Goal: Task Accomplishment & Management: Use online tool/utility

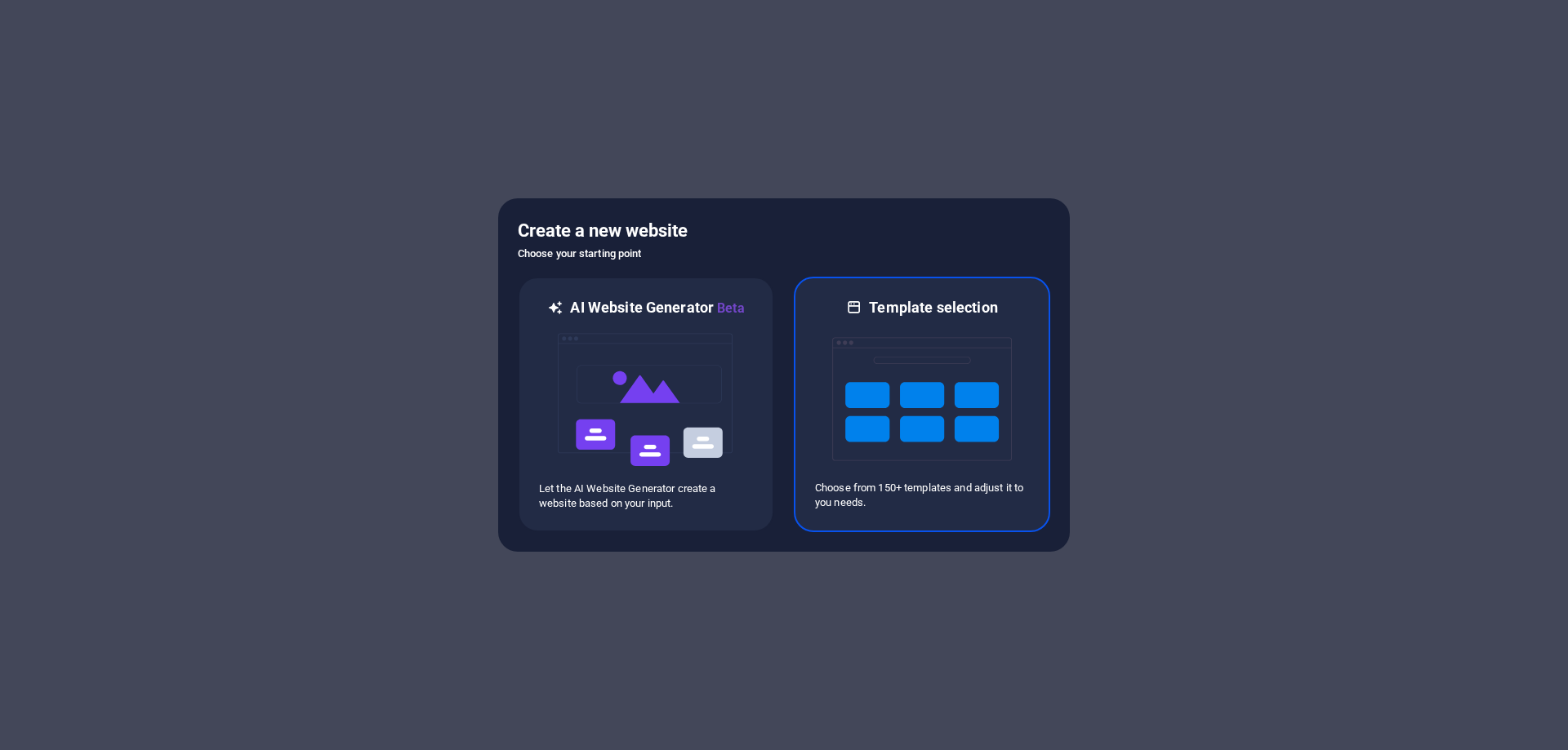
click at [953, 441] on img at bounding box center [922, 399] width 180 height 163
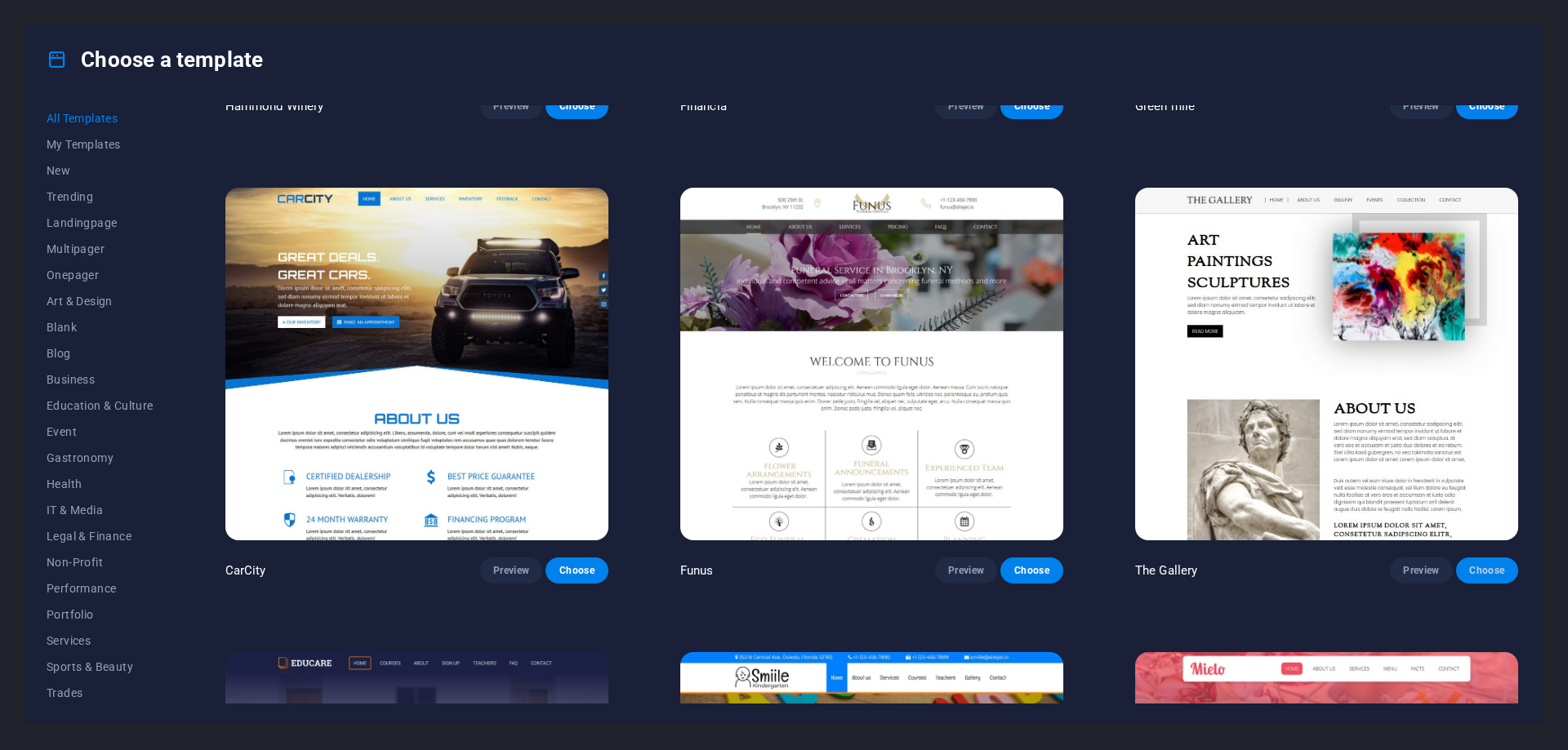
scroll to position [13919, 0]
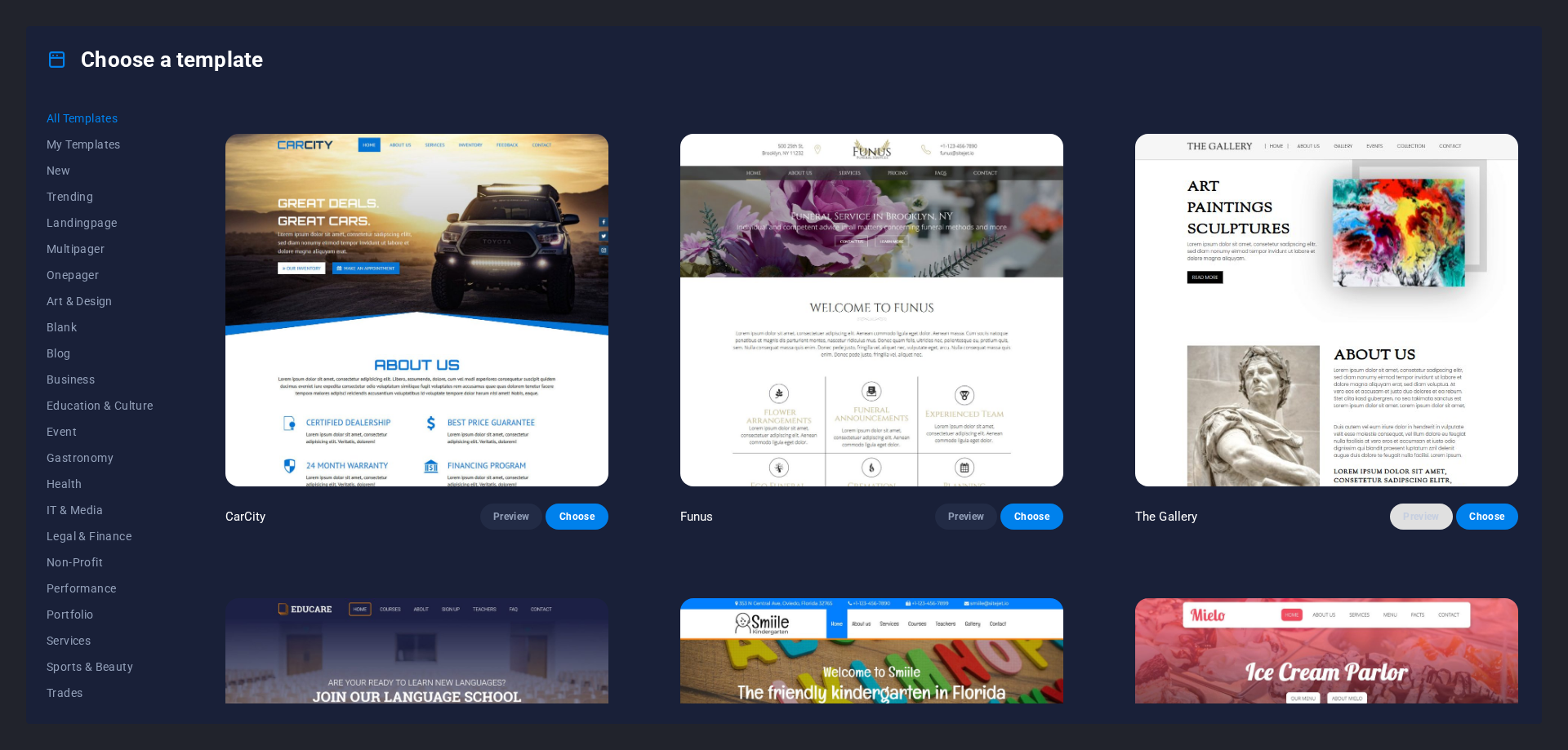
click at [1422, 511] on span "Preview" at bounding box center [1421, 517] width 36 height 13
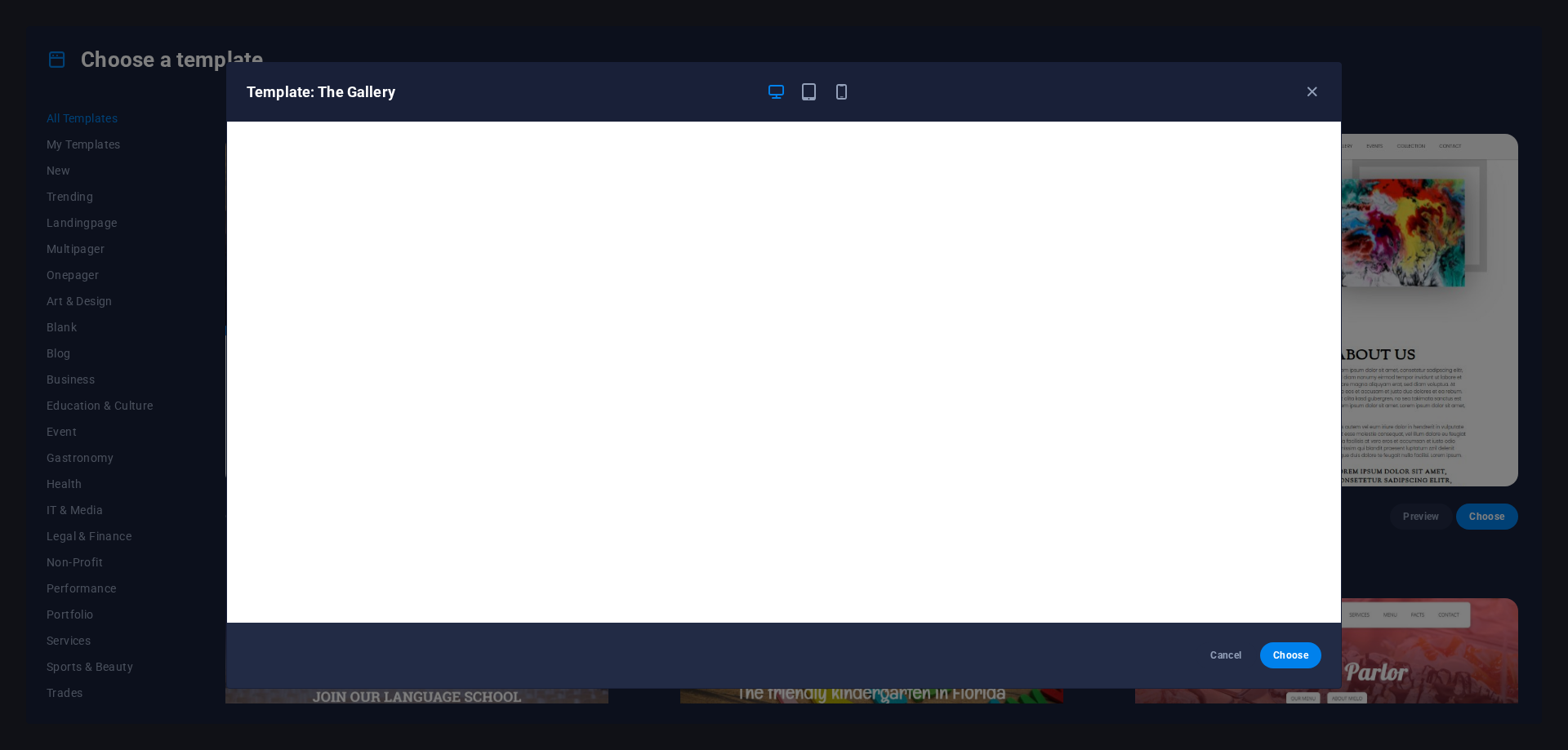
scroll to position [4, 0]
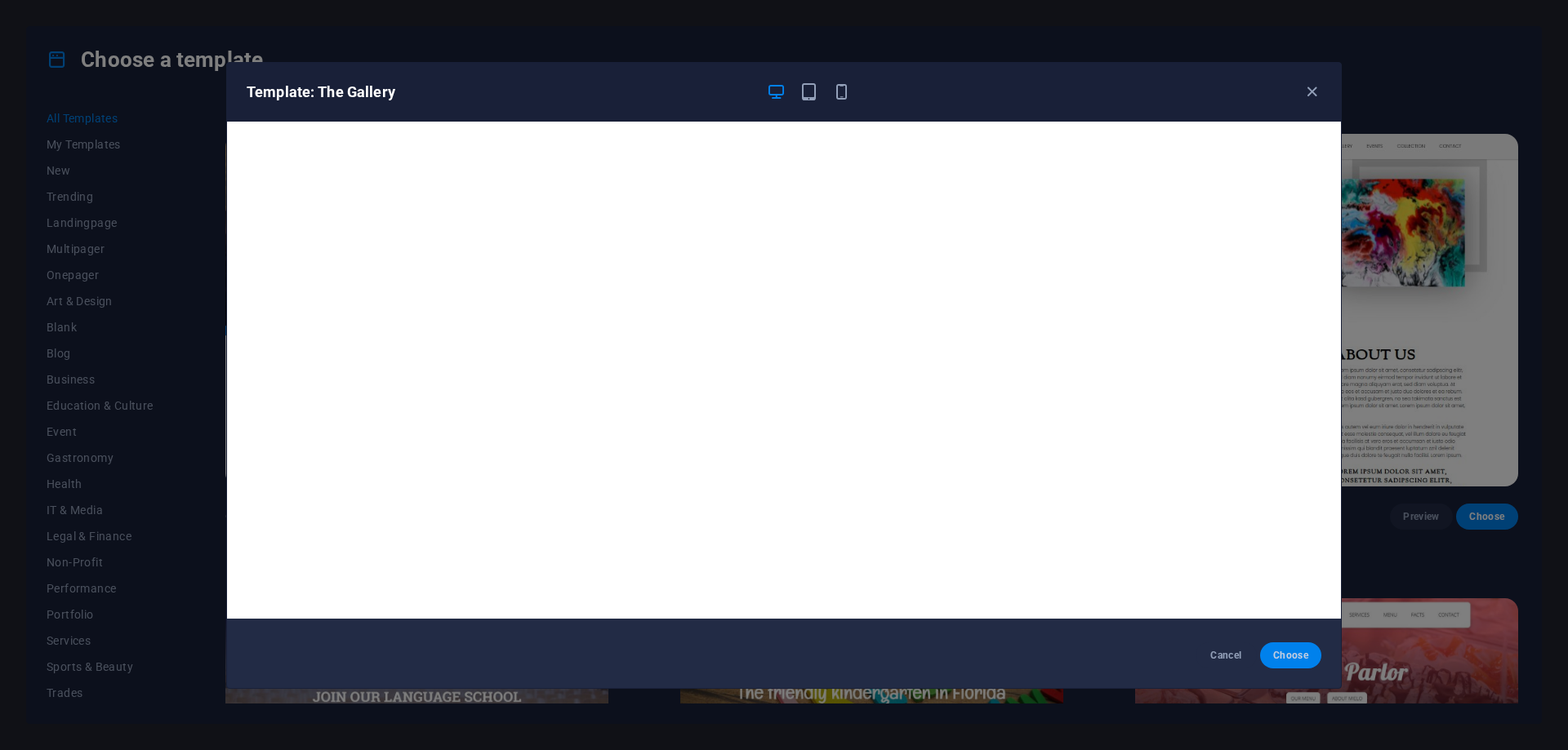
click at [1291, 652] on span "Choose" at bounding box center [1291, 655] width 35 height 13
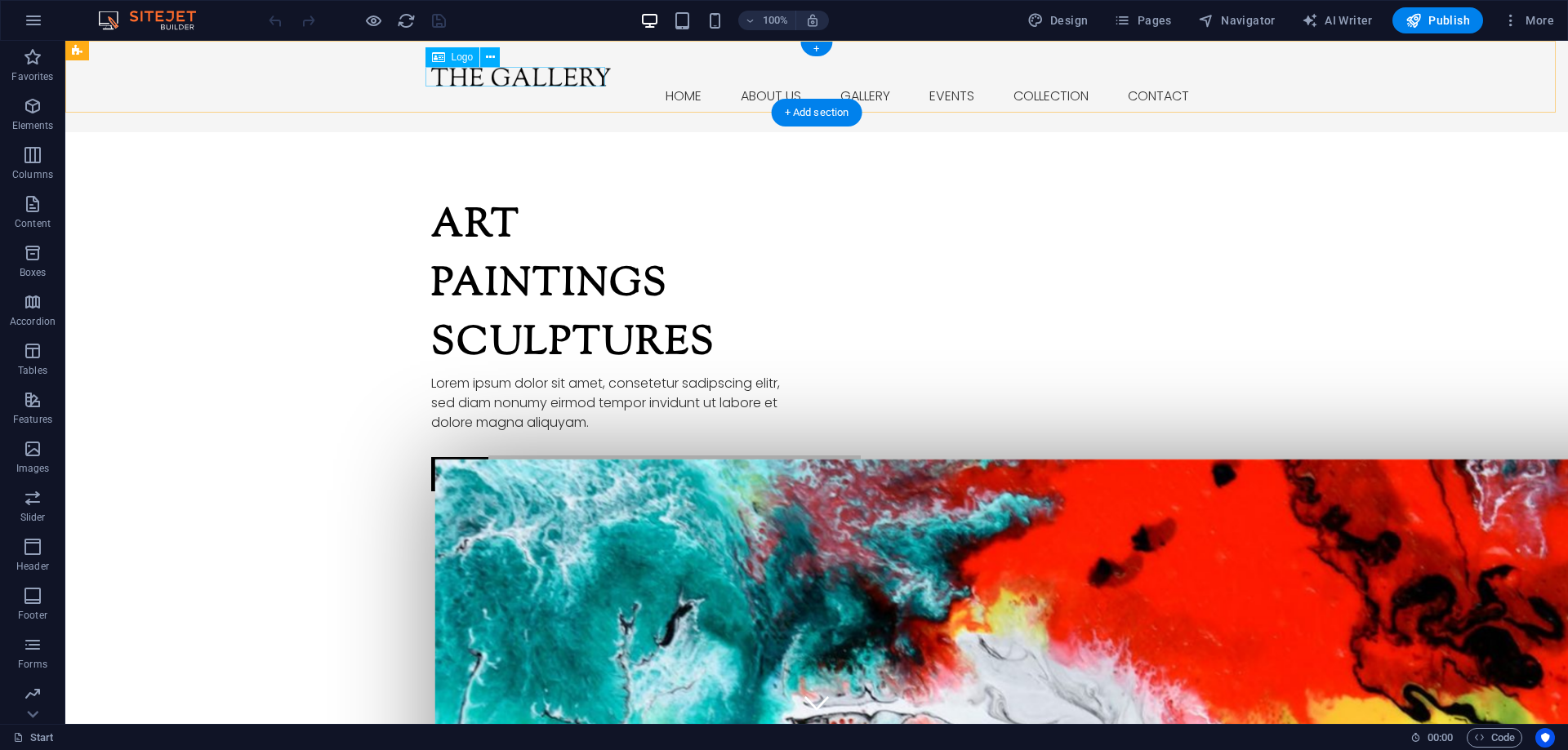
click at [528, 82] on div at bounding box center [816, 77] width 771 height 20
click at [489, 57] on icon at bounding box center [490, 57] width 9 height 17
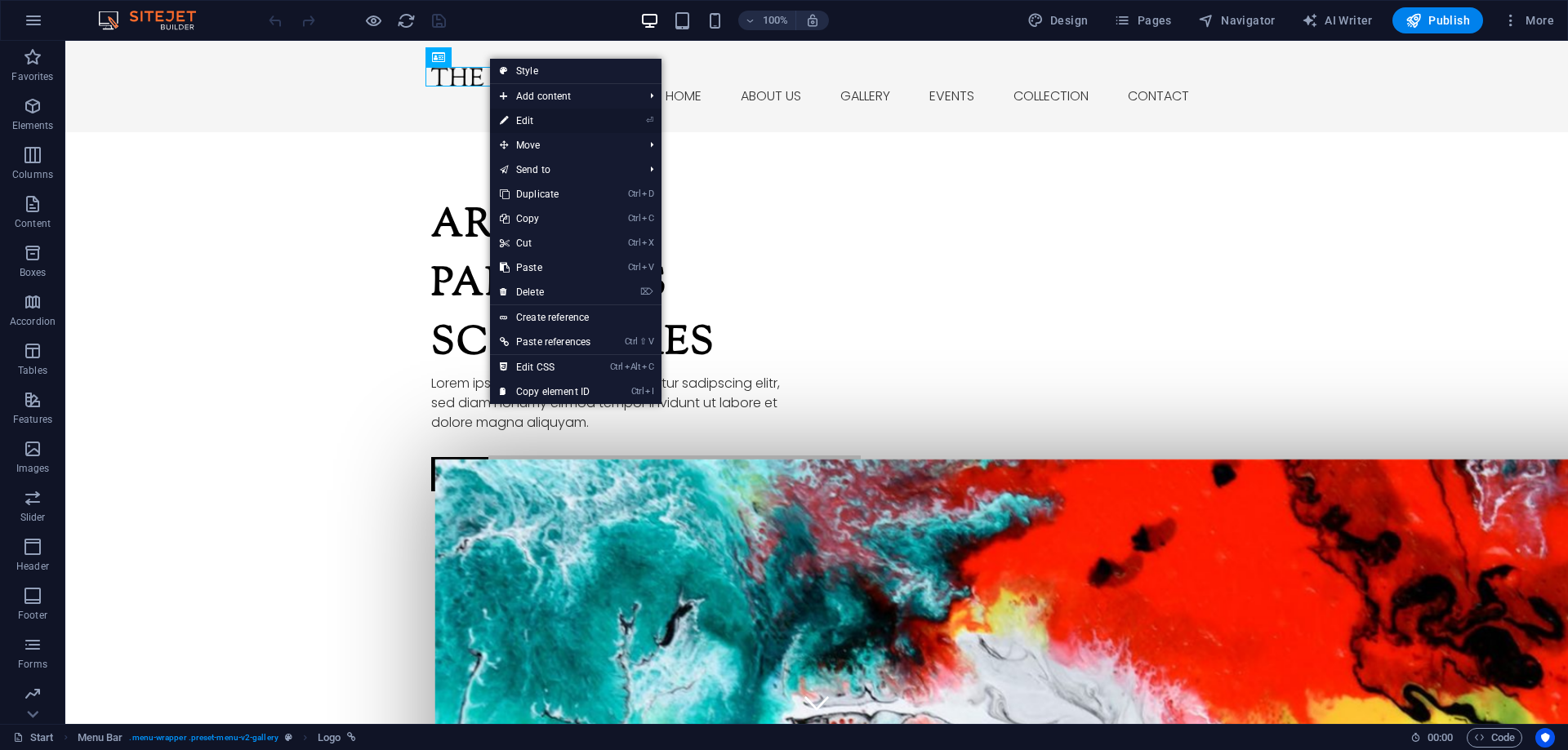
click at [551, 116] on link "⏎ Edit" at bounding box center [545, 121] width 110 height 25
select select "px"
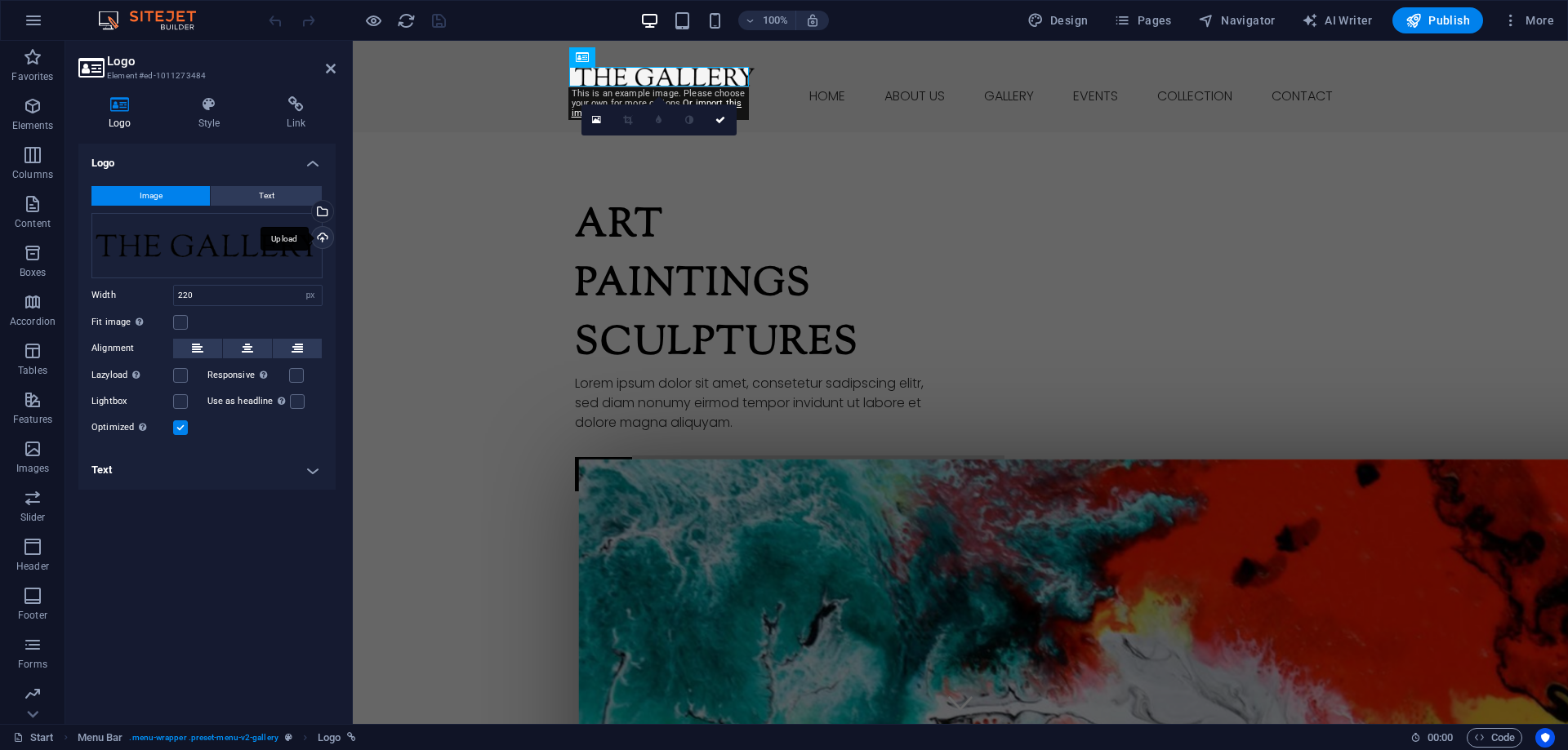
click at [322, 238] on div "Upload" at bounding box center [321, 239] width 25 height 25
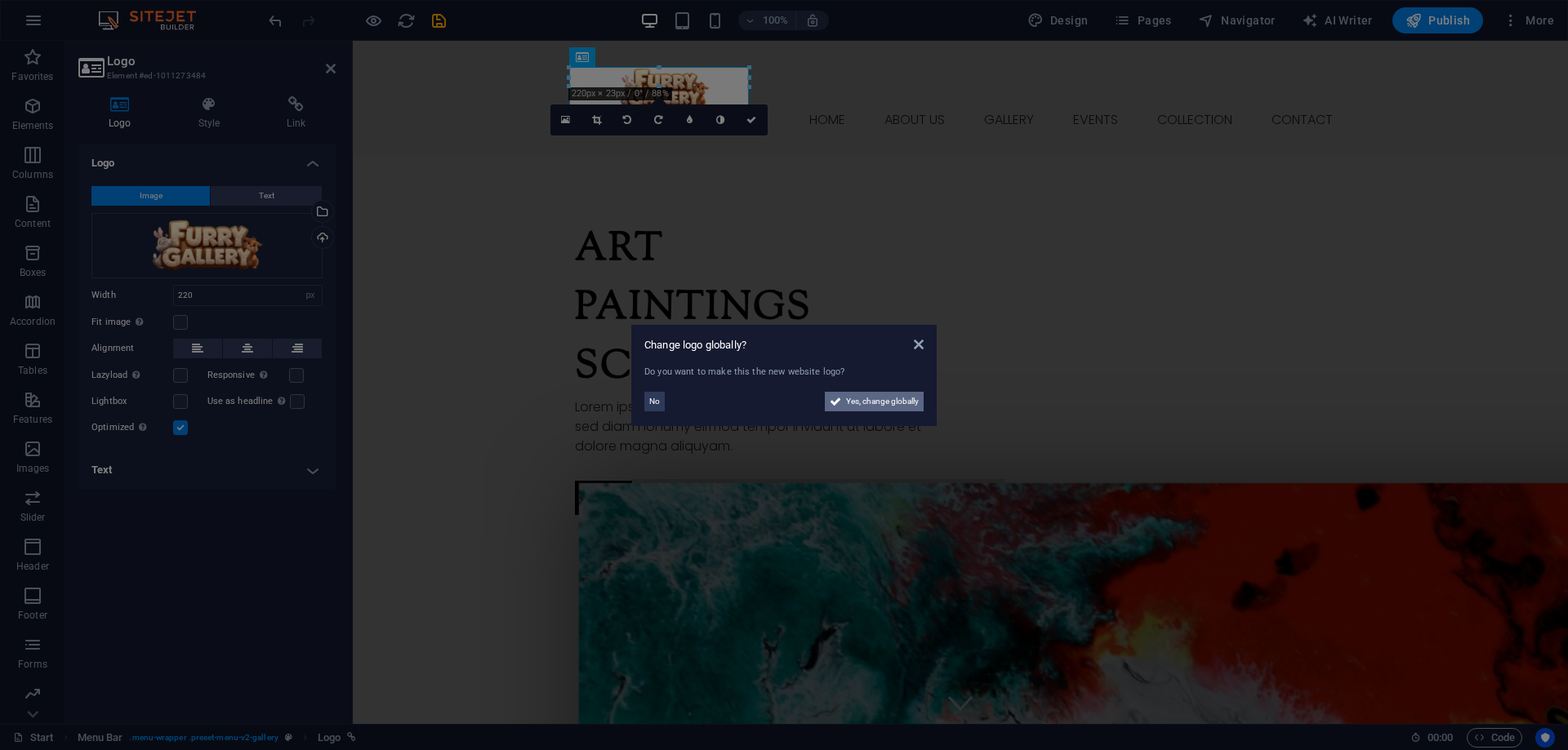
click at [900, 402] on span "Yes, change globally" at bounding box center [882, 402] width 73 height 20
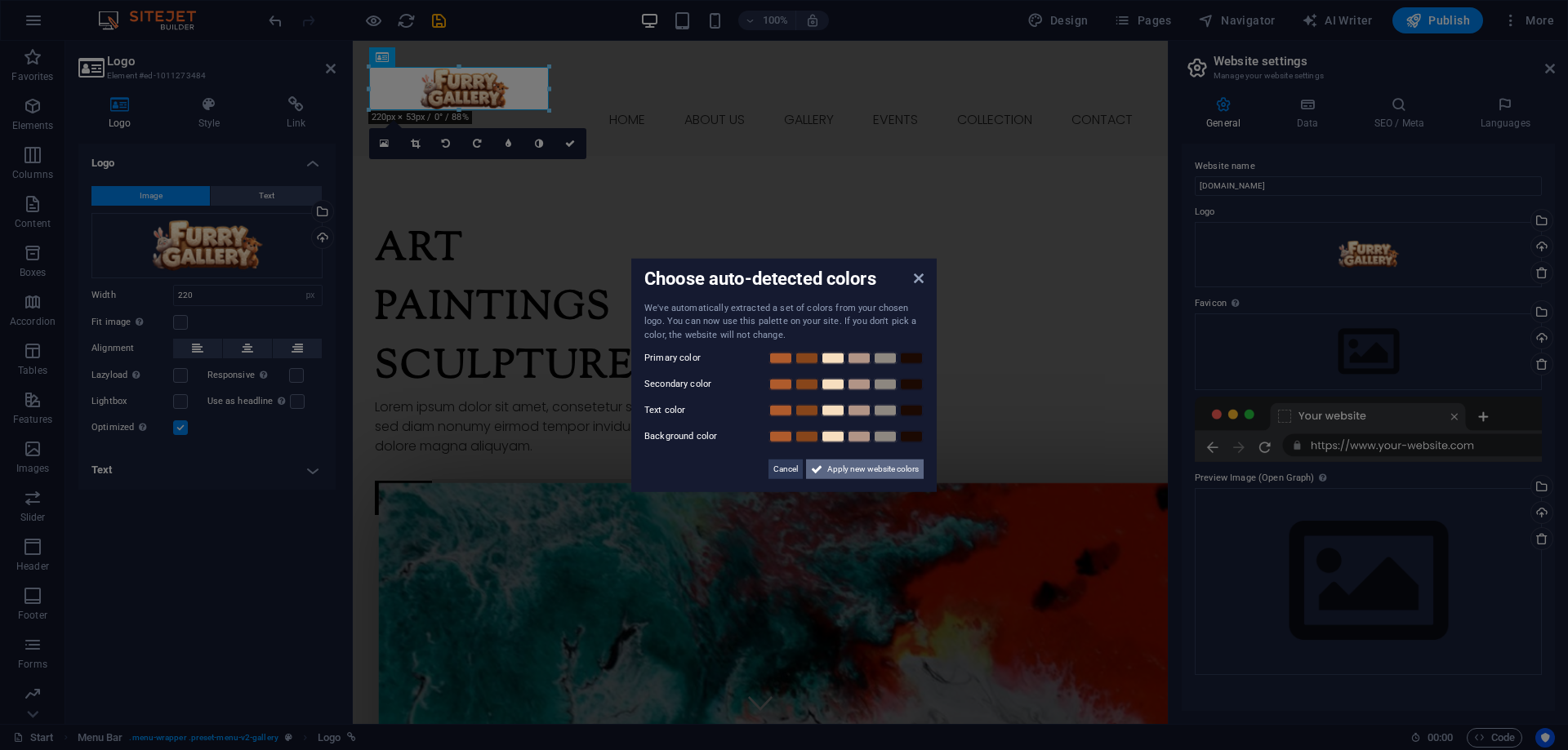
click at [872, 470] on span "Apply new website colors" at bounding box center [873, 470] width 91 height 20
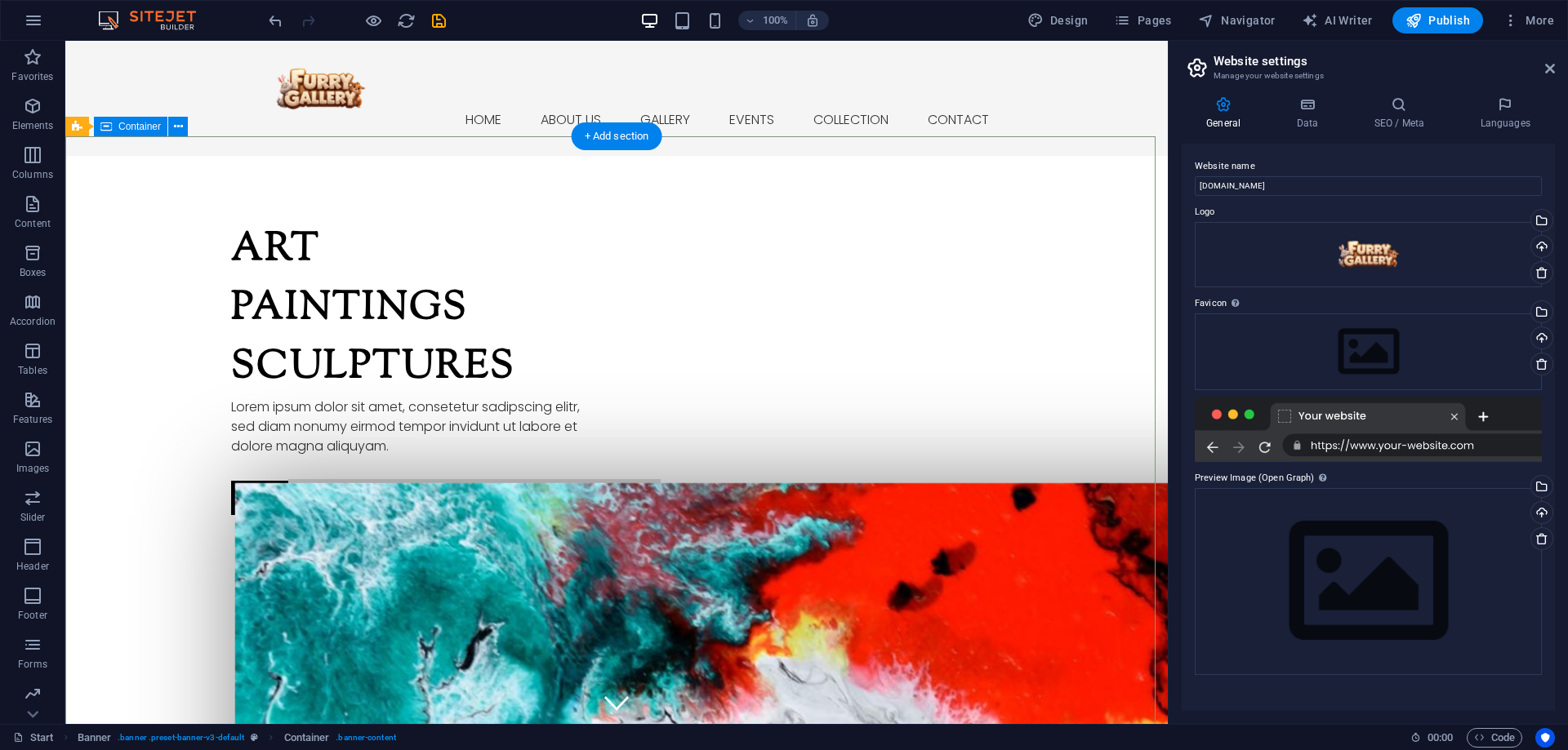
click at [269, 324] on div "Art Paintings Sculptures" at bounding box center [418, 309] width 372 height 176
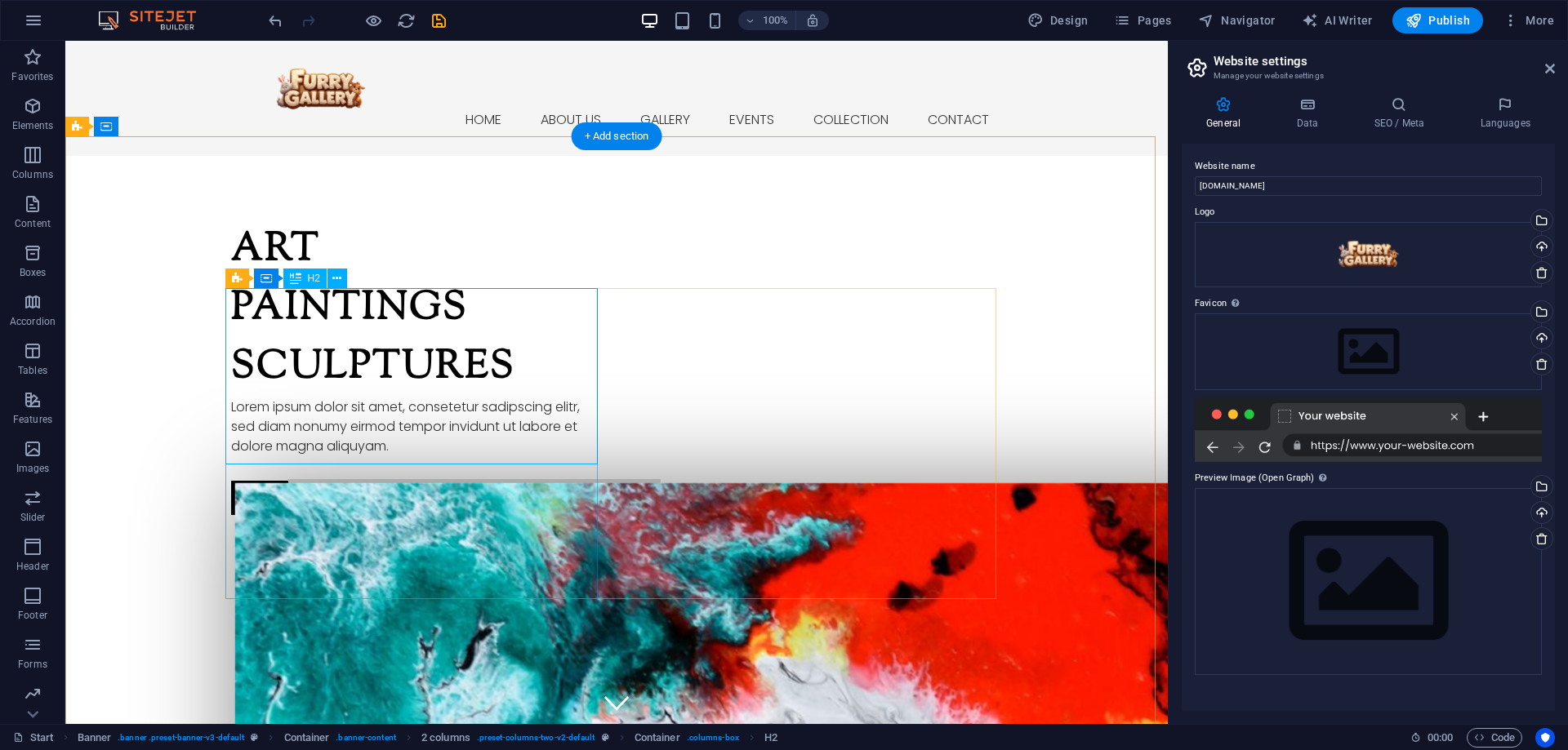
click at [429, 395] on div "Art Paintings Sculptures" at bounding box center [418, 309] width 372 height 176
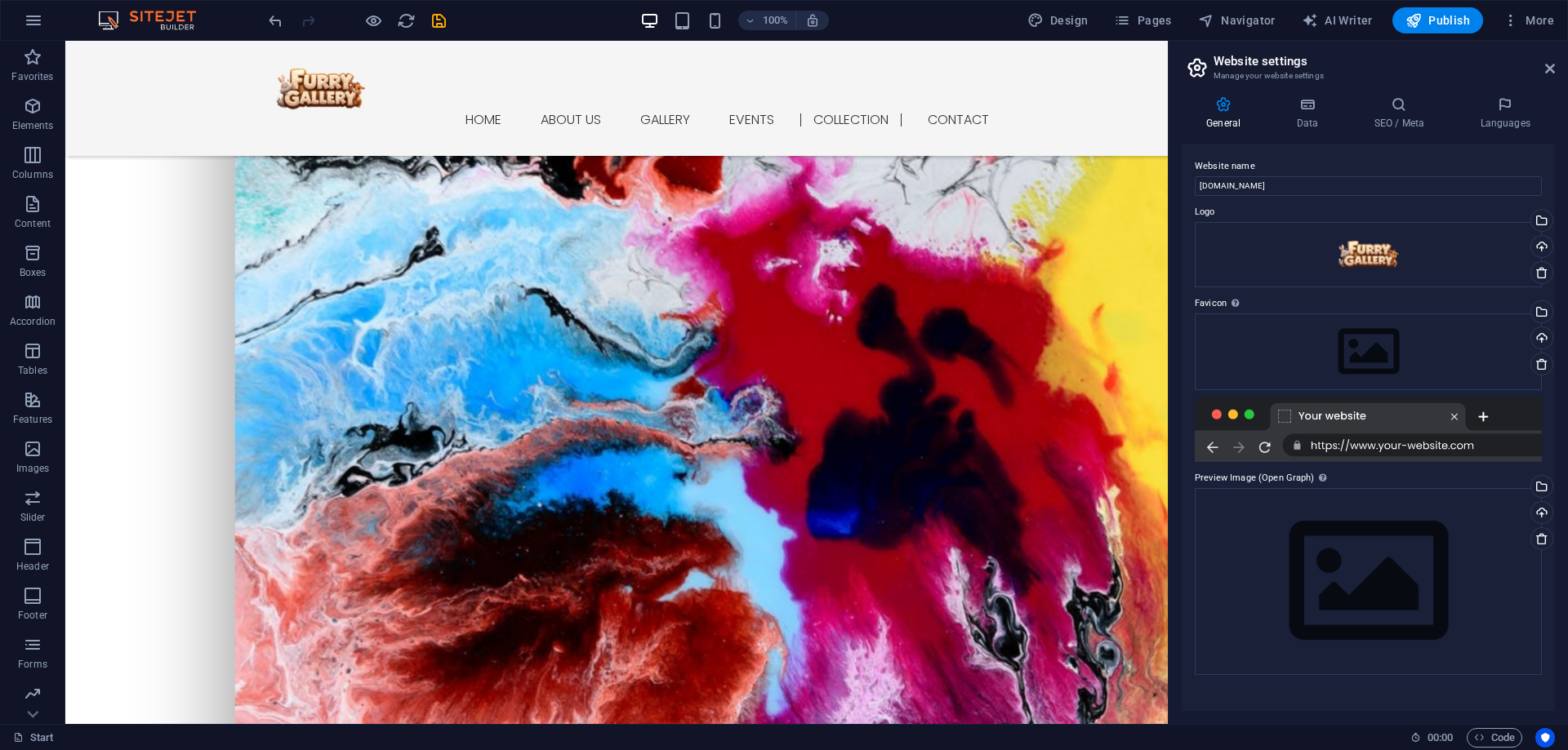
scroll to position [7399, 0]
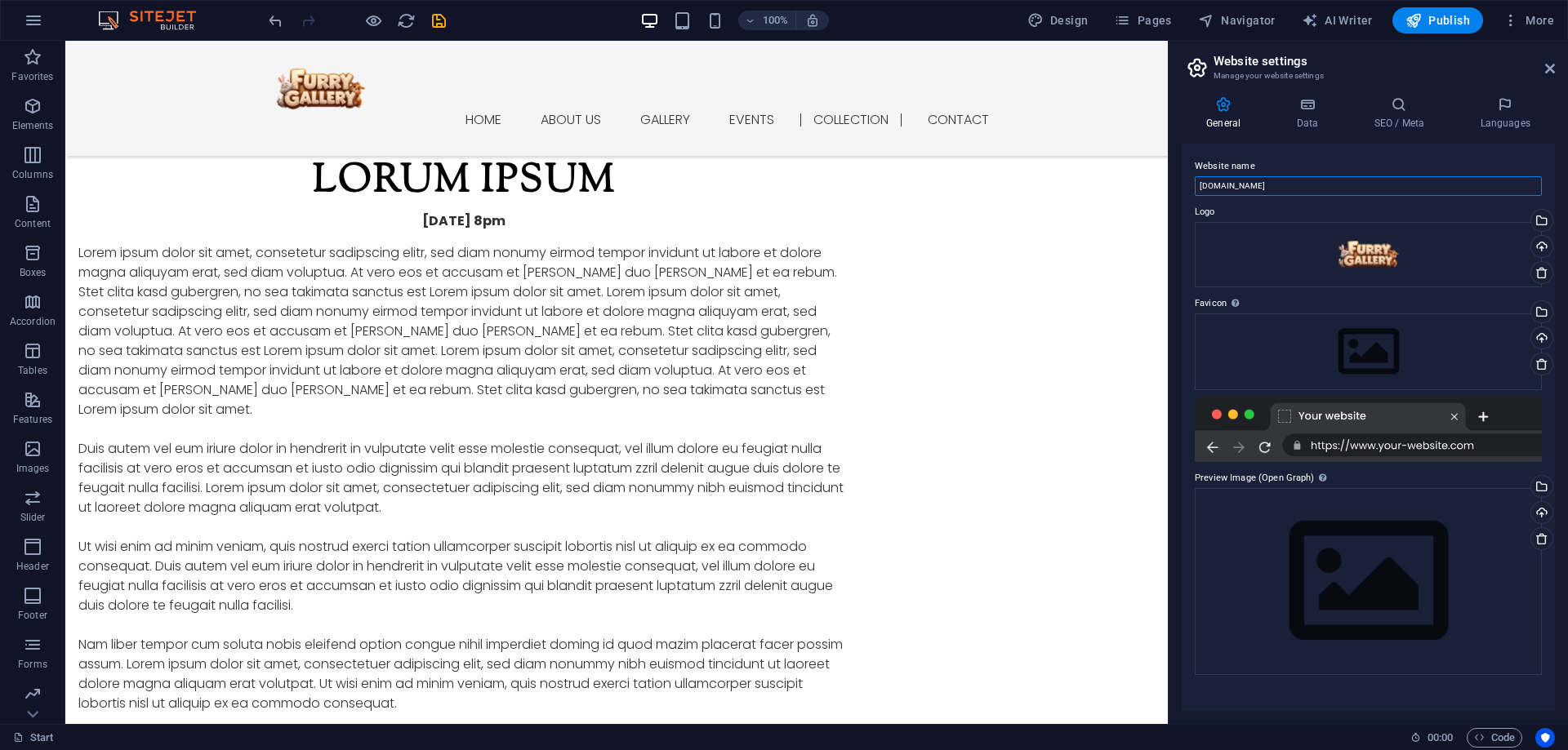
click at [1267, 187] on input "[DOMAIN_NAME]" at bounding box center [1368, 186] width 347 height 20
paste input "Furry Gallery | Explore the Best Furry Art & Yiff Community"
type input "Furry Gallery | Explore the Best Furry Art & Yiff Community"
click at [1436, 193] on input "Furry Gallery | Explore the Best Furry Art & Yiff Community" at bounding box center [1368, 186] width 347 height 20
click at [1391, 344] on div "Drag files here, click to choose files or select files from Files or our free s…" at bounding box center [1368, 352] width 347 height 77
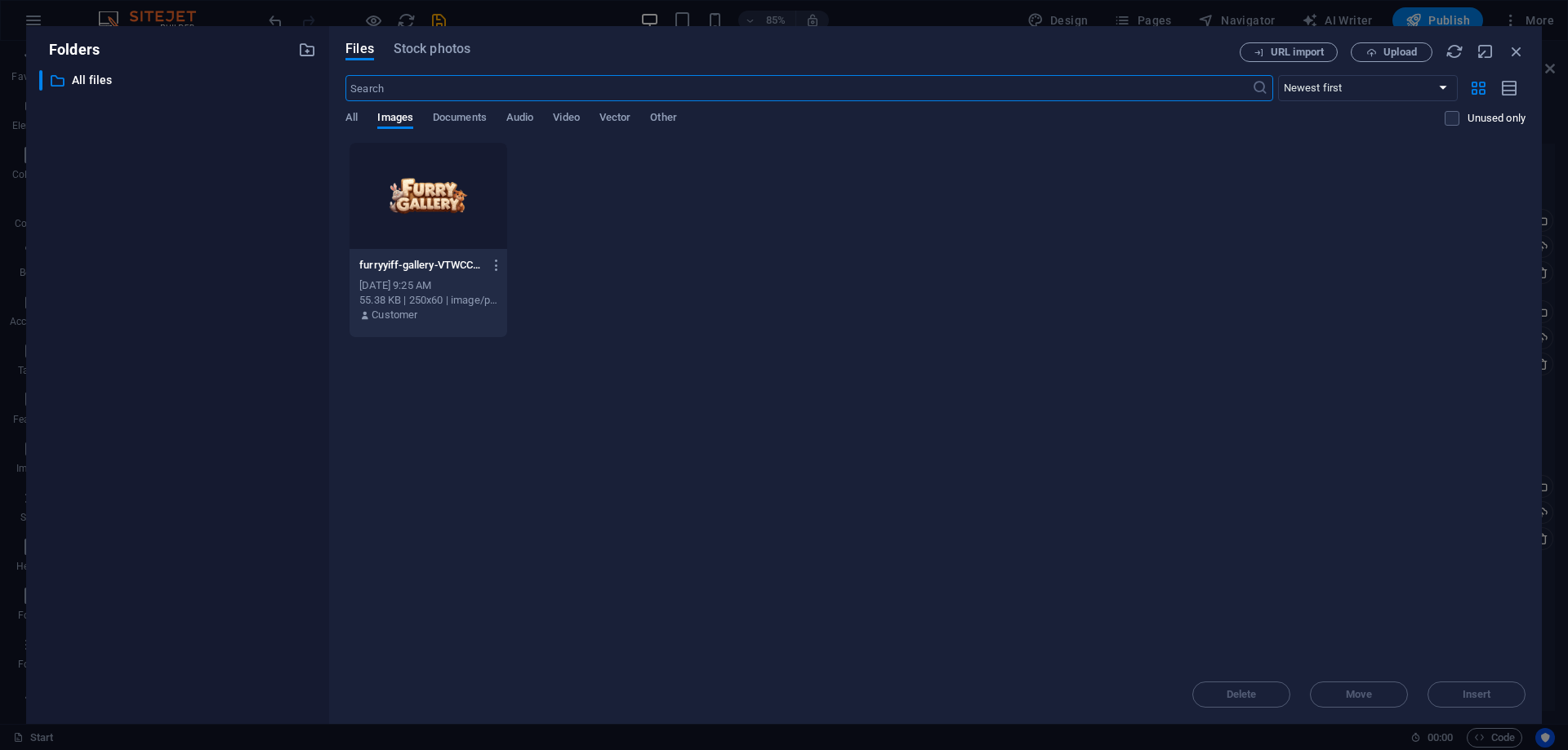
scroll to position [7452, 0]
click at [1400, 52] on span "Upload" at bounding box center [1400, 51] width 34 height 10
click at [1407, 51] on span "Upload" at bounding box center [1400, 51] width 34 height 10
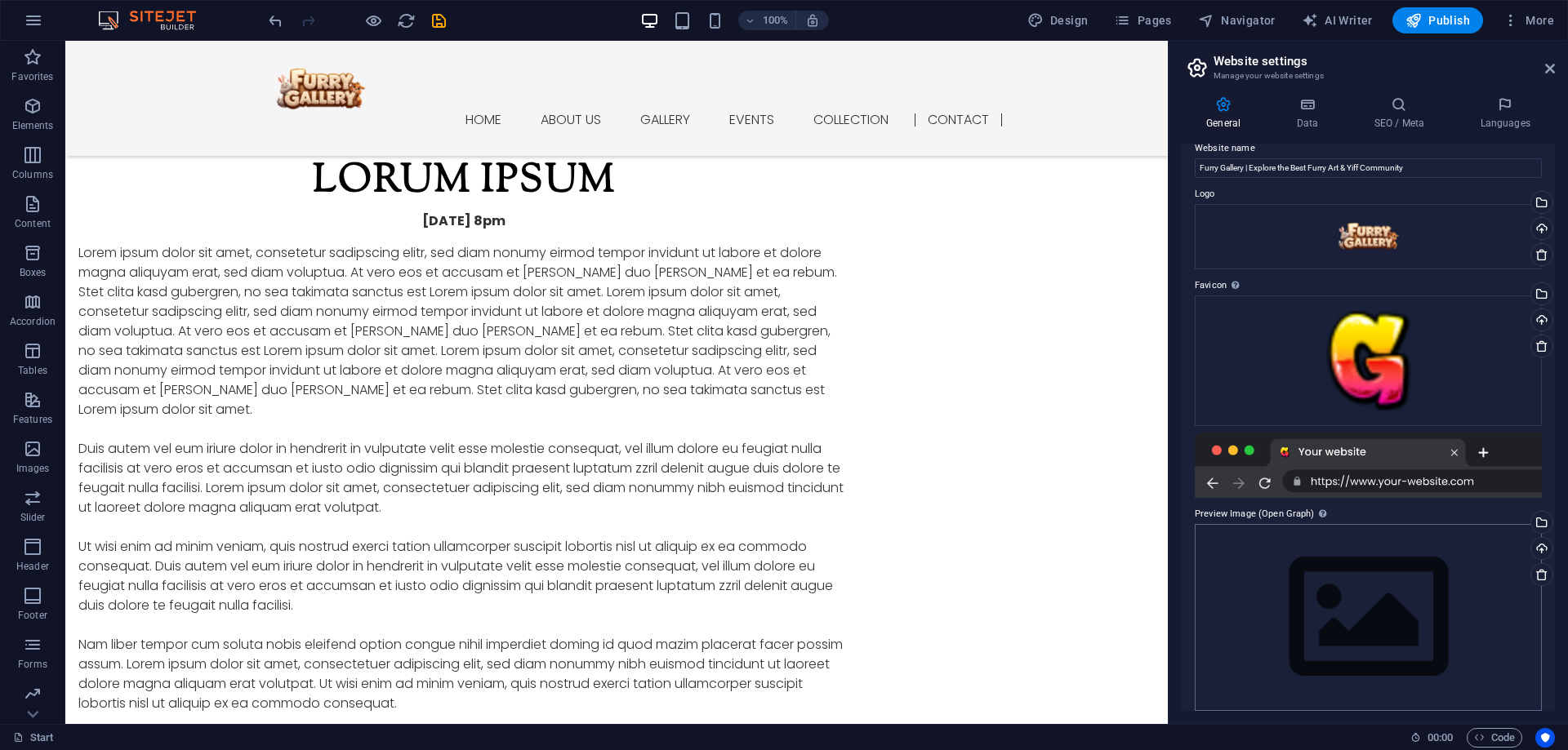
scroll to position [31, 0]
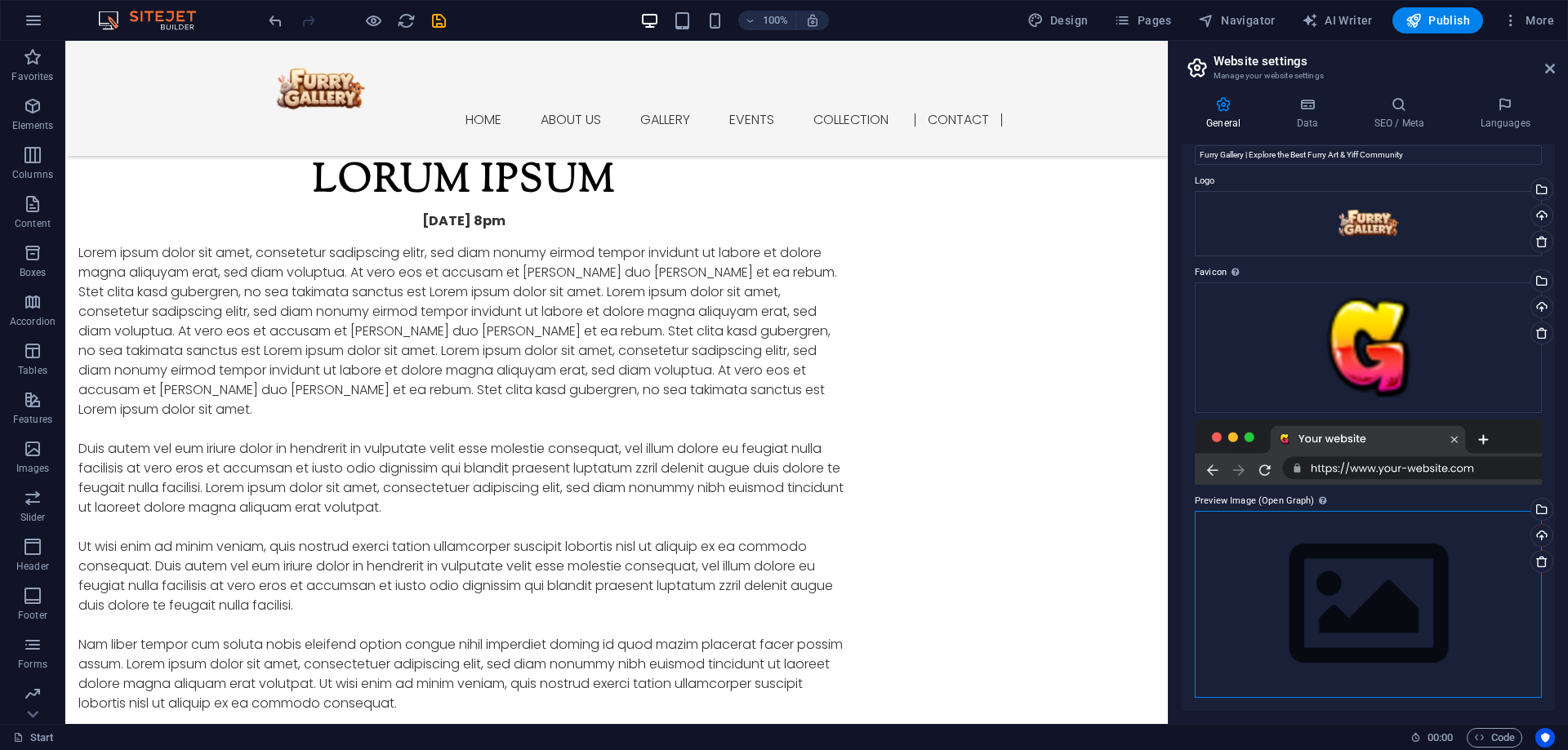
click at [1375, 588] on div "Drag files here, click to choose files or select files from Files or our free s…" at bounding box center [1368, 605] width 347 height 187
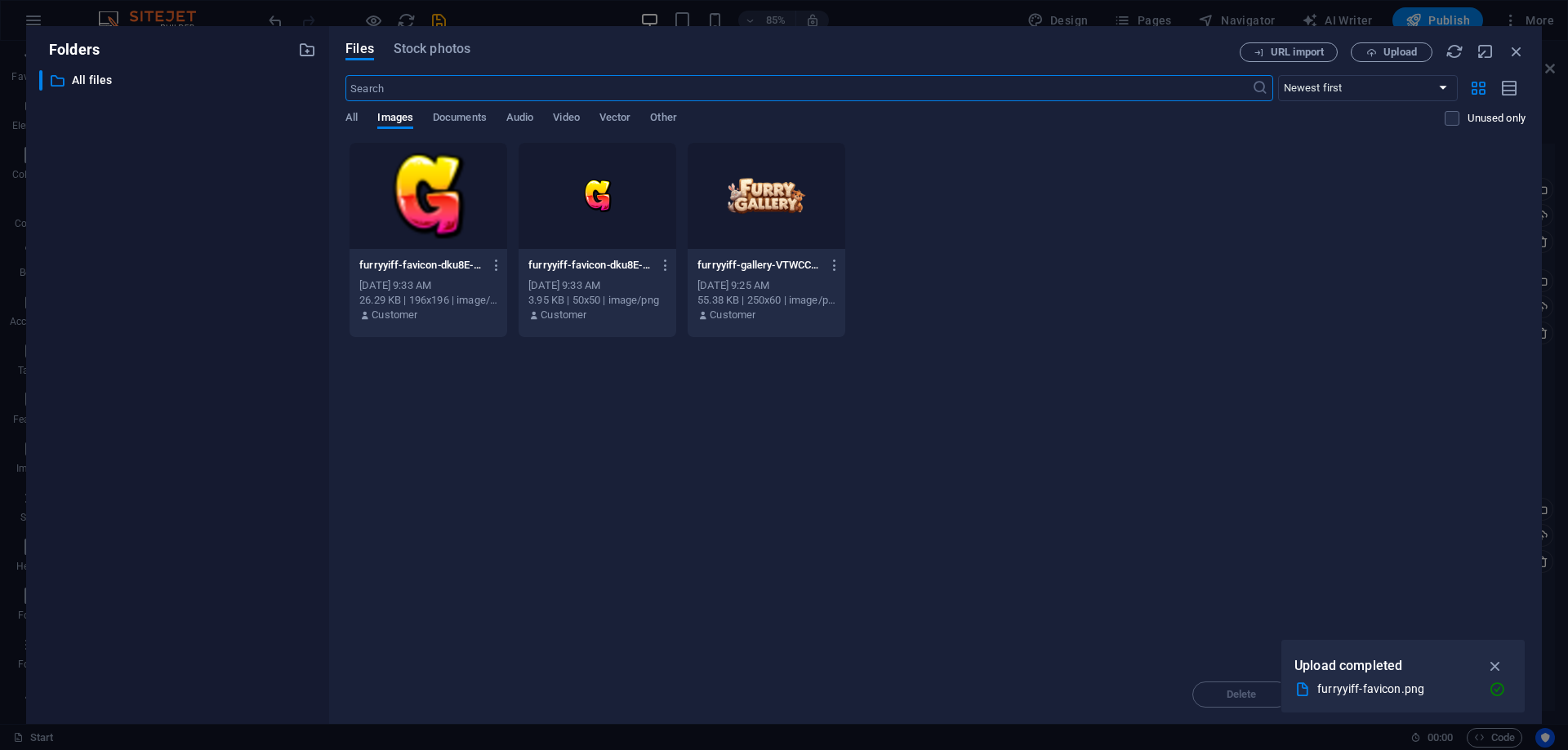
scroll to position [7452, 0]
click at [1389, 52] on span "Upload" at bounding box center [1400, 51] width 34 height 10
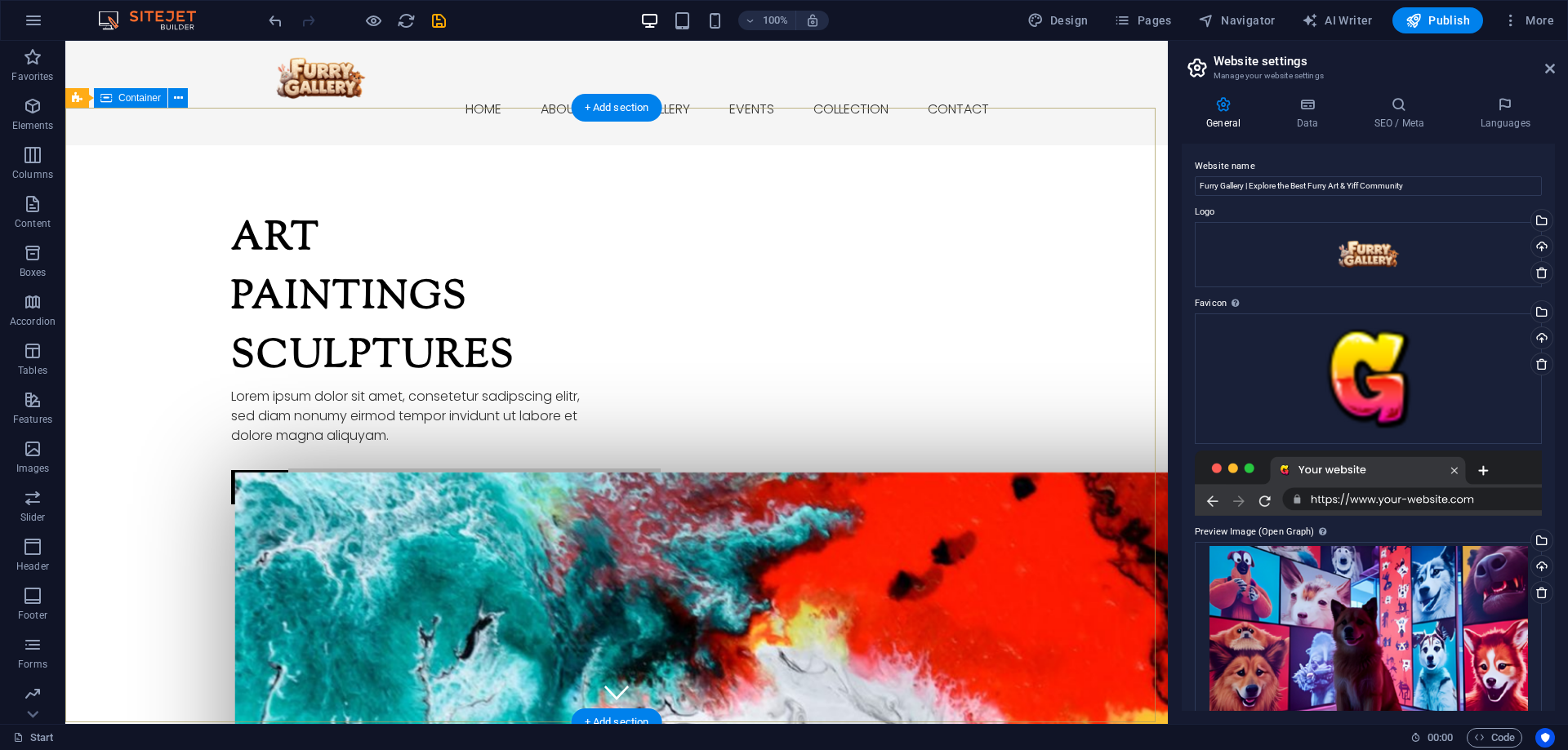
scroll to position [0, 0]
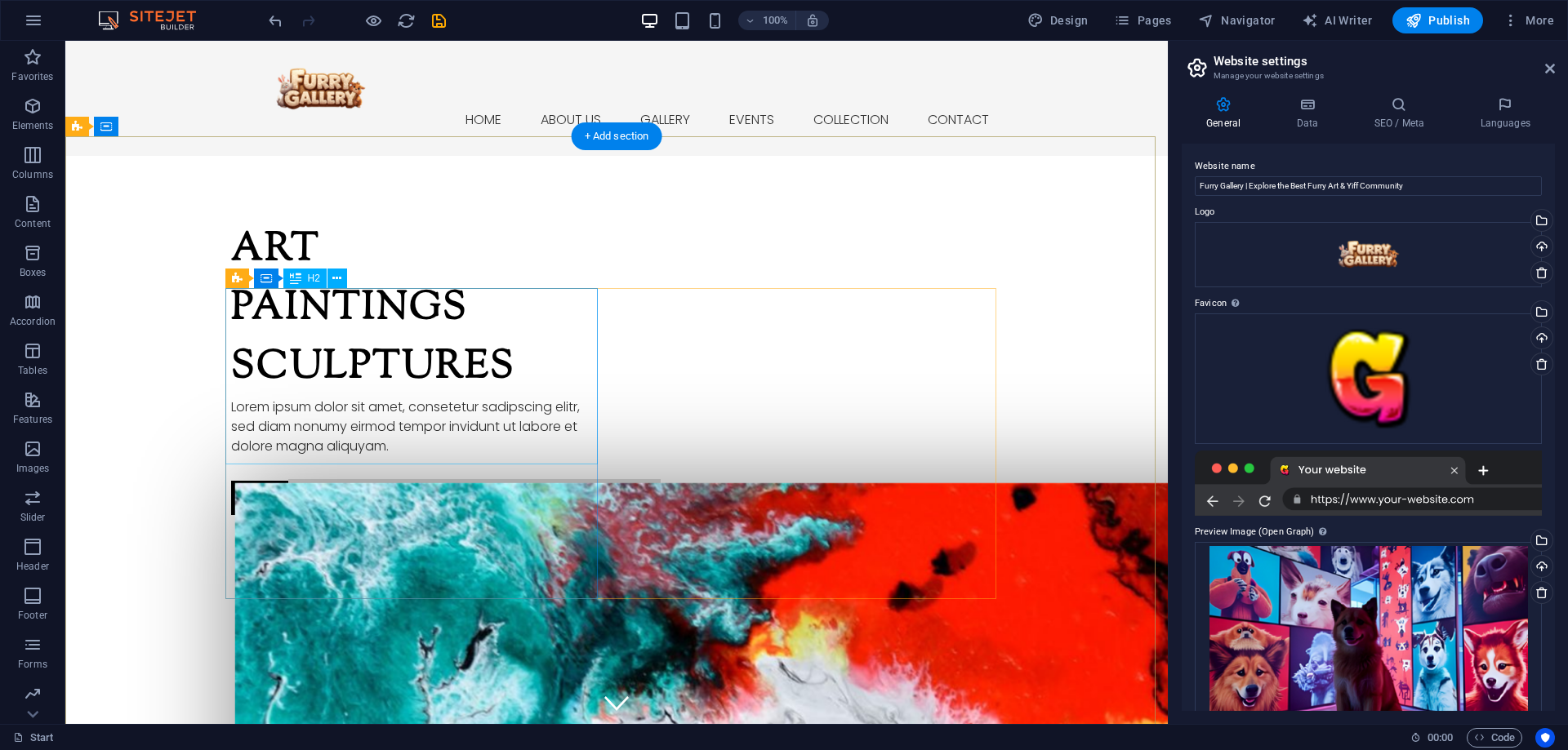
click at [257, 307] on div "Art Paintings Sculptures" at bounding box center [418, 309] width 372 height 176
click at [348, 398] on div "Art Paintings Sculptures" at bounding box center [418, 309] width 372 height 176
click at [390, 347] on div "Art Paintings Sculptures" at bounding box center [418, 309] width 372 height 176
click at [362, 366] on div "Art Paintings Sculptures" at bounding box center [418, 309] width 372 height 176
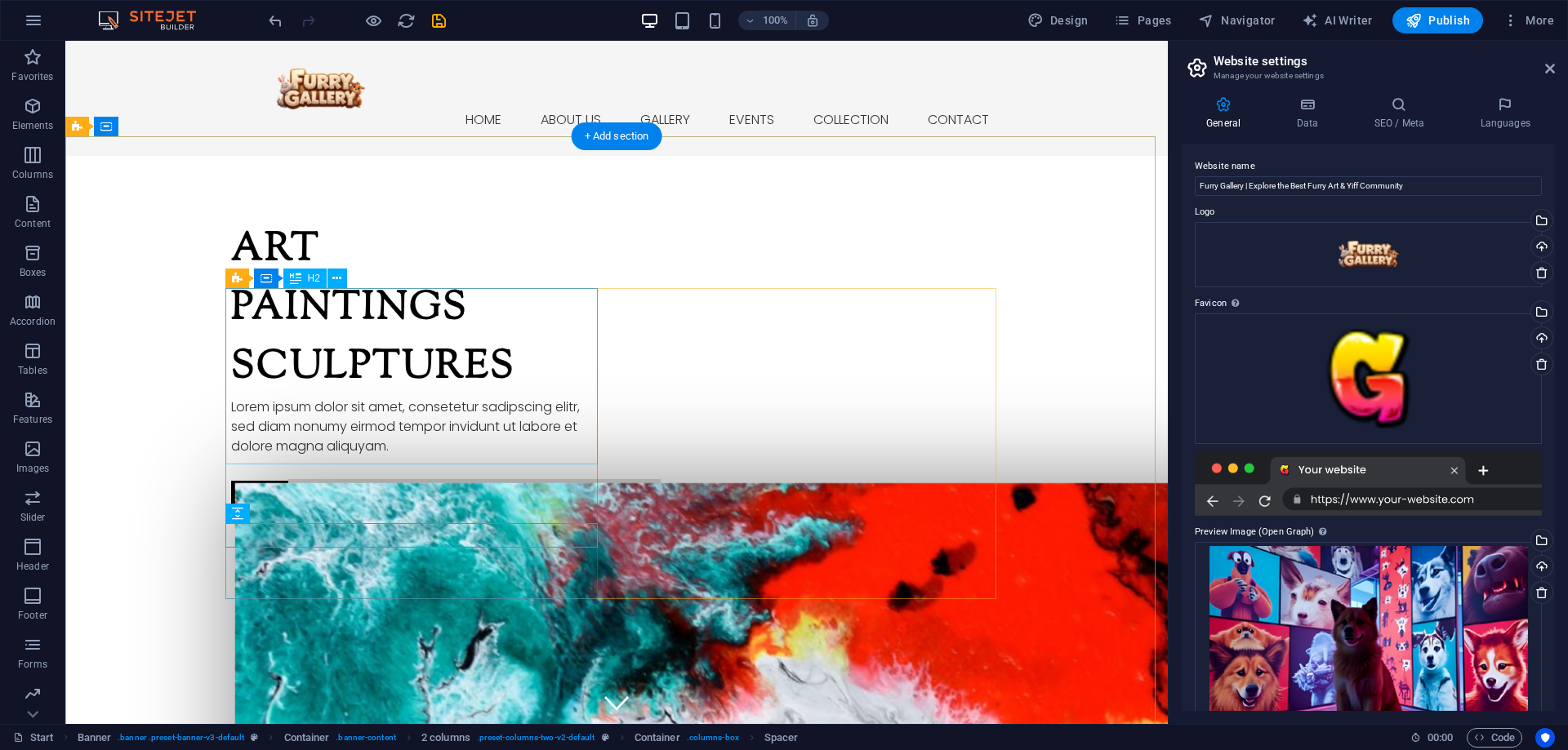
click at [362, 366] on div "Art Paintings Sculptures" at bounding box center [418, 309] width 372 height 176
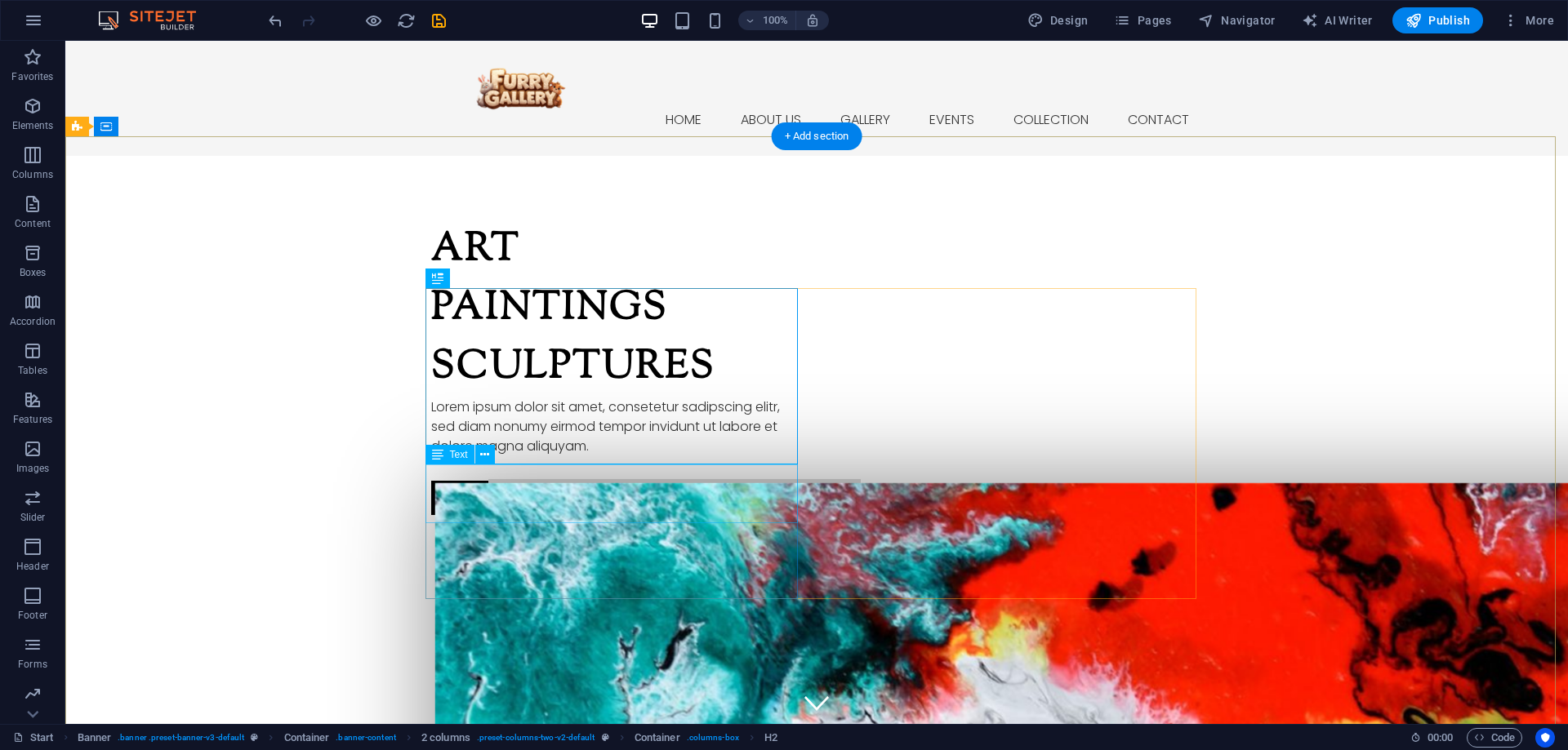
click at [598, 457] on div "Lorem ipsum dolor sit amet, consetetur sadipscing elitr, sed diam nonumy eirmod…" at bounding box center [617, 427] width 372 height 59
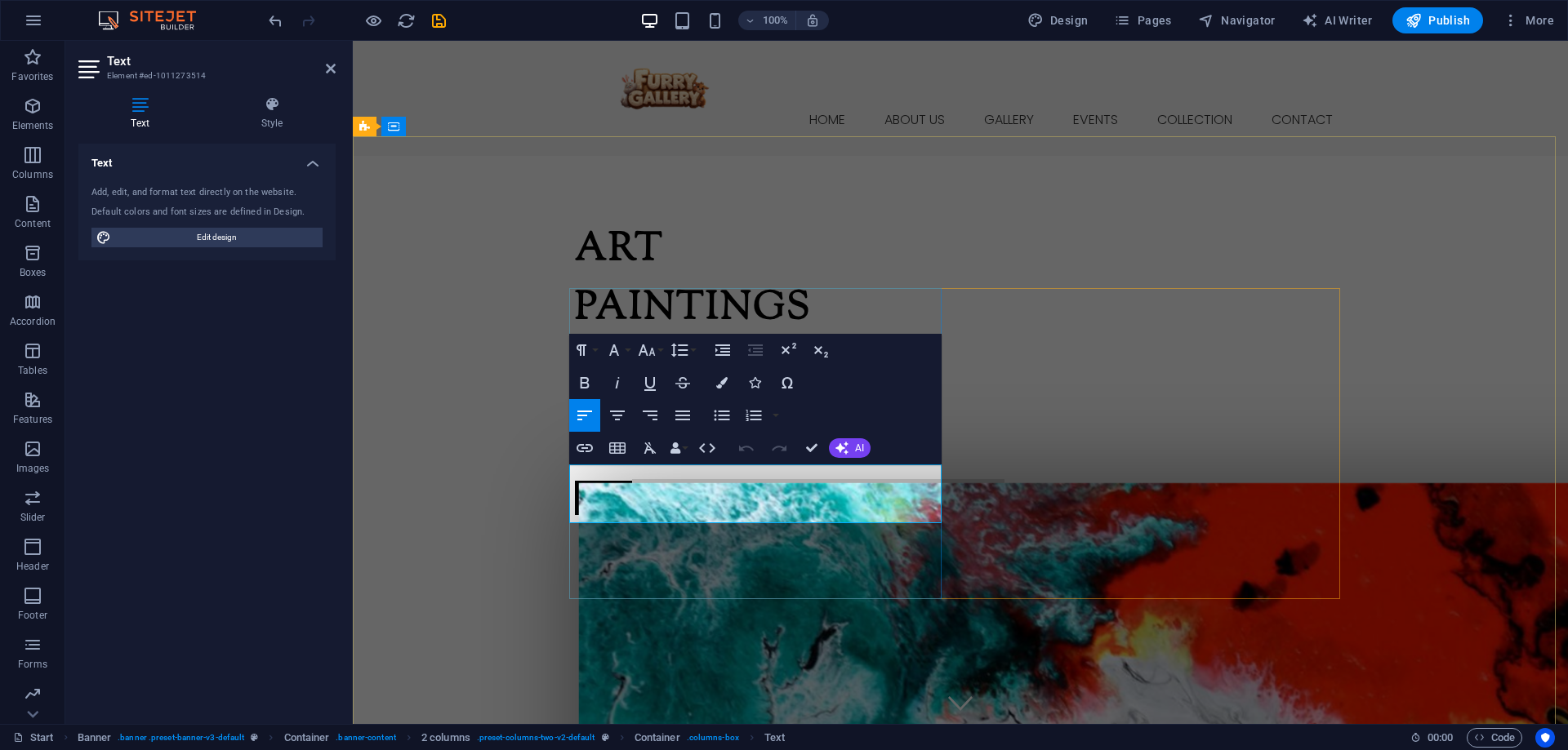
copy p "Lorem ipsum dolor sit amet, consetetur sadipscing elitr, sed diam nonumy eirmod…"
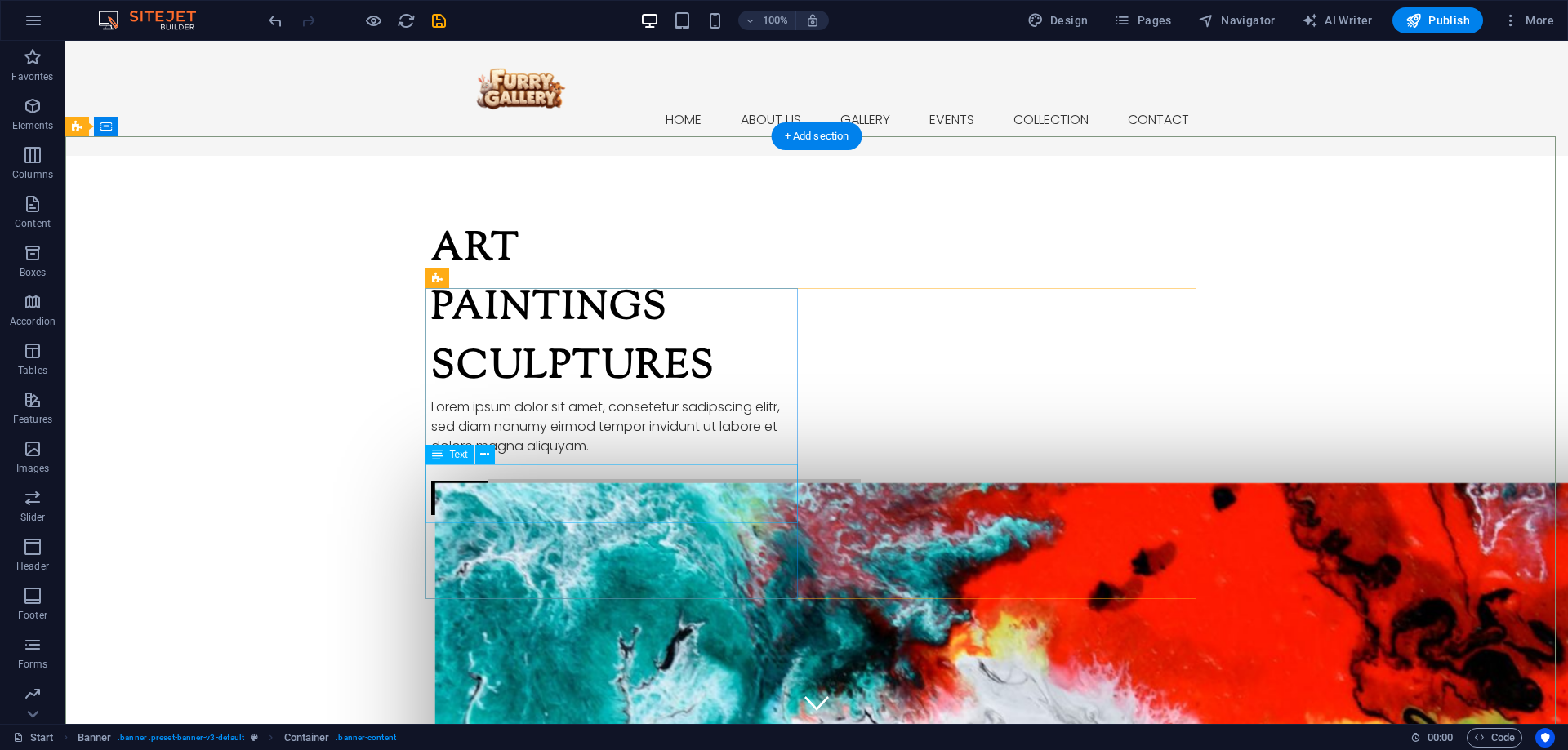
click at [561, 457] on div "Lorem ipsum dolor sit amet, consetetur sadipscing elitr, sed diam nonumy eirmod…" at bounding box center [617, 427] width 372 height 59
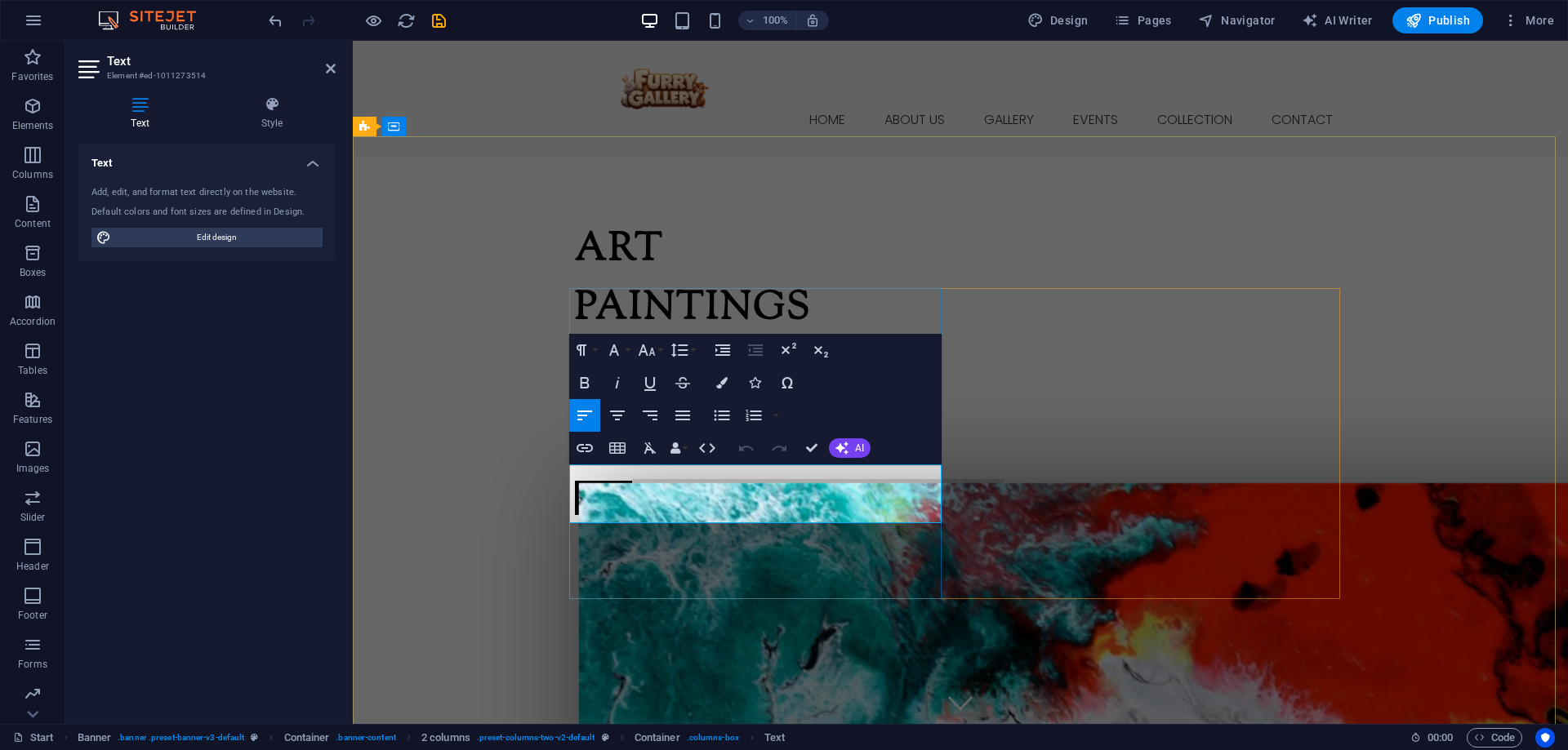
click at [695, 457] on p "Lorem ipsum dolor sit amet, consetetur sadipscing elitr, sed diam nonumy eirmod…" at bounding box center [761, 427] width 372 height 59
click at [700, 457] on p "Lorem ipsum dolor sit amet, consetetur sadipscing elitr, sed diam nonumy eirmod…" at bounding box center [761, 427] width 372 height 59
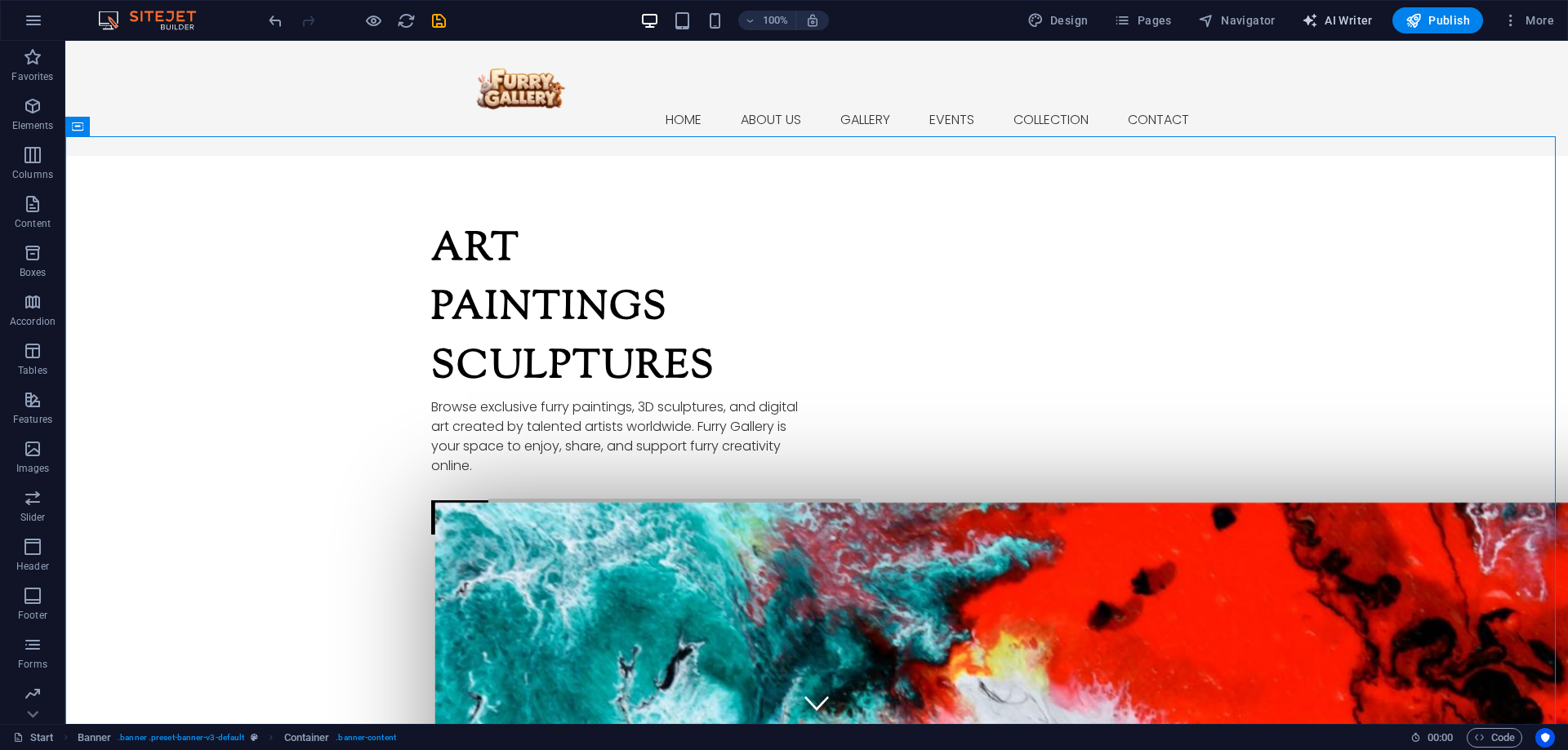
click at [1348, 23] on span "AI Writer" at bounding box center [1337, 20] width 71 height 16
select select "English"
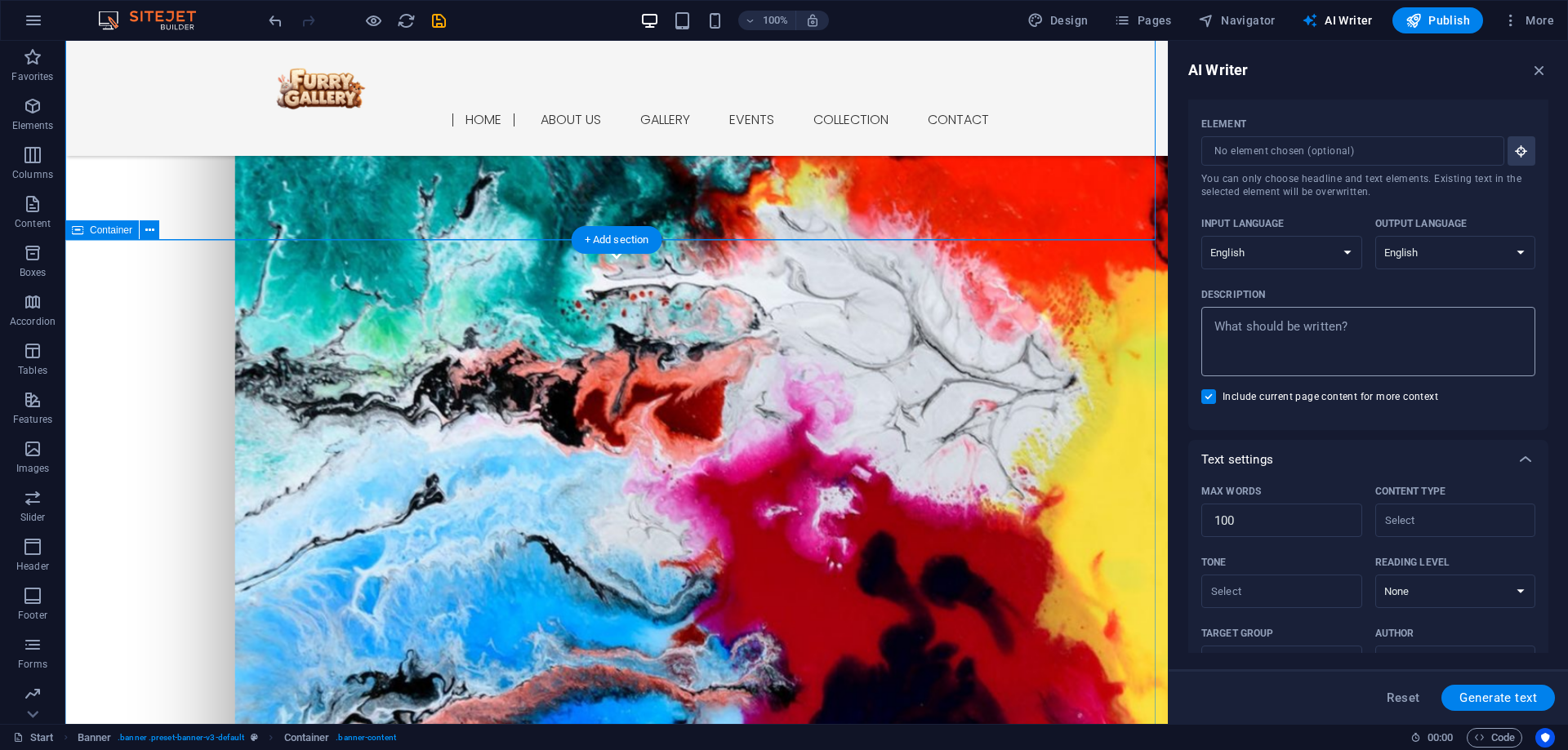
scroll to position [463, 0]
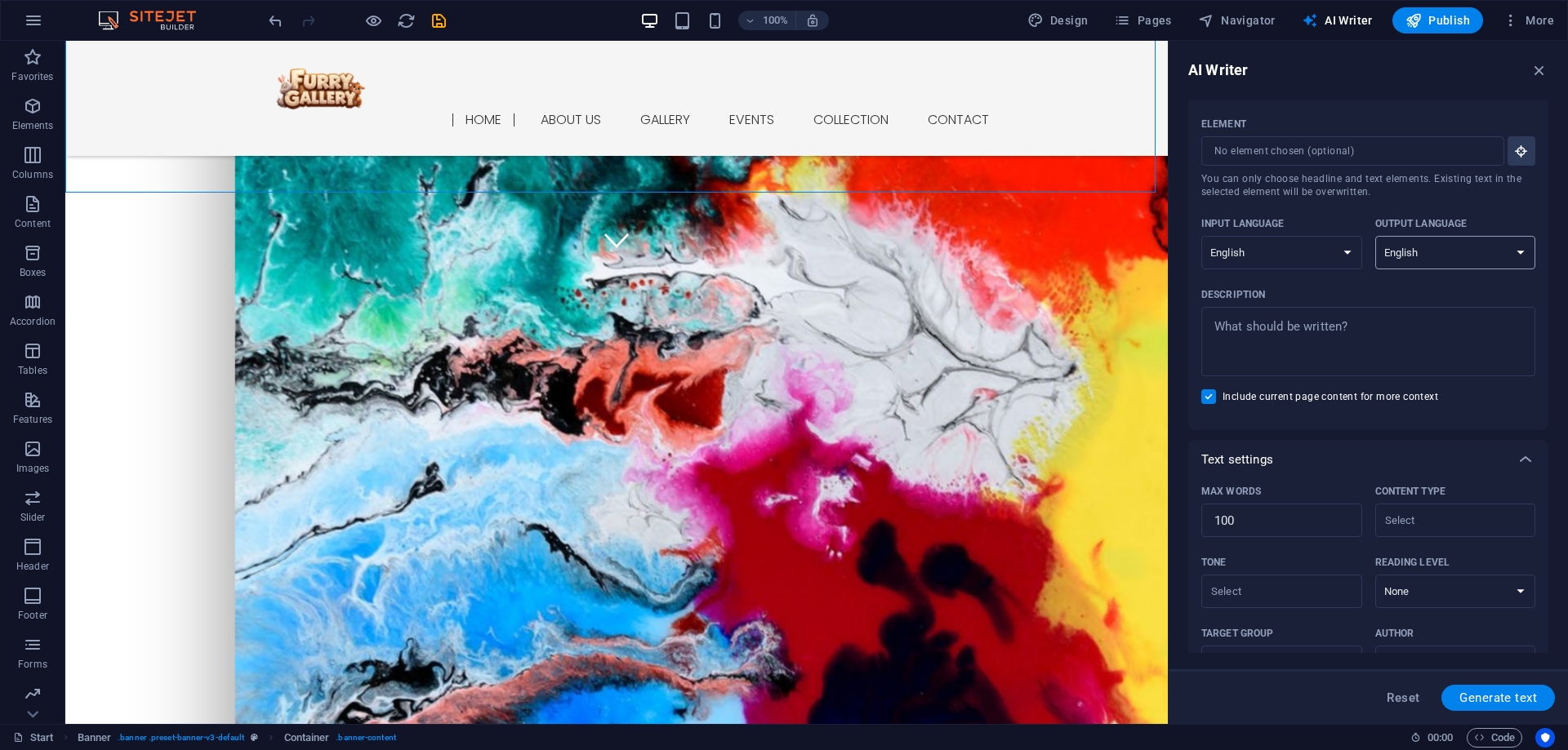
click at [1436, 255] on select "Albanian Arabic Armenian Awadhi Azerbaijani Bashkir Basque Belarusian Bengali B…" at bounding box center [1455, 253] width 161 height 34
click at [1273, 262] on select "Albanian Arabic Armenian Awadhi Azerbaijani Bashkir Basque Belarusian Bengali B…" at bounding box center [1282, 253] width 161 height 34
select select "Indonesian"
click at [1202, 236] on select "Albanian Arabic Armenian Awadhi Azerbaijani Bashkir Basque Belarusian Bengali B…" at bounding box center [1282, 253] width 161 height 34
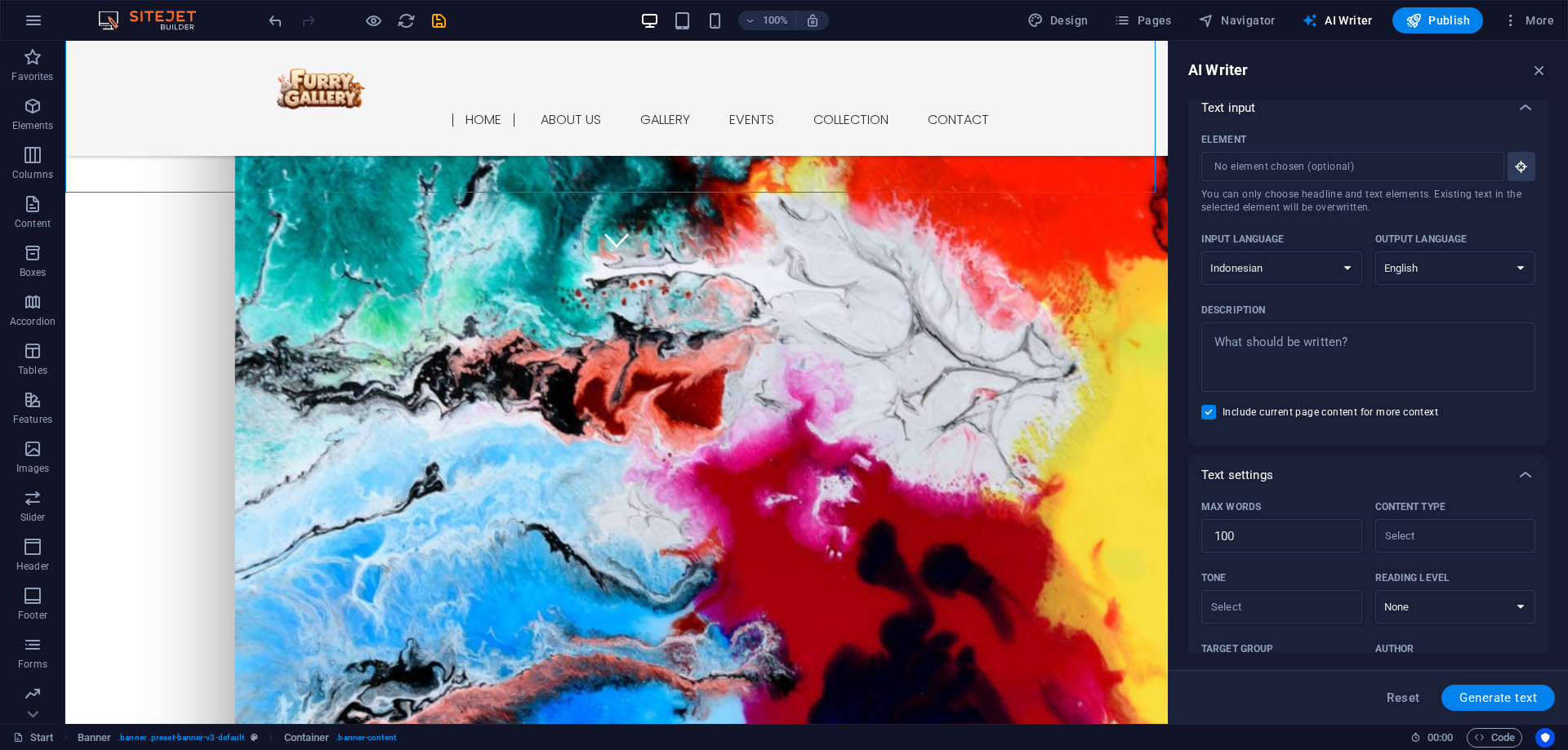
scroll to position [0, 0]
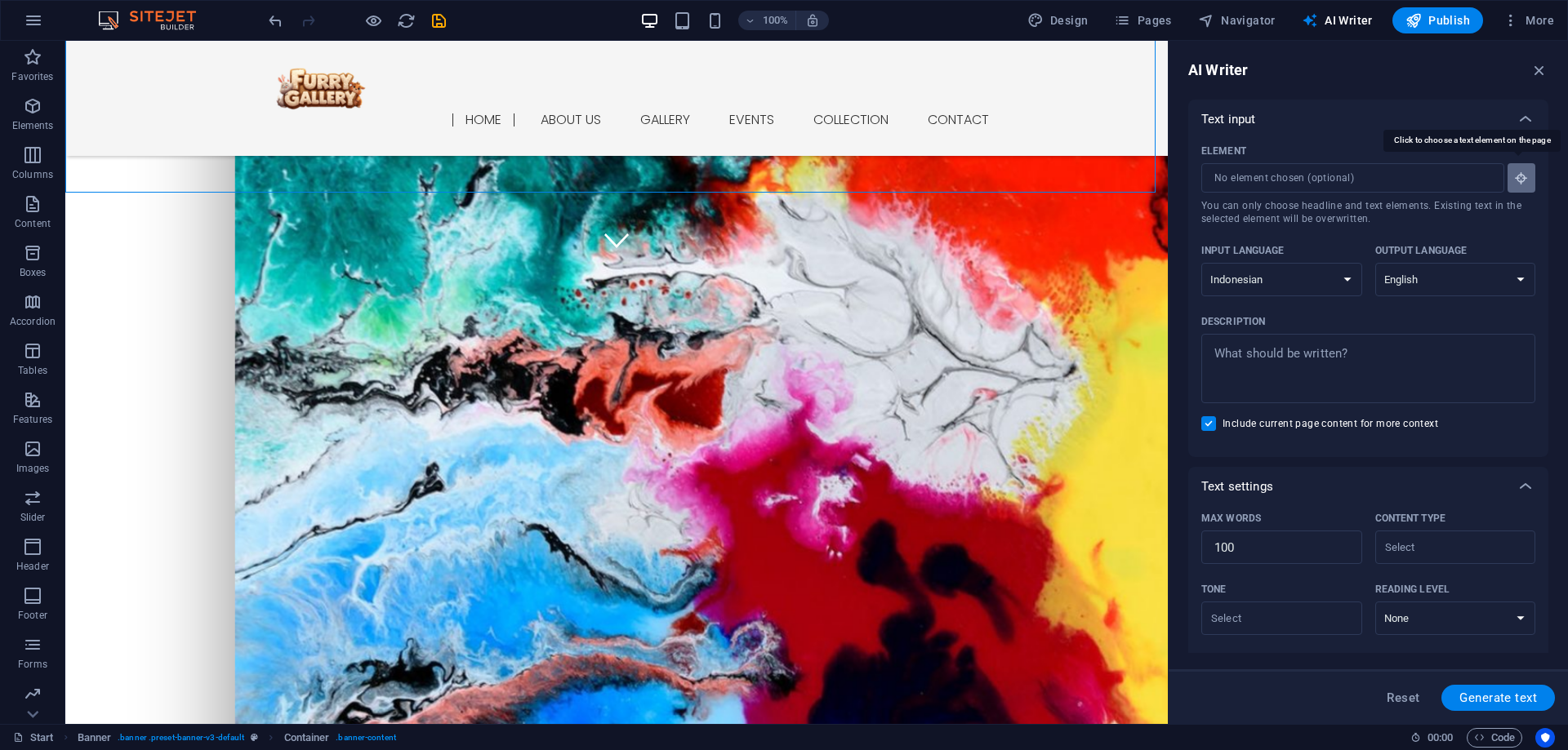
click at [1519, 176] on icon "button" at bounding box center [1522, 178] width 15 height 15
click at [1377, 178] on input "Element ​ You can only choose headline and text elements. Existing text in the …" at bounding box center [1347, 177] width 292 height 29
click at [1267, 184] on input "Element ​ You can only choose headline and text elements. Existing text in the …" at bounding box center [1347, 177] width 292 height 29
click at [1412, 188] on input "Element ​ You can only choose headline and text elements. Existing text in the …" at bounding box center [1347, 177] width 292 height 29
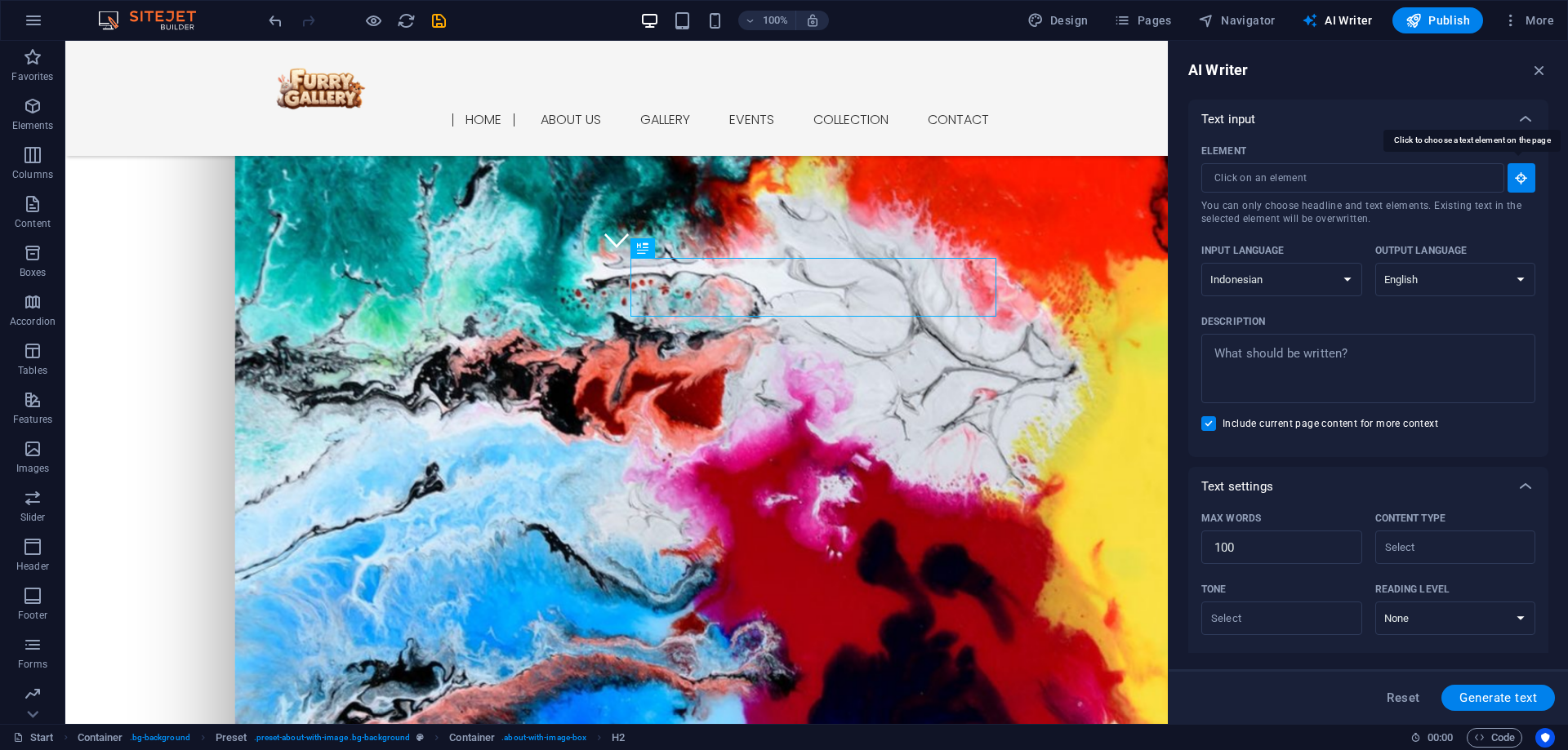
click at [1515, 175] on icon "button" at bounding box center [1522, 178] width 15 height 15
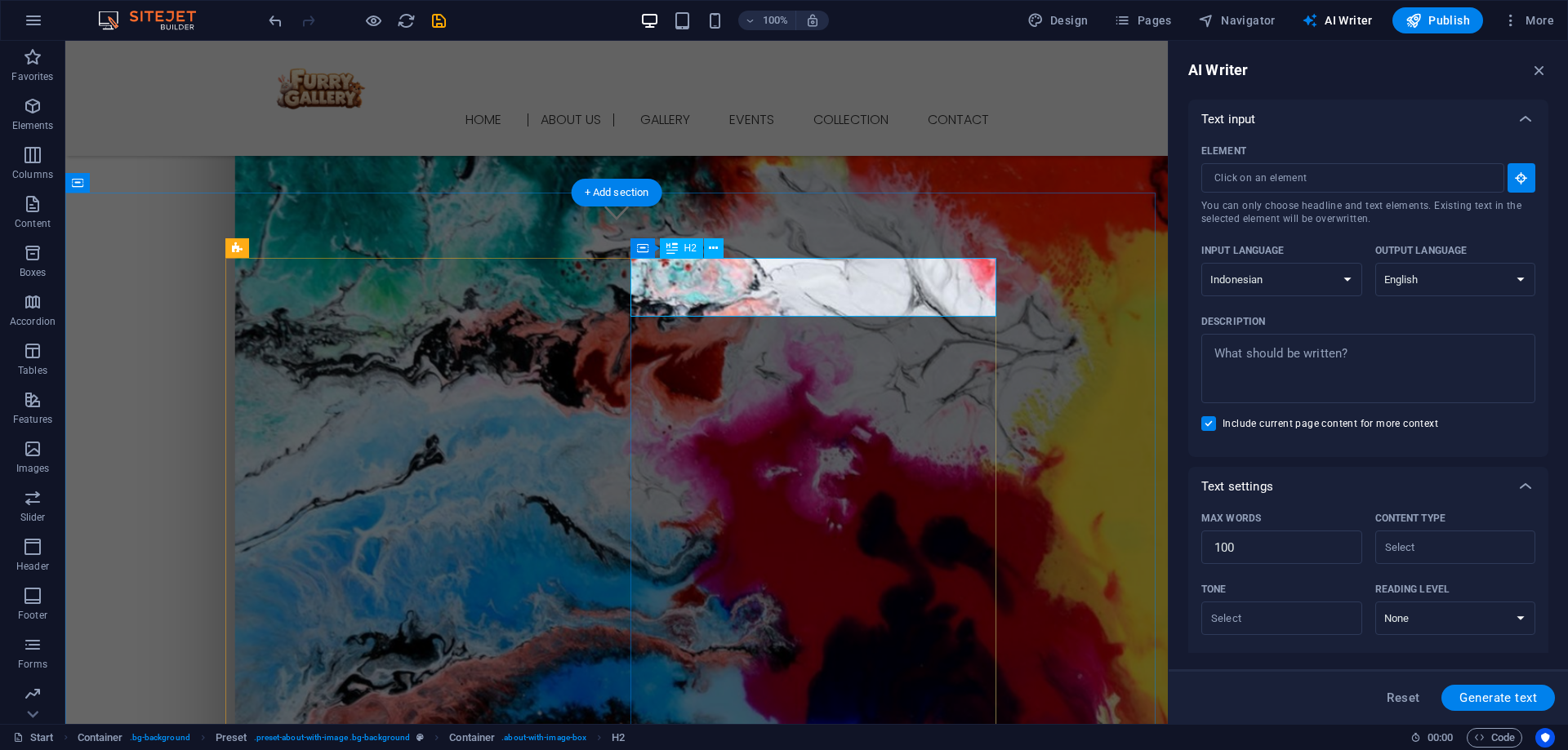
scroll to position [517, 0]
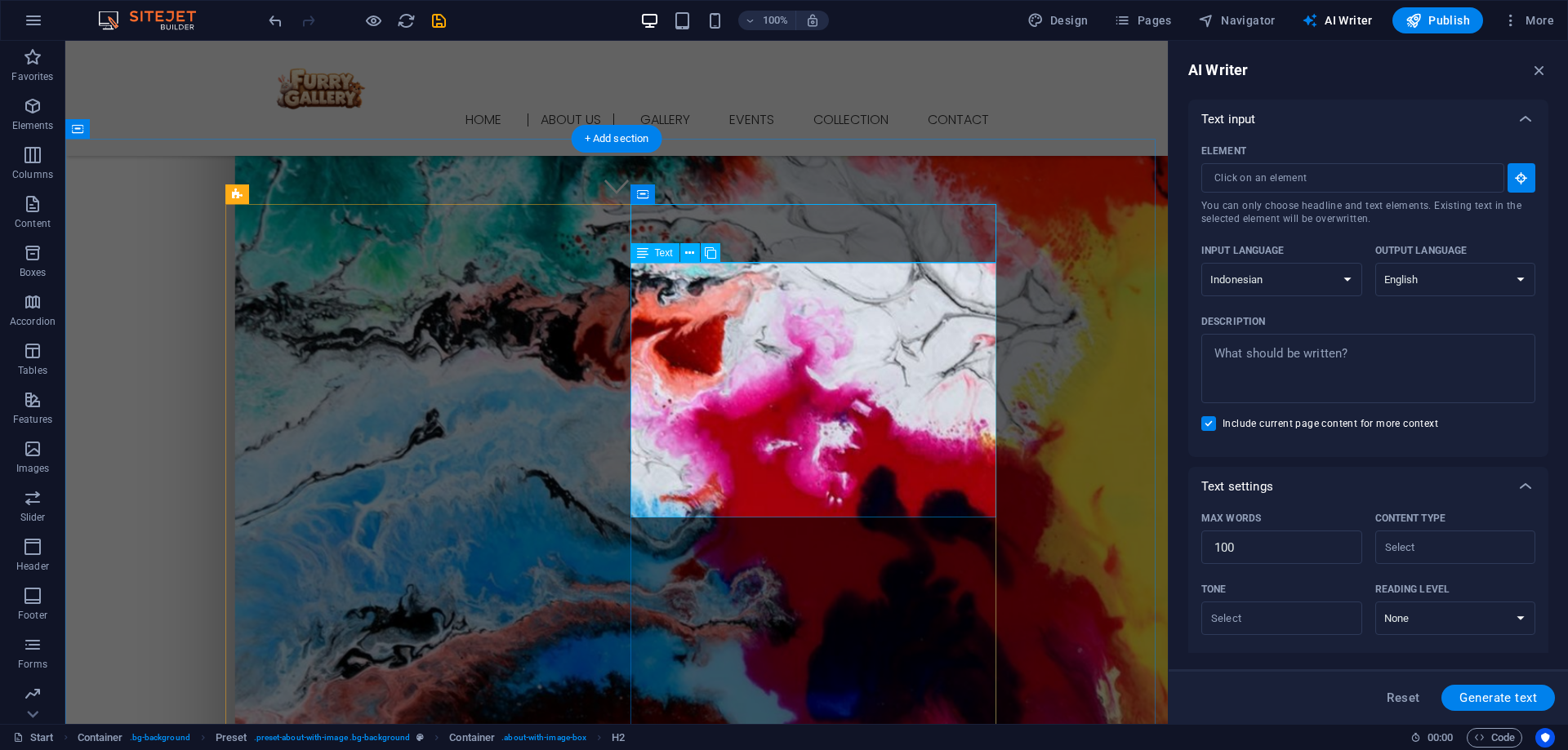
type input "#ed-1011273451"
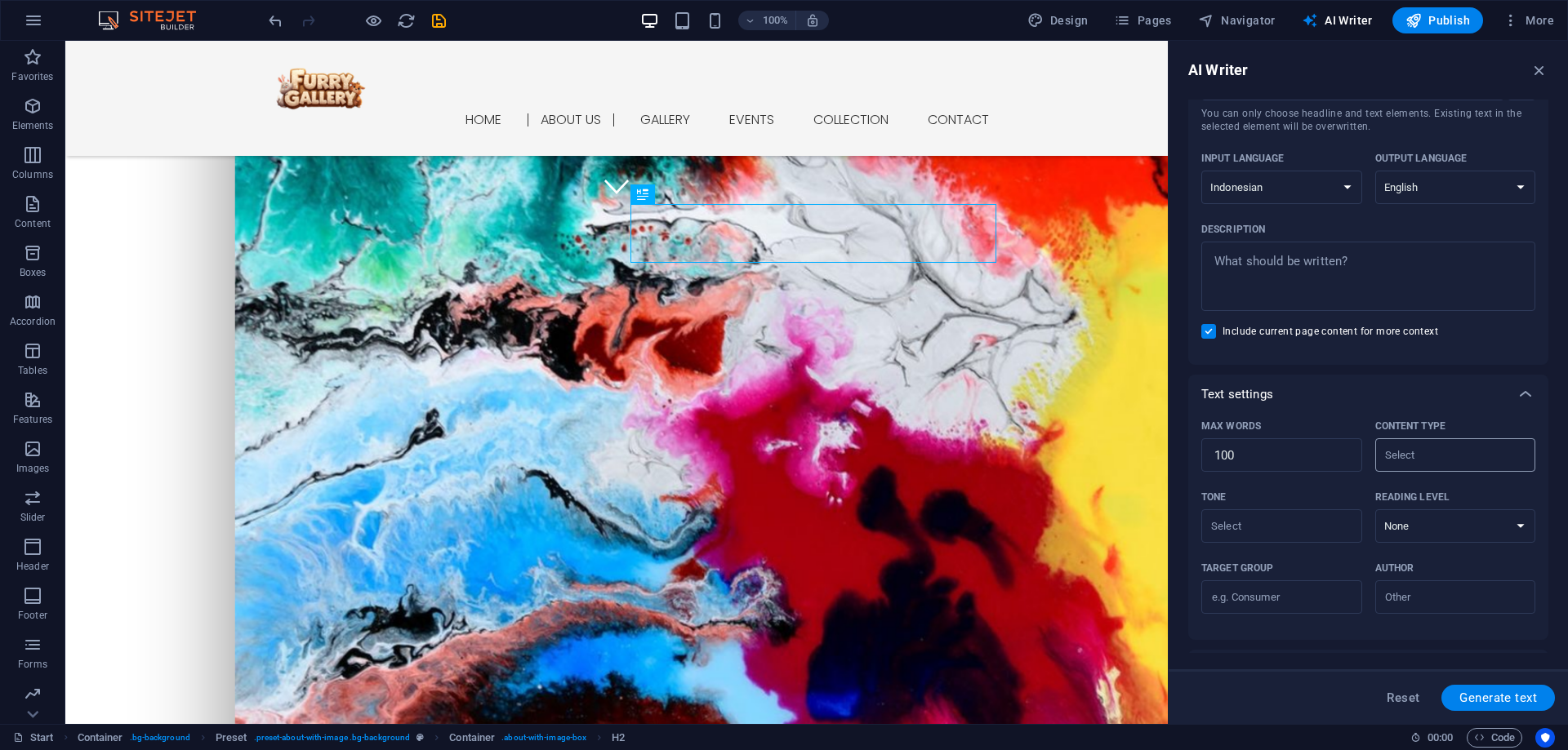
scroll to position [109, 0]
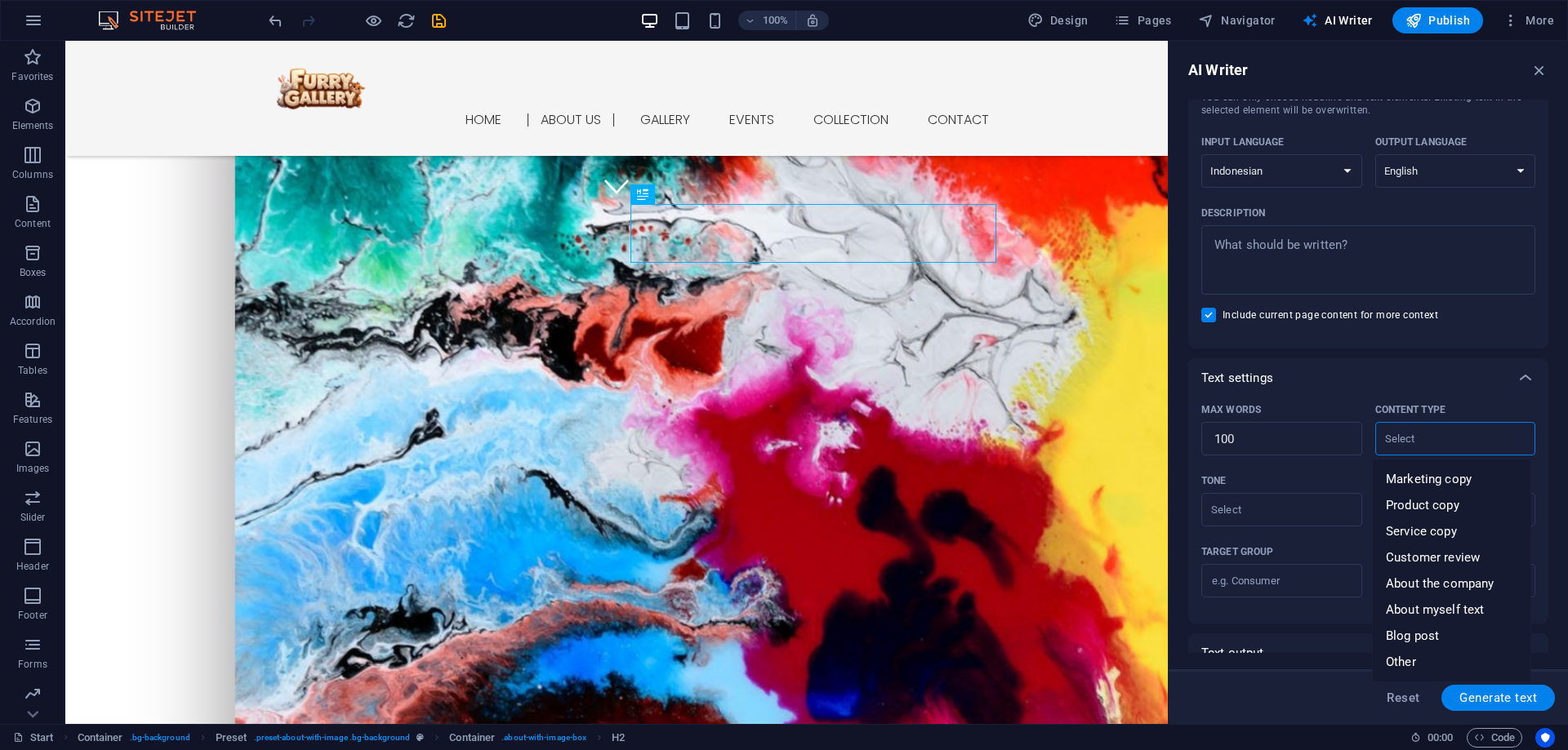
click at [1458, 439] on input "Content type ​" at bounding box center [1443, 439] width 124 height 24
click at [1465, 591] on span "About the company" at bounding box center [1440, 583] width 108 height 16
type input "About the company"
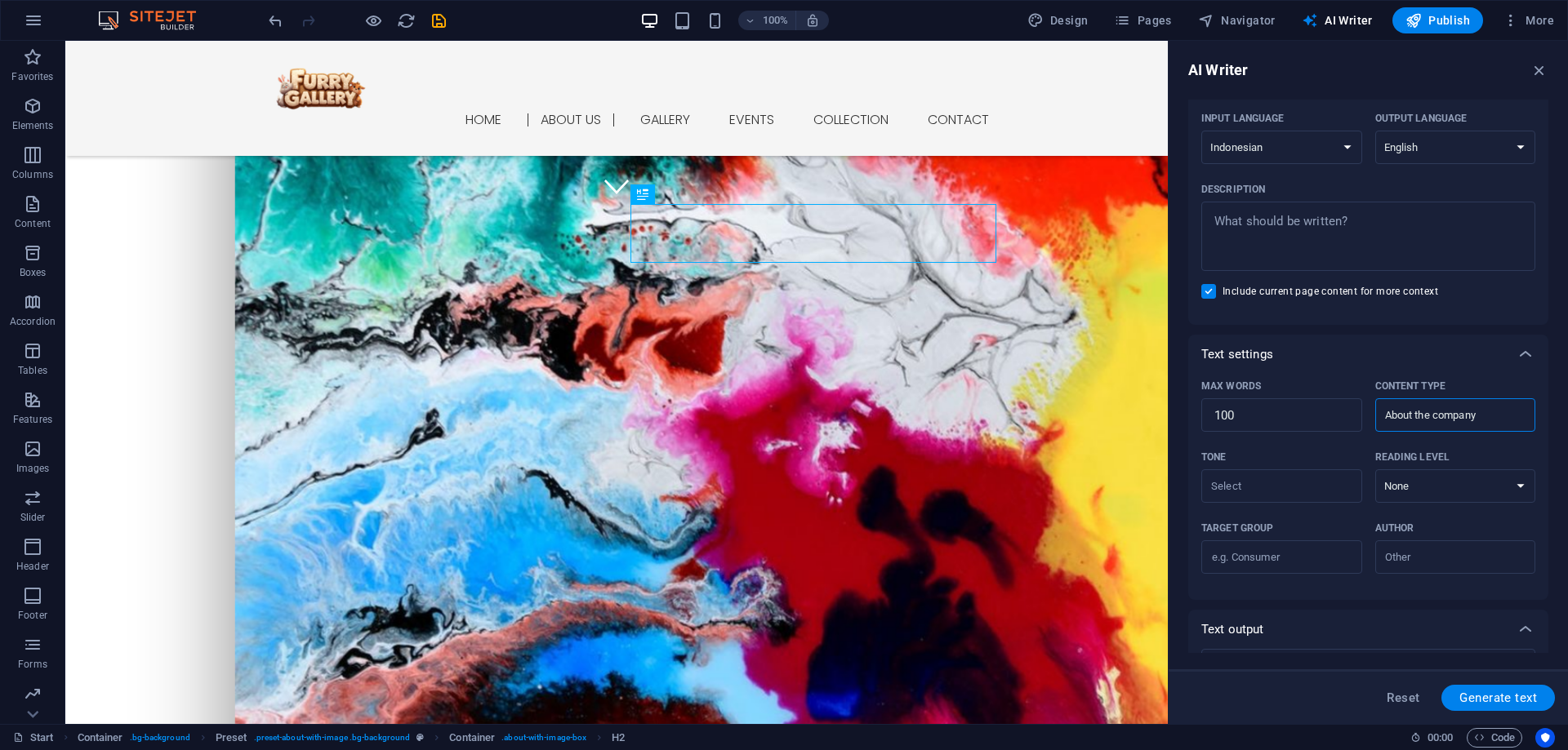
scroll to position [163, 0]
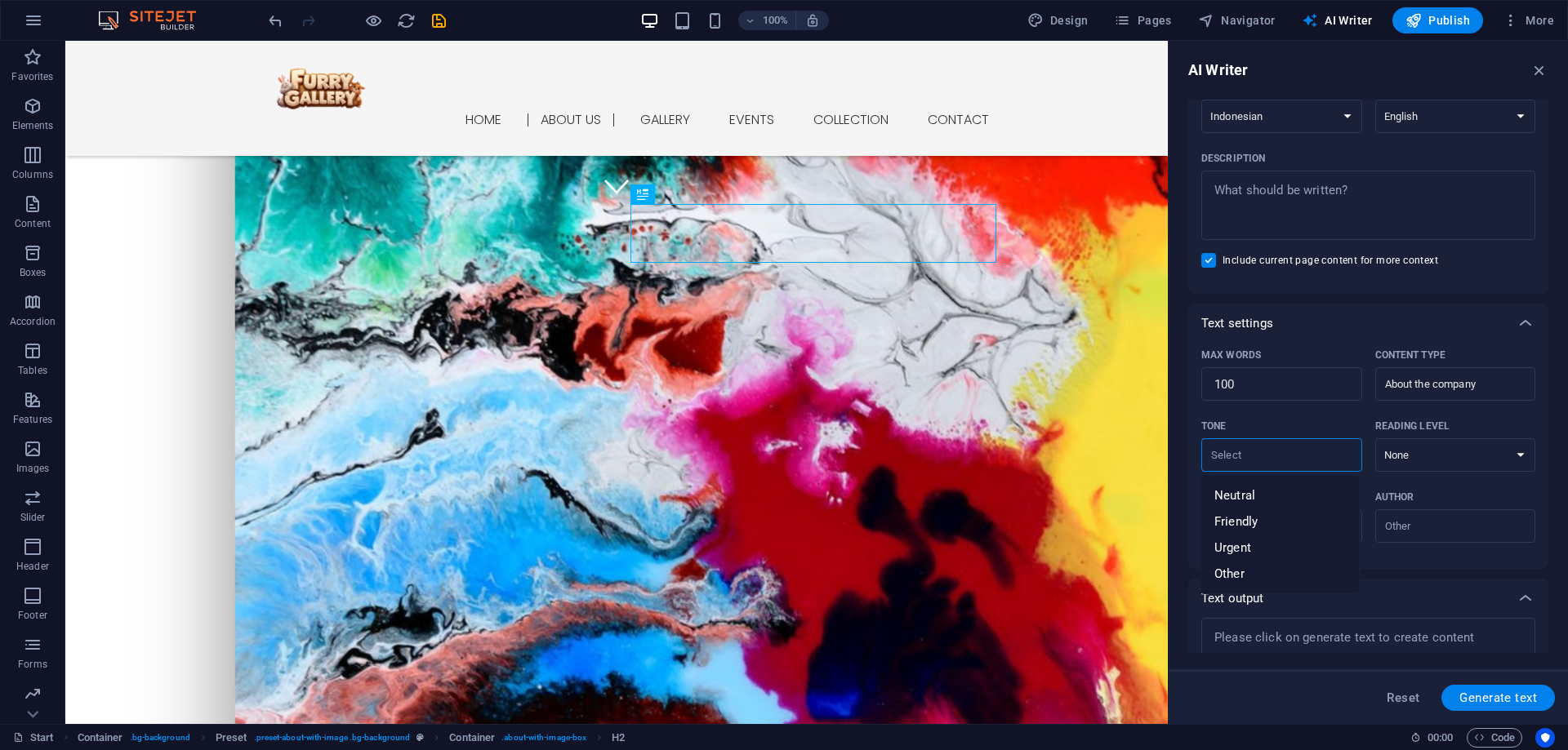
click at [1273, 459] on input "Tone ​" at bounding box center [1268, 455] width 124 height 24
drag, startPoint x: 1280, startPoint y: 492, endPoint x: 1329, endPoint y: 488, distance: 49.2
click at [1280, 492] on li "Neutral" at bounding box center [1281, 495] width 158 height 26
type input "Neutral"
click at [1441, 458] on select "None Academic Adult Teen Child" at bounding box center [1455, 456] width 161 height 34
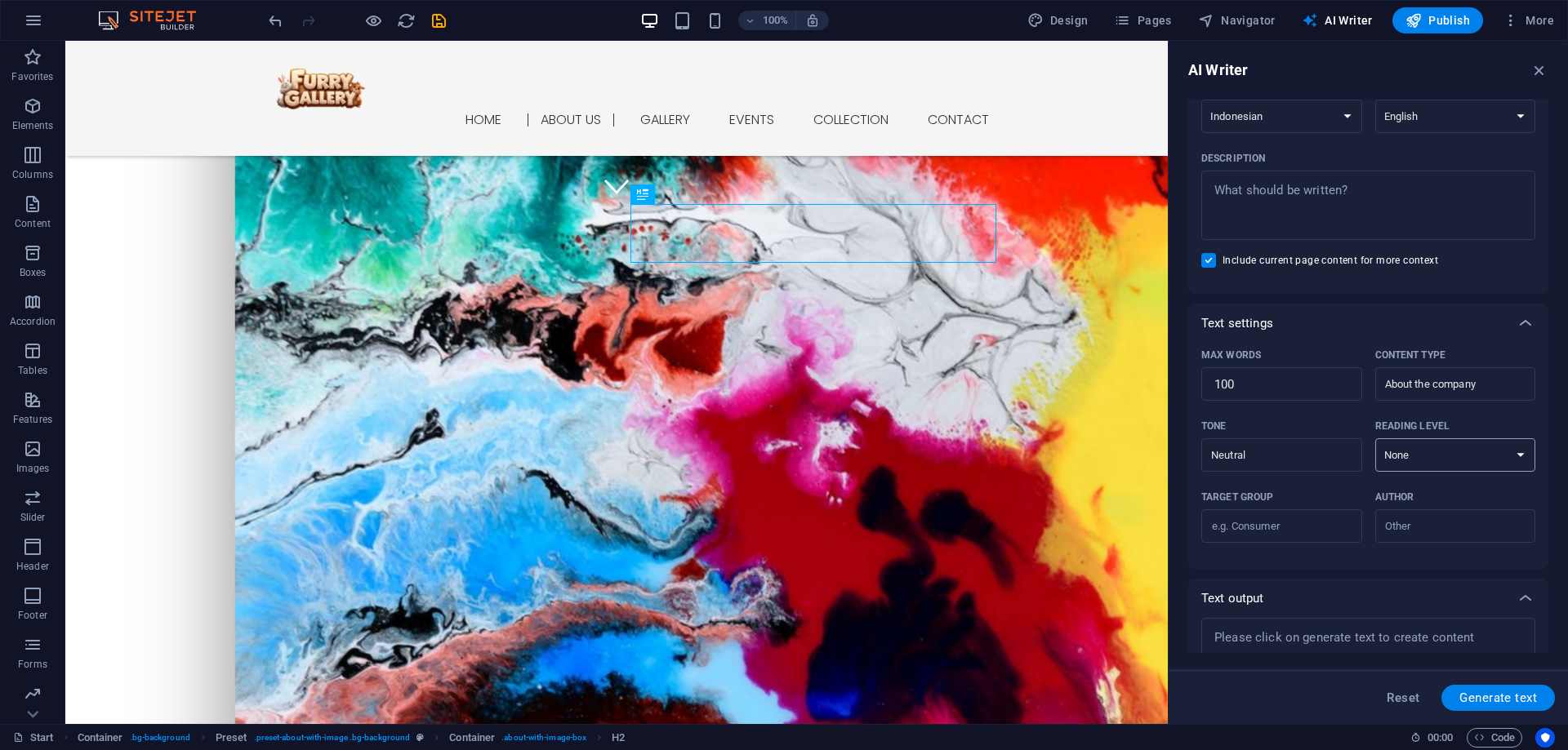
select select "Academic"
click at [1376, 439] on select "None Academic Adult Teen Child" at bounding box center [1455, 456] width 161 height 34
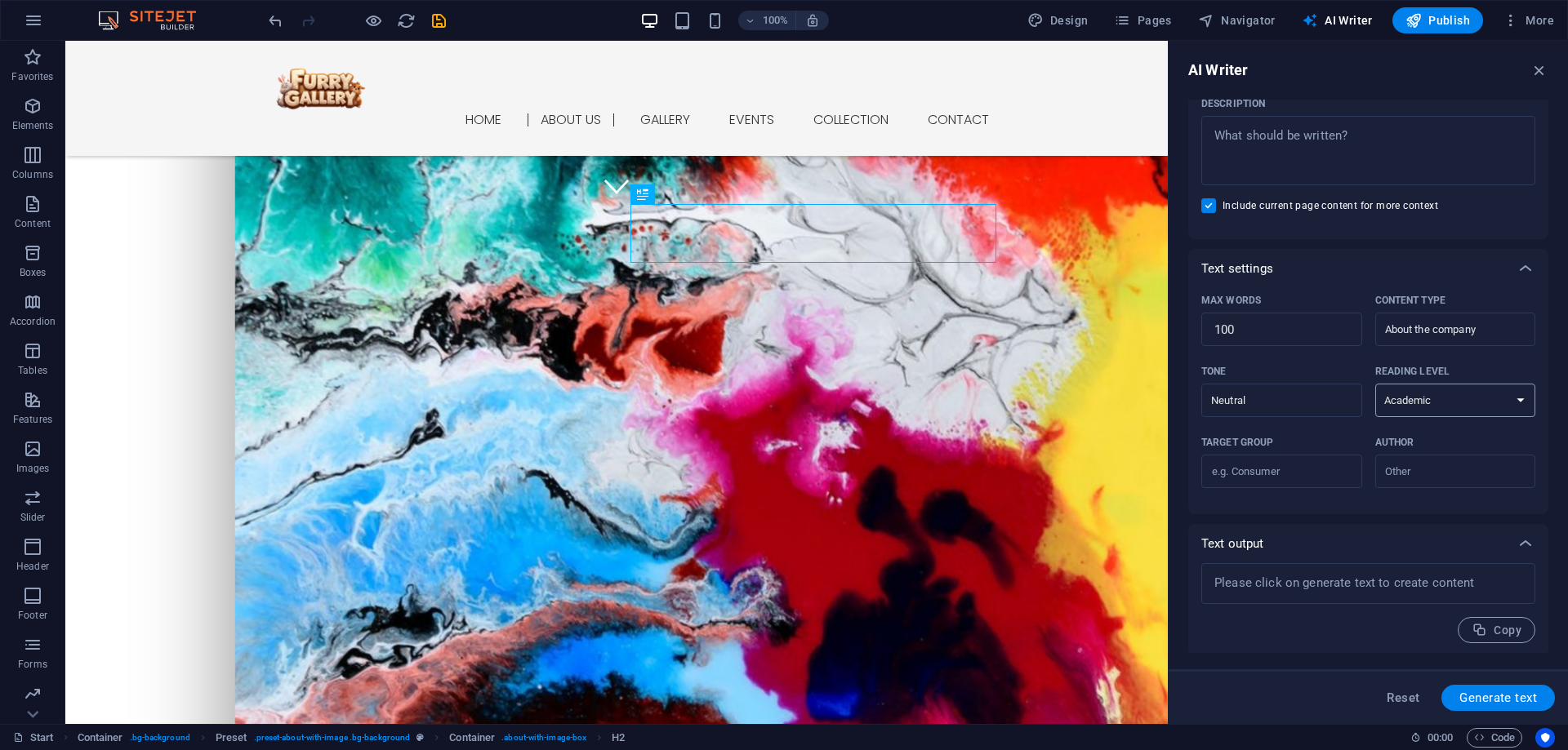
click at [1447, 412] on select "None Academic Adult Teen Child" at bounding box center [1455, 401] width 161 height 34
click at [1314, 502] on div "Target group ​ Author ​" at bounding box center [1368, 465] width 334 height 71
click at [1279, 471] on input "Target group ​" at bounding box center [1282, 472] width 161 height 26
click at [1238, 472] on input "Target group ​" at bounding box center [1282, 472] width 161 height 26
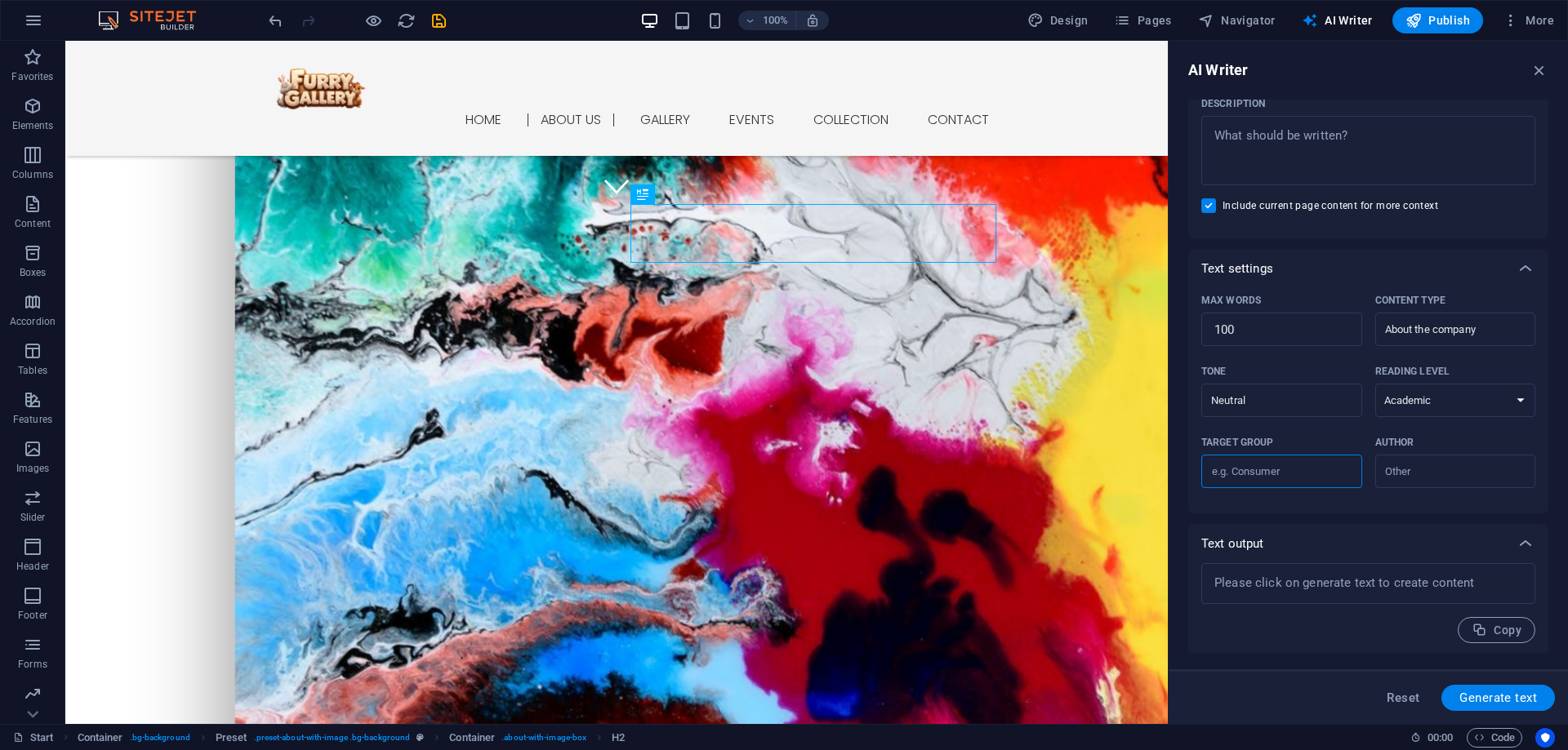
click at [1238, 472] on input "Target group ​" at bounding box center [1282, 472] width 161 height 26
click at [1457, 471] on input "Author ​" at bounding box center [1443, 472] width 124 height 24
click at [1466, 539] on span "Business owner" at bounding box center [1430, 538] width 88 height 16
click at [1443, 473] on input "Business owner" at bounding box center [1443, 472] width 124 height 24
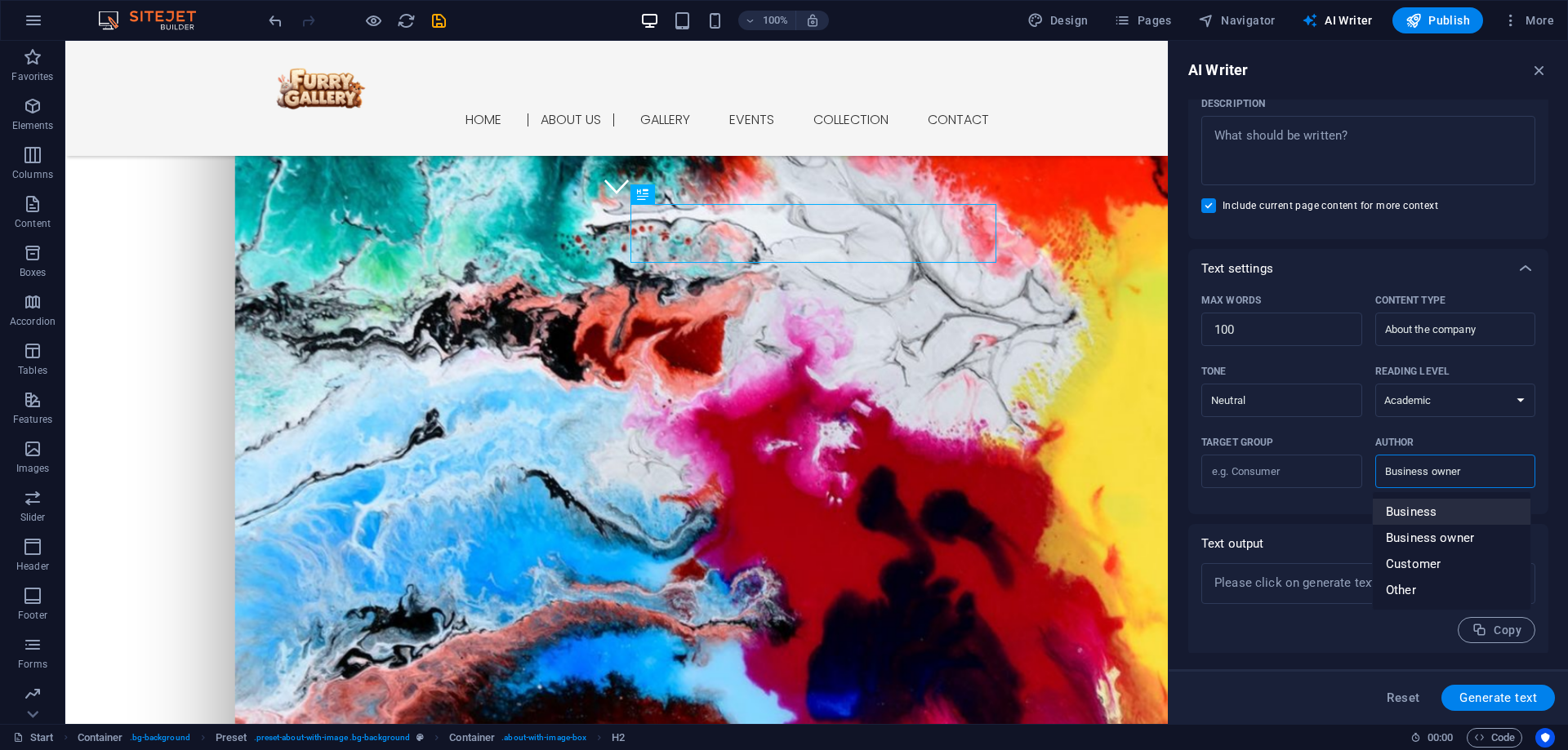
drag, startPoint x: 1441, startPoint y: 514, endPoint x: 1447, endPoint y: 520, distance: 8.5
click at [1441, 514] on li "Business" at bounding box center [1452, 512] width 158 height 26
type input "Business"
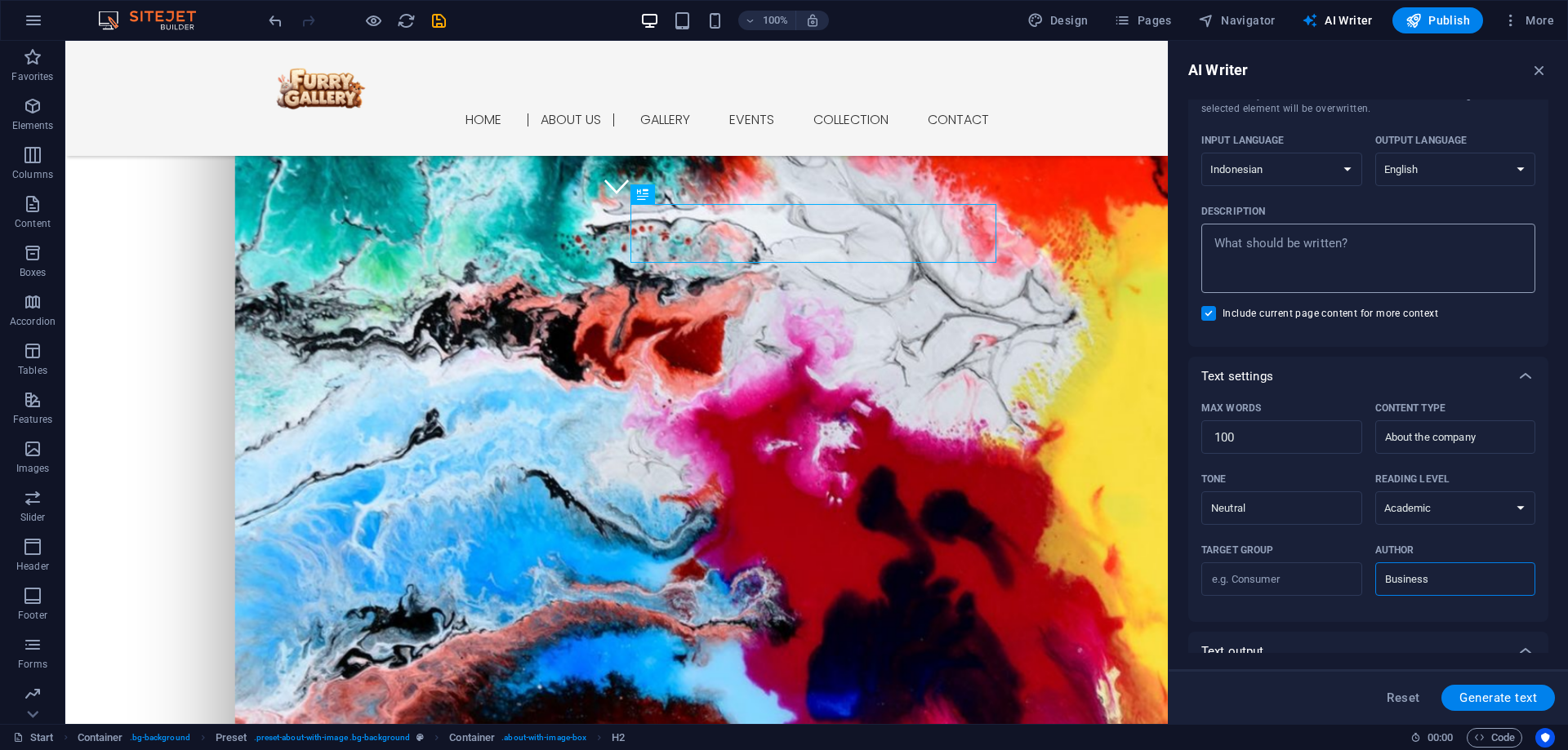
scroll to position [109, 0]
type textarea "x"
click at [1325, 277] on textarea "Description x ​" at bounding box center [1368, 260] width 318 height 53
type textarea "t"
type textarea "x"
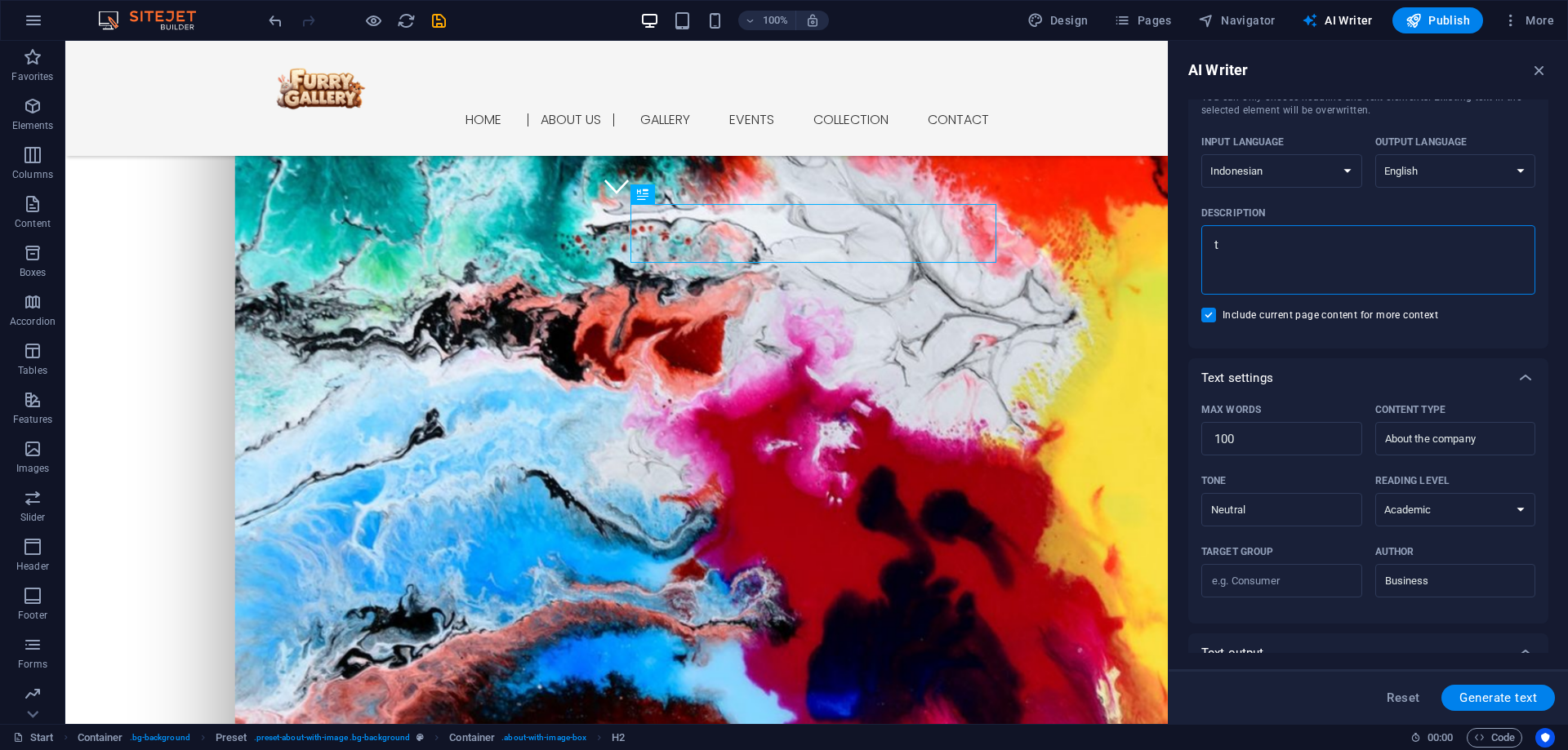
type textarea "to"
type textarea "x"
type textarea "tol"
type textarea "x"
type textarea "tolo"
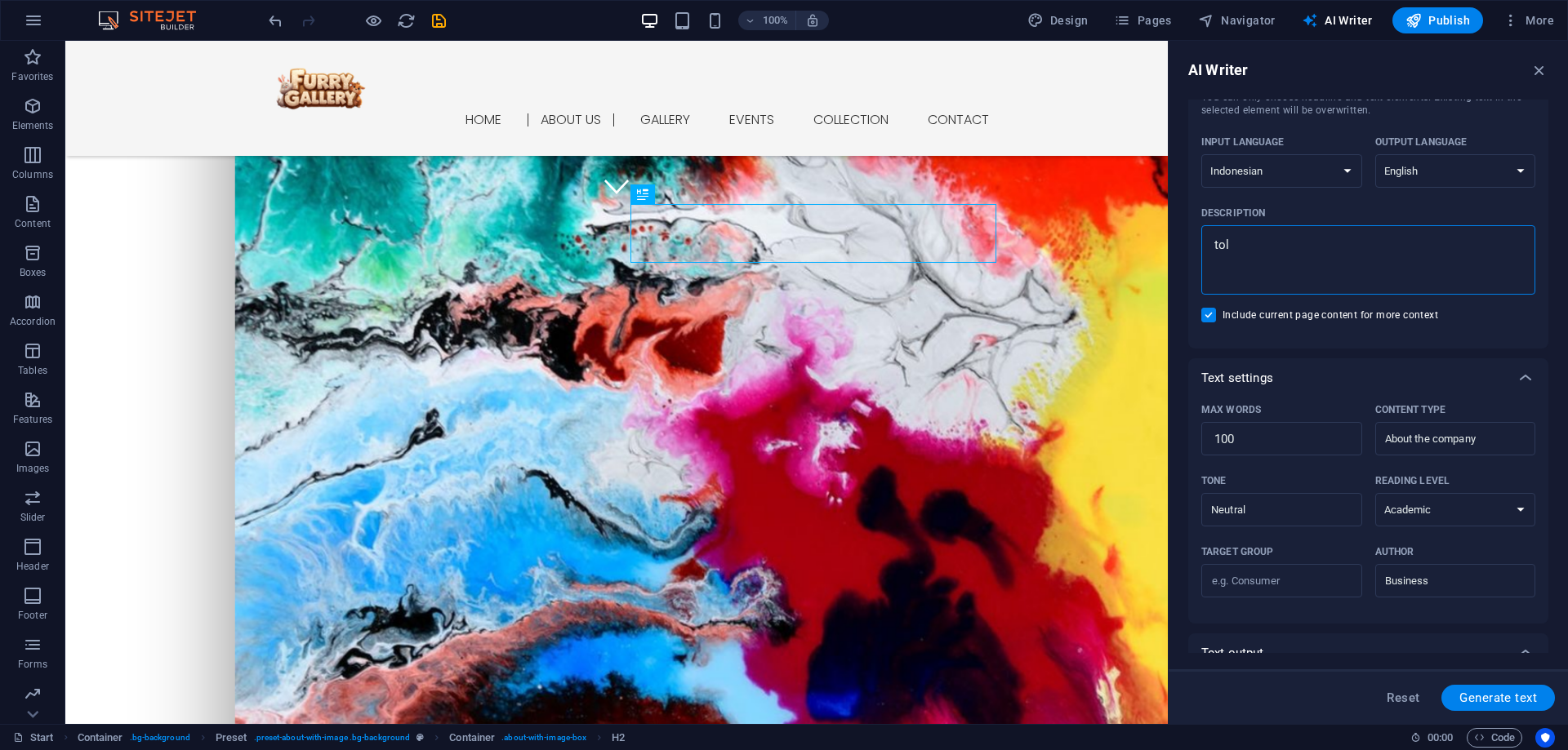
type textarea "x"
type textarea "tolon"
type textarea "x"
type textarea "tolong"
type textarea "x"
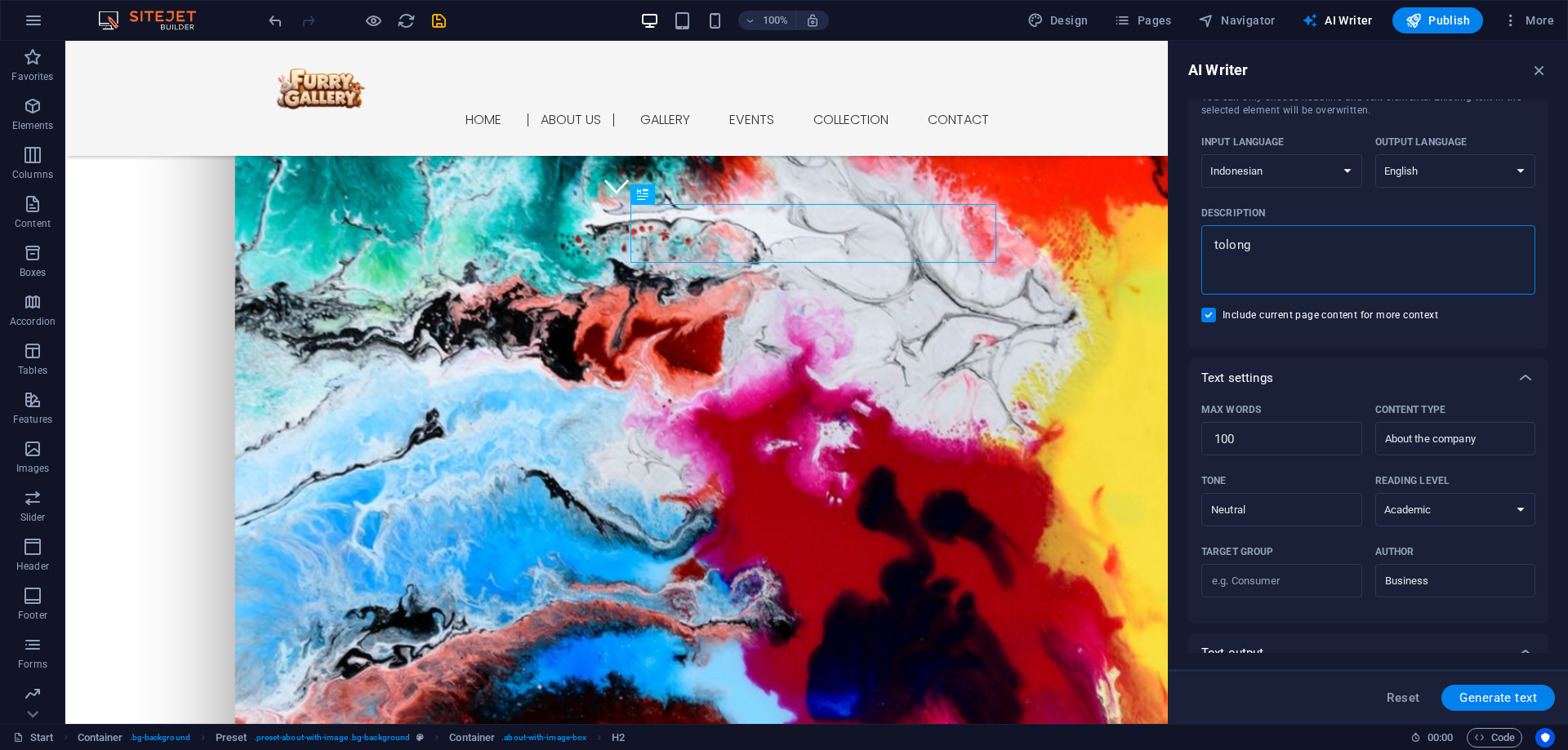
type textarea "tolong"
type textarea "x"
type textarea "tolong b"
type textarea "x"
type textarea "tolong bu"
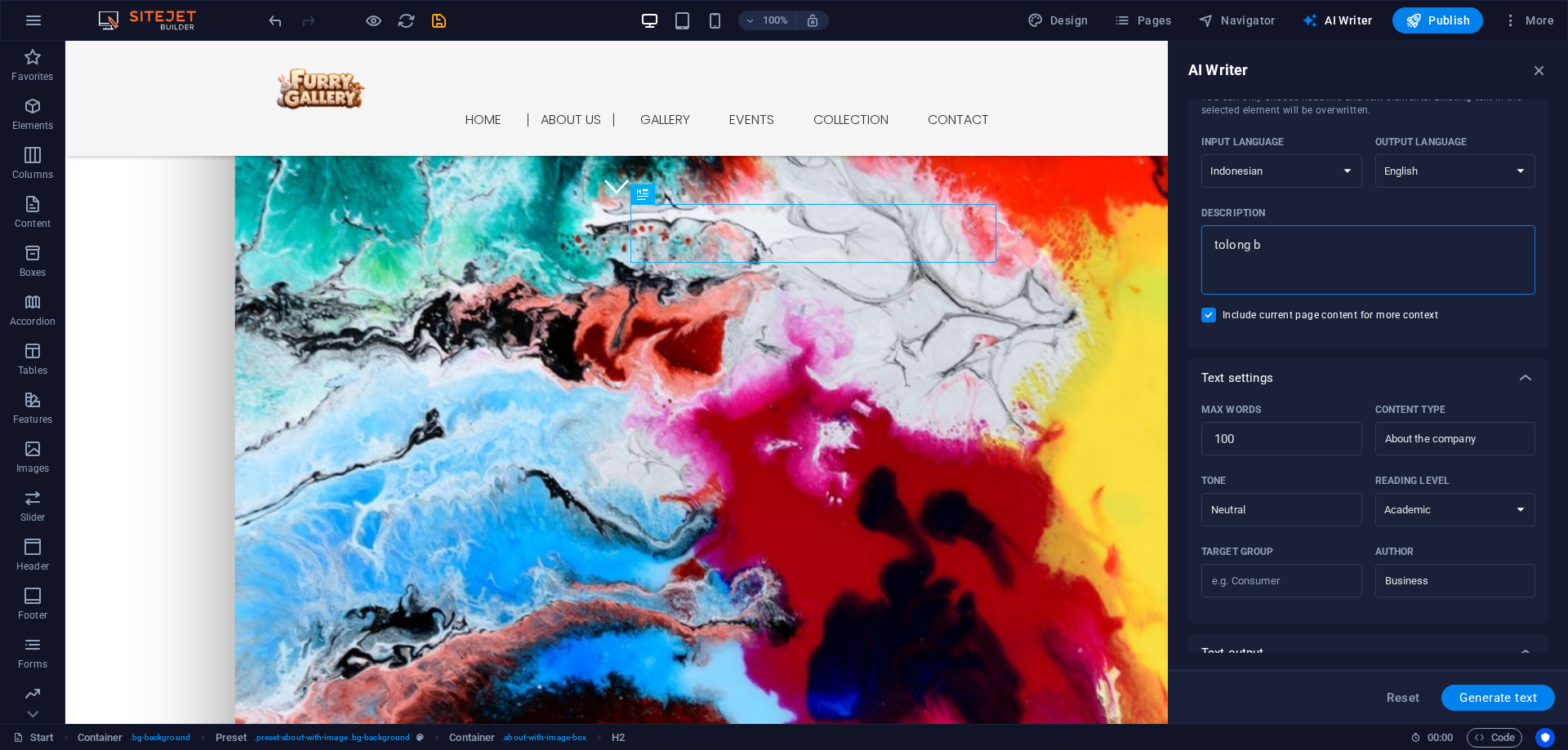
type textarea "x"
type textarea "[PERSON_NAME]"
type textarea "x"
type textarea "tolong buat"
type textarea "x"
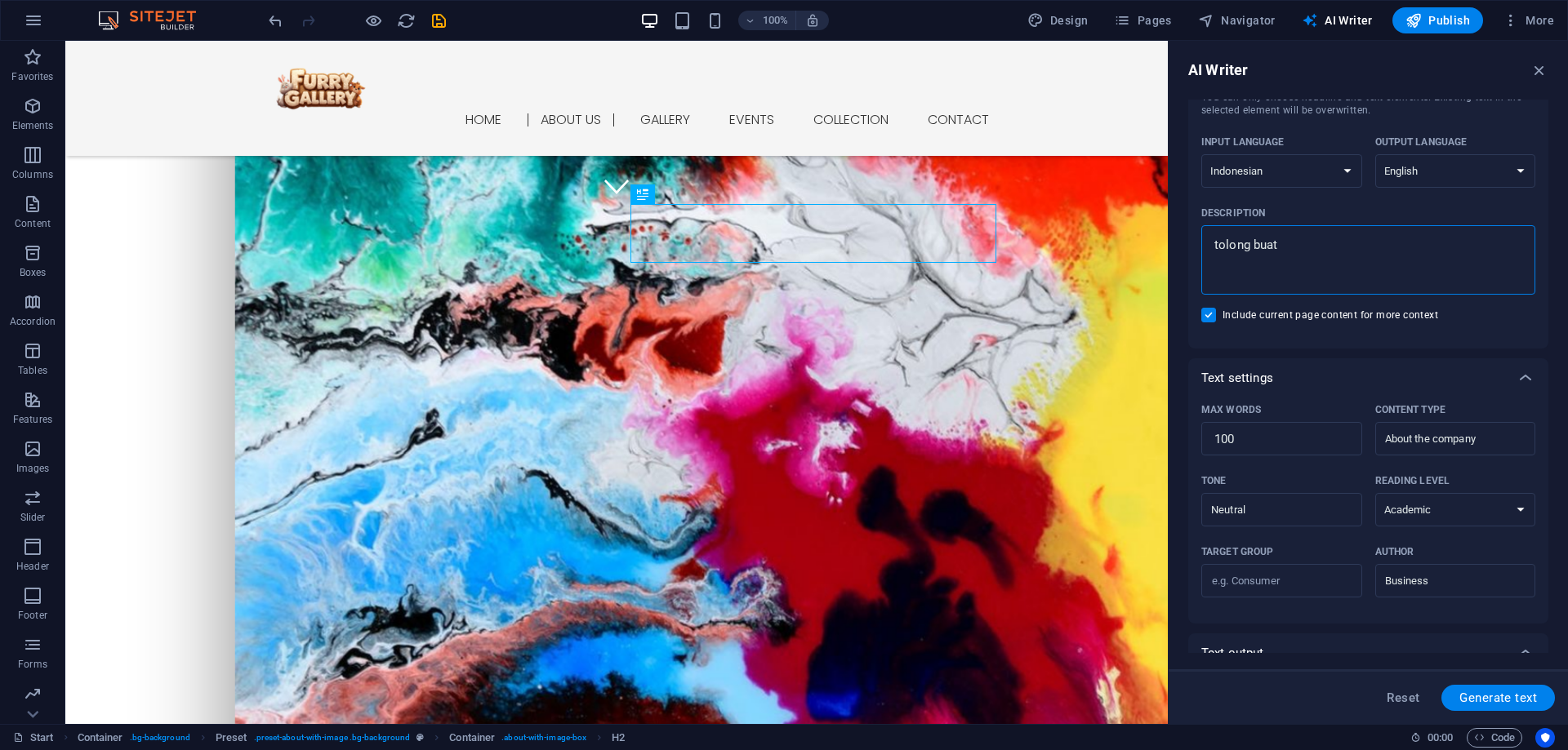
type textarea "tolong buatk"
type textarea "x"
type textarea "tolong buatka"
type textarea "x"
type textarea "tolong buatkan"
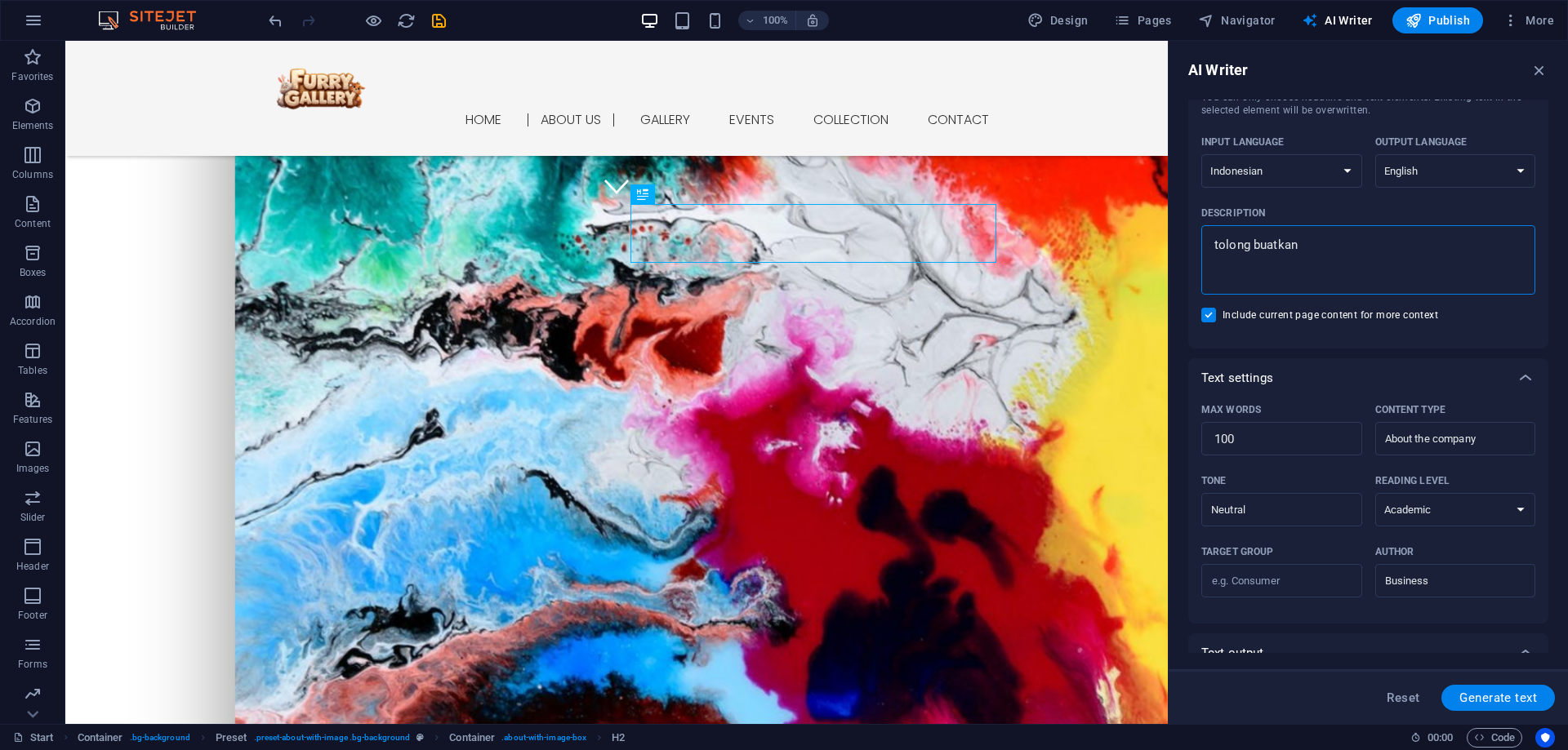
type textarea "x"
type textarea "tolong buatkan"
type textarea "x"
type textarea "tolong buatkan a"
type textarea "x"
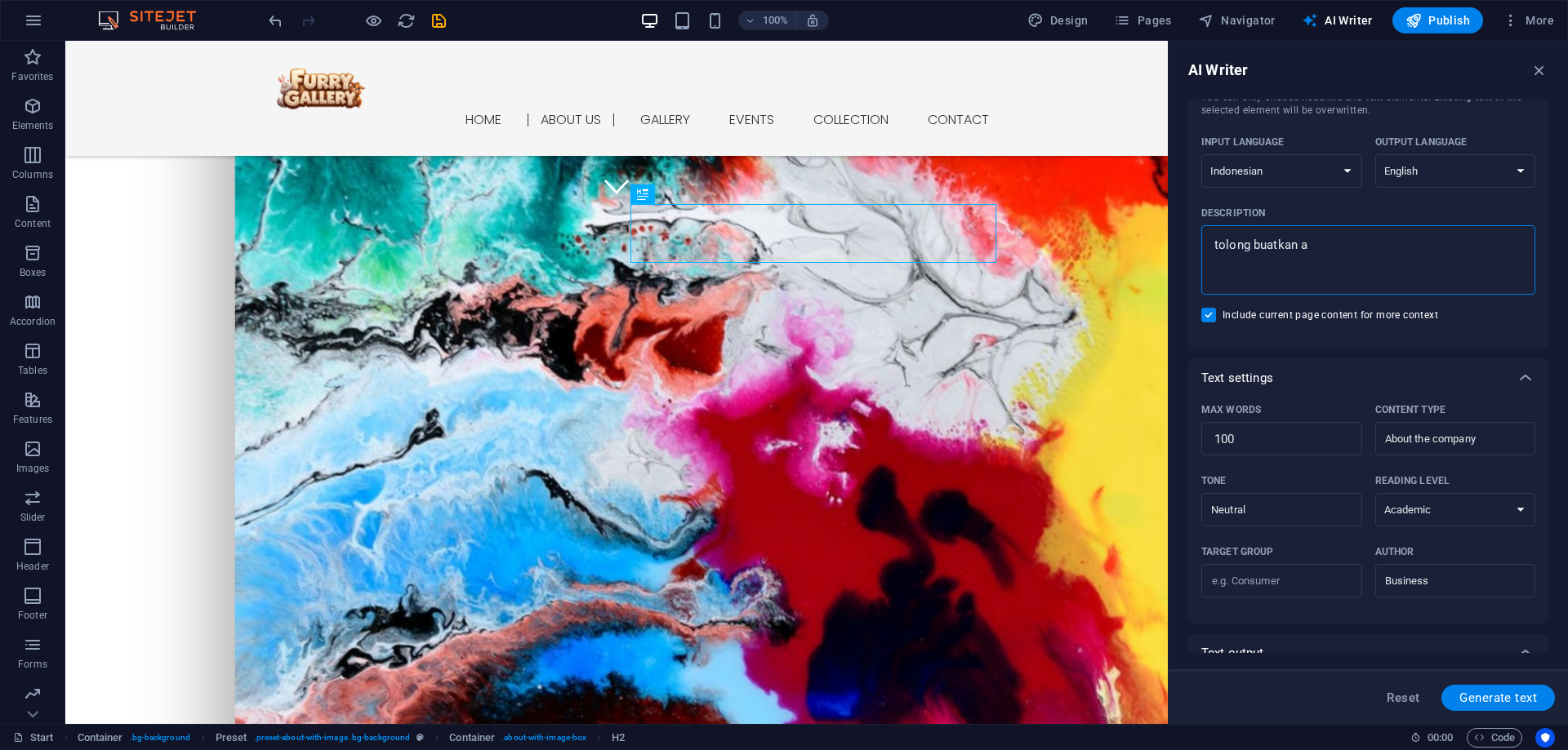
type textarea "tolong buatkan ab"
type textarea "x"
type textarea "tolong buatkan abo"
type textarea "x"
type textarea "tolong buatkan abou"
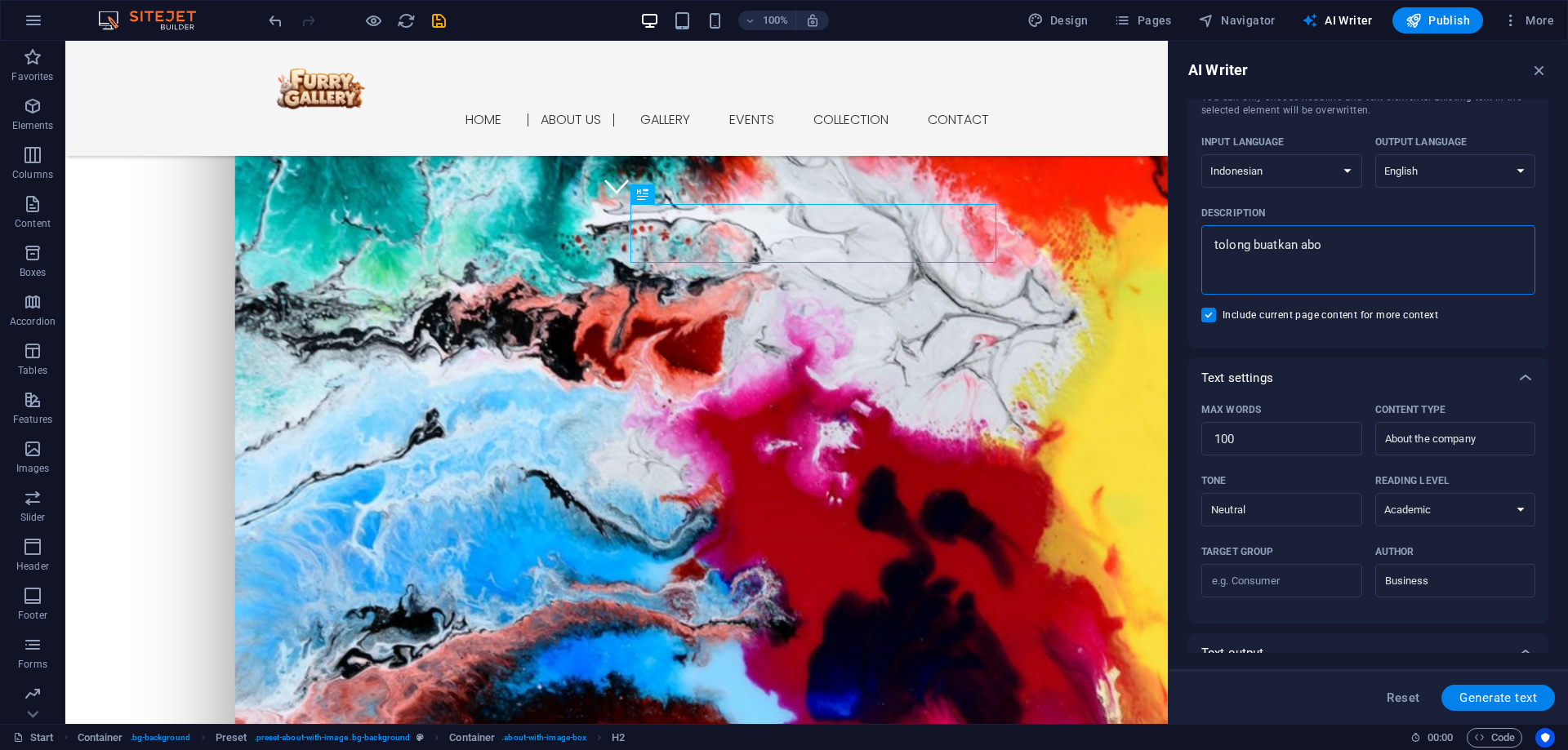
type textarea "x"
type textarea "tolong buatkan about"
type textarea "x"
type textarea "tolong buatkan about"
type textarea "x"
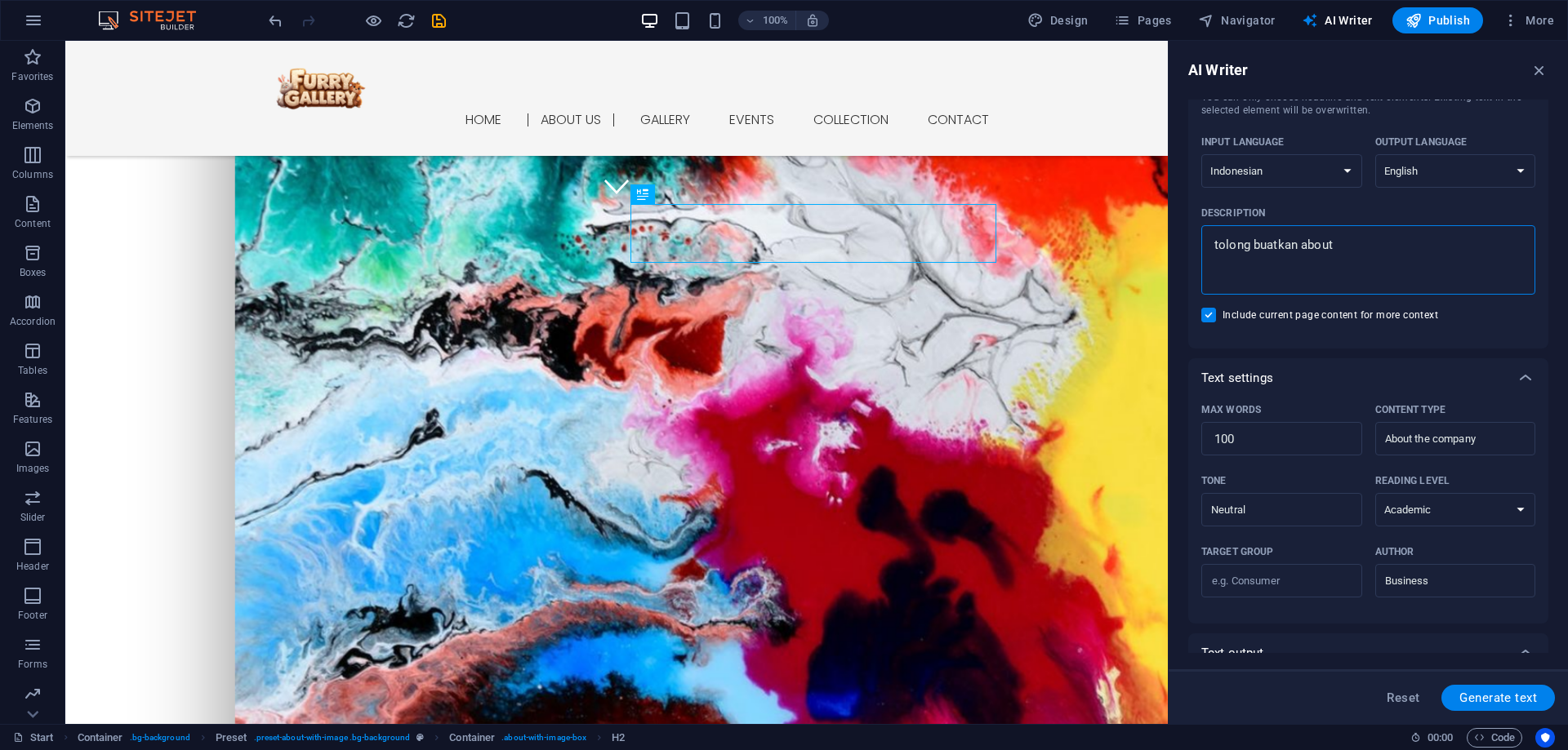
type textarea "tolong buatkan about u"
type textarea "x"
type textarea "tolong buatkan about us"
type textarea "x"
type textarea "tolong buatkan about us"
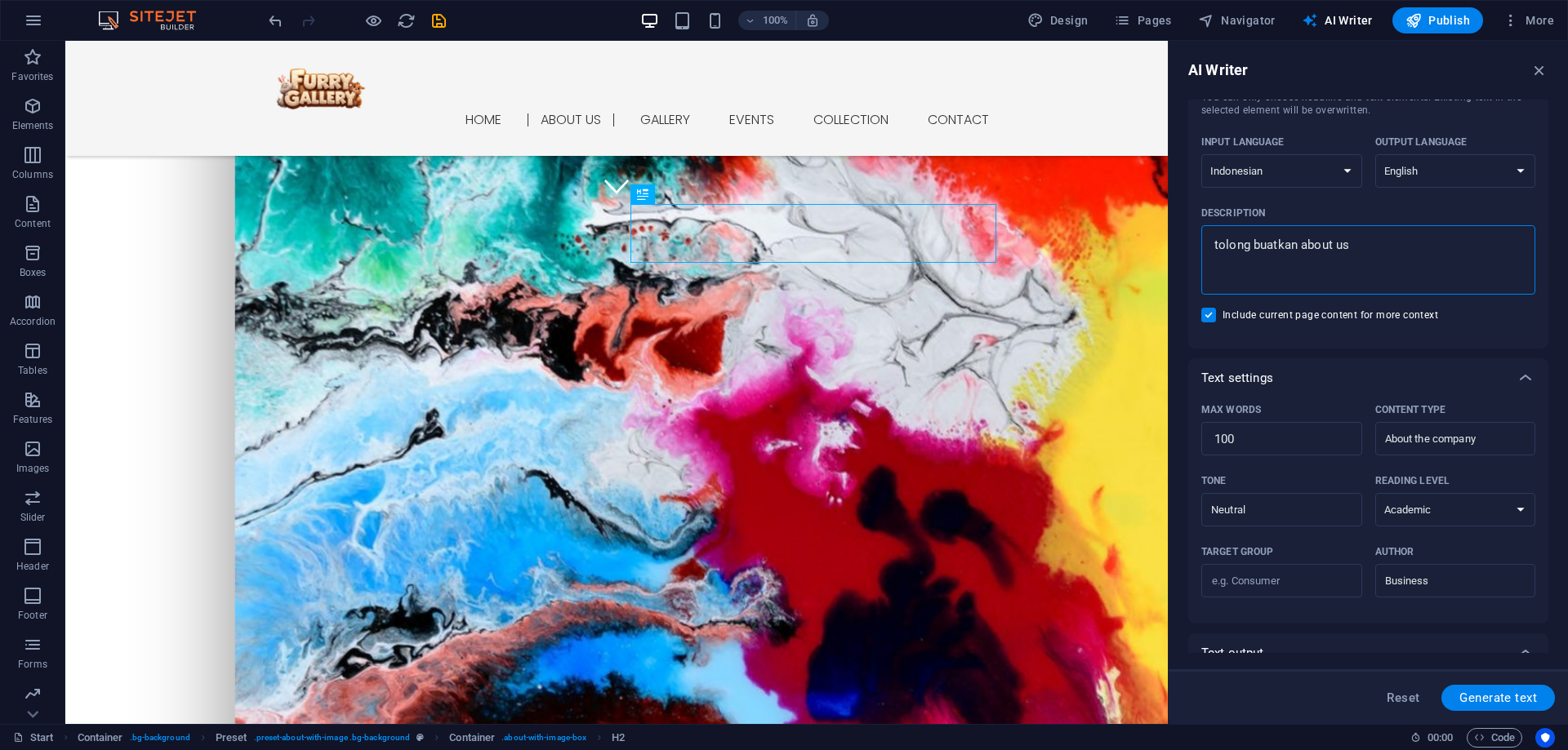
type textarea "x"
type textarea "tolong buatkan about us F"
type textarea "x"
type textarea "tolong buatkan about us Fu"
type textarea "x"
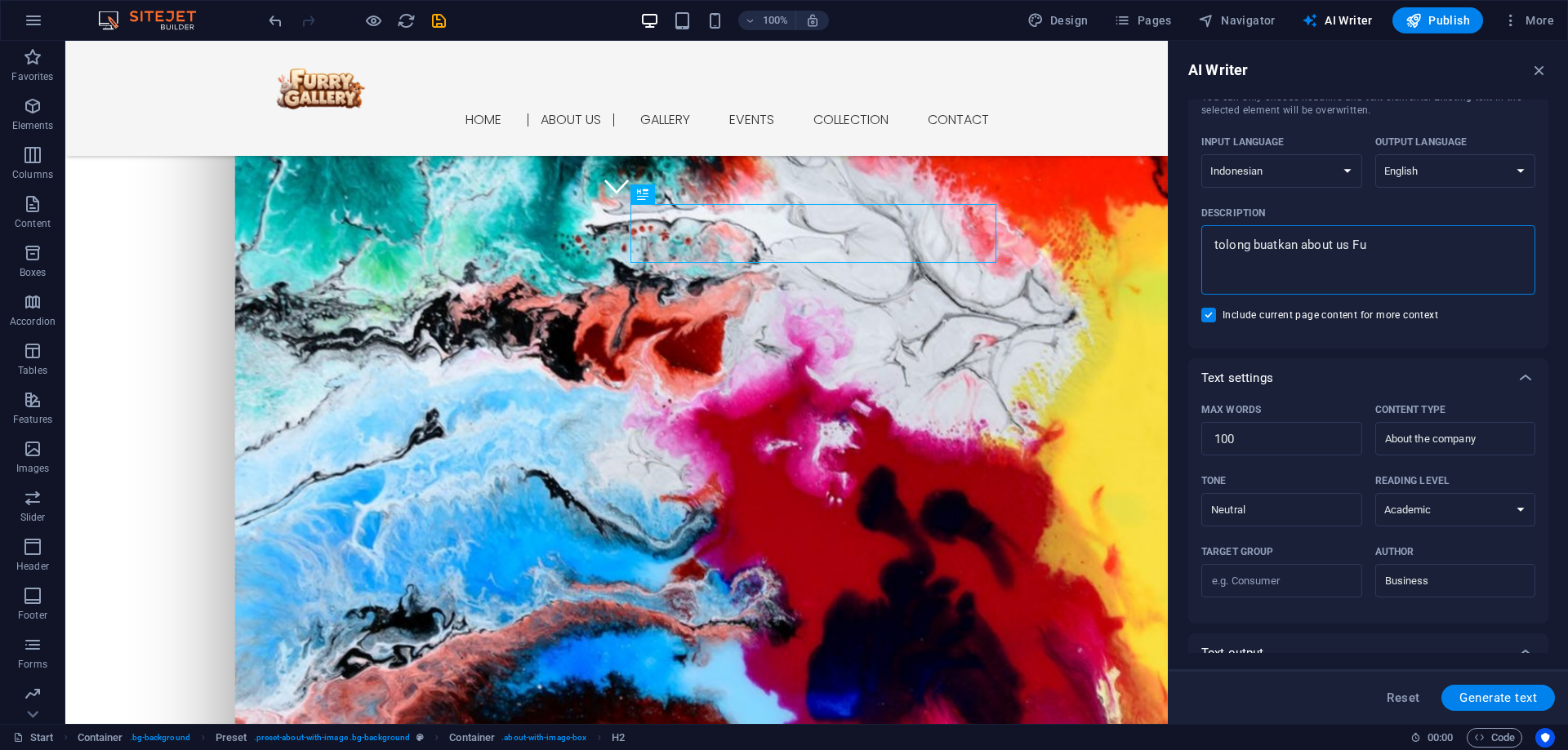
type textarea "tolong buatkan about us Fur"
type textarea "x"
type textarea "tolong buatkan about us [PERSON_NAME]"
type textarea "x"
type textarea "tolong buatkan about us Furry"
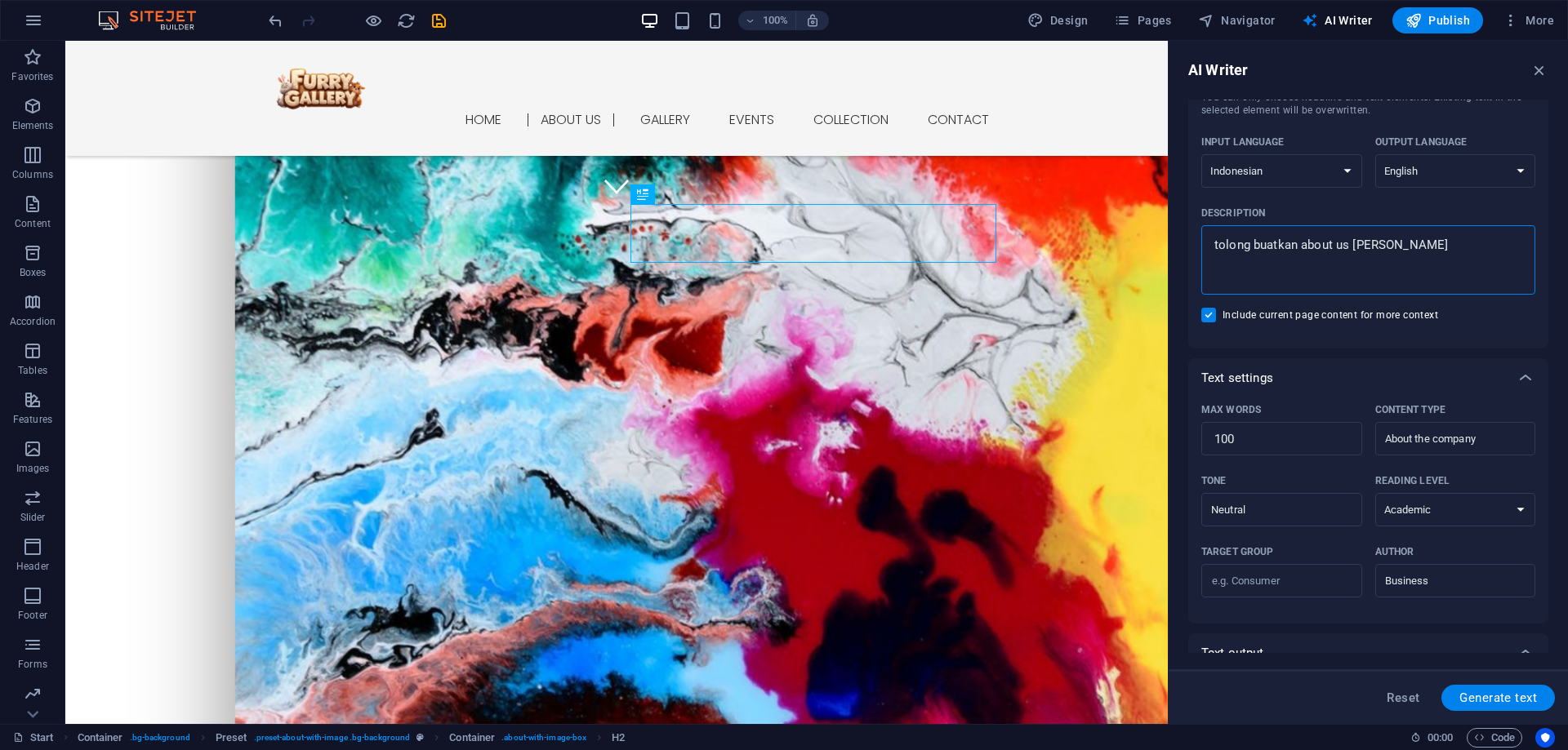
type textarea "x"
type textarea "tolong buatkan about us Furry"
type textarea "x"
type textarea "tolong buatkan about us Furry G"
type textarea "x"
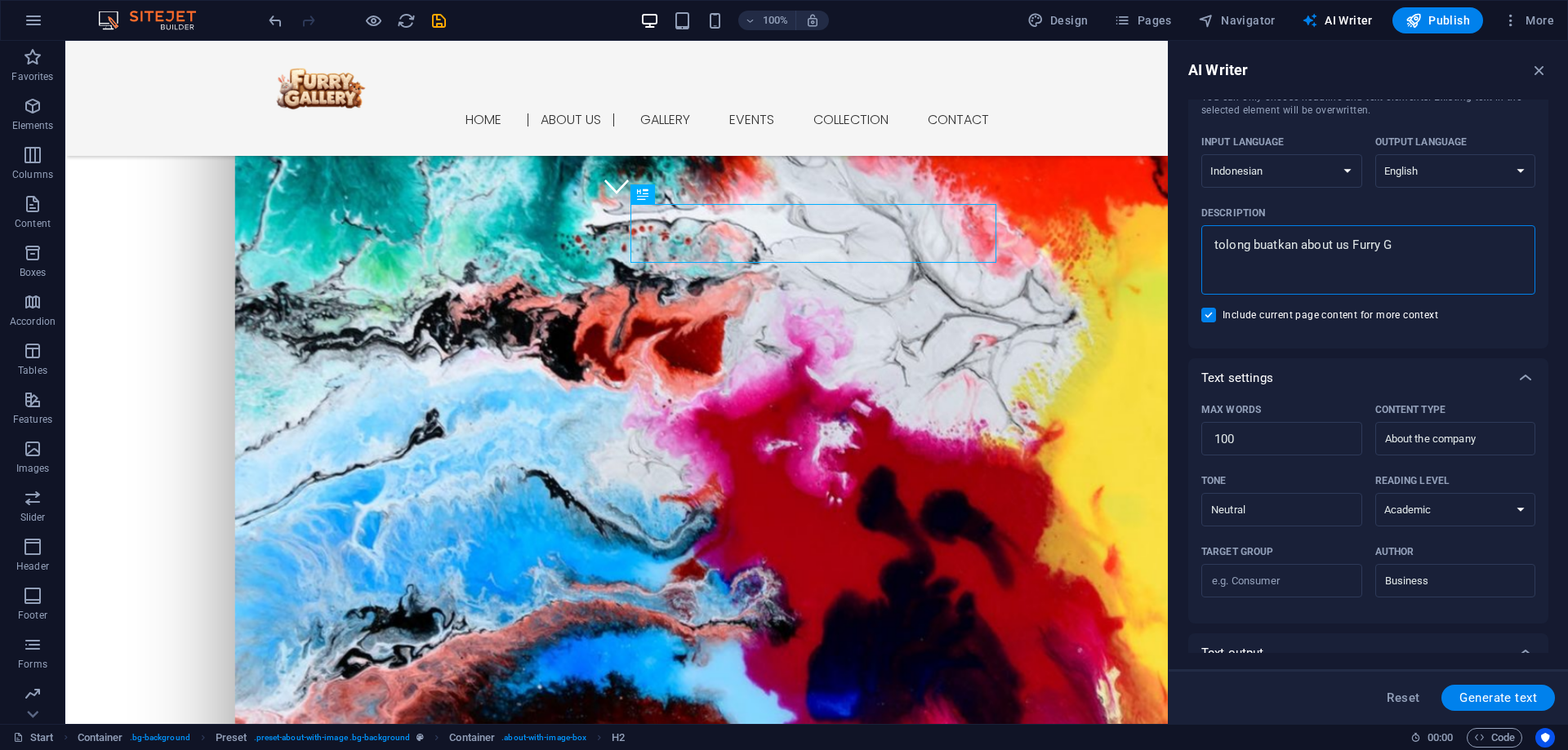
type textarea "tolong buatkan about us Furry Ga"
type textarea "x"
type textarea "tolong buatkan about us Furry Gal"
type textarea "x"
type textarea "tolong buatkan about us Furry Gall"
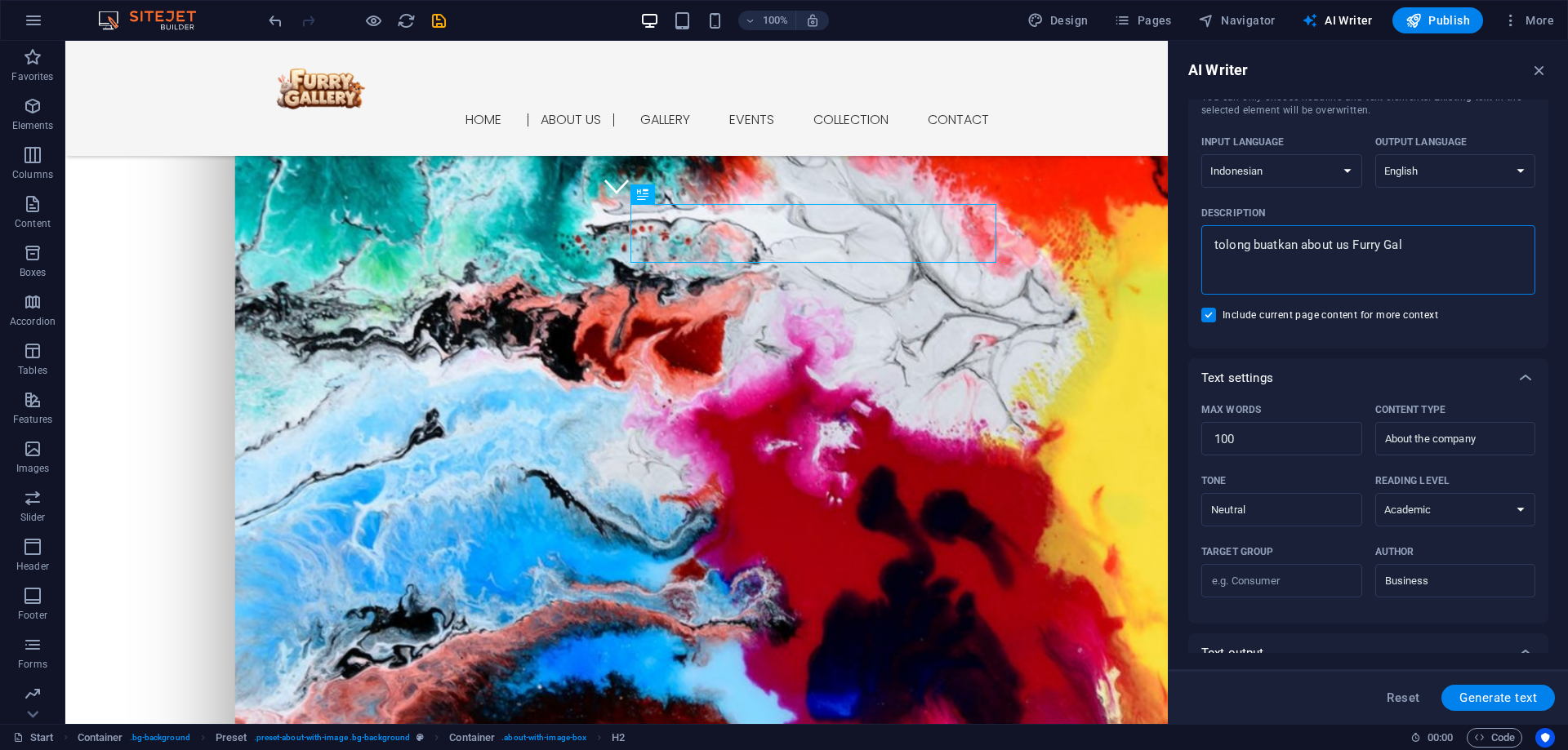
type textarea "x"
type textarea "tolong buatkan about us Furry Galle"
type textarea "x"
type textarea "tolong buatkan about us Furry Galler"
type textarea "x"
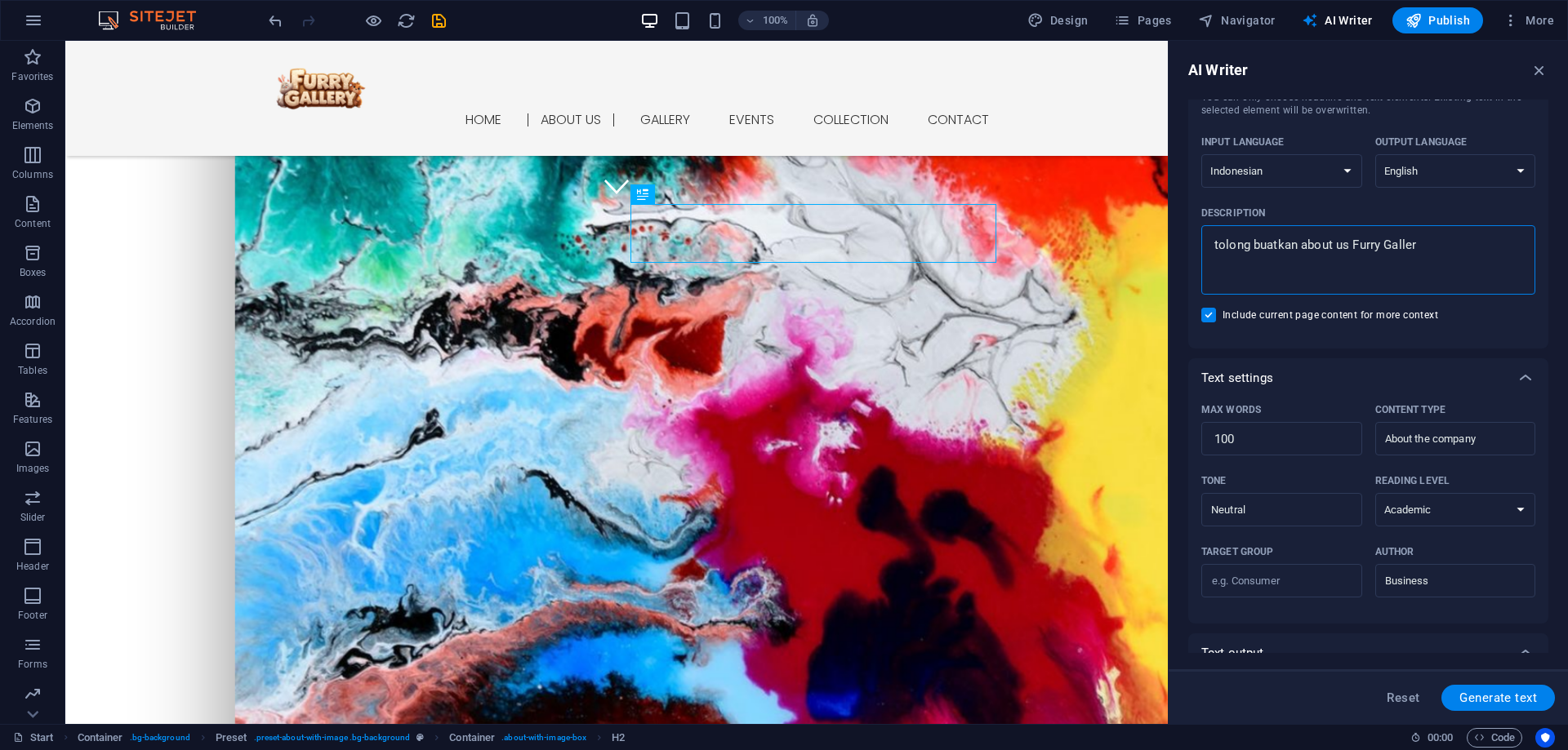
type textarea "tolong buatkan about us Furry Gallery"
type textarea "x"
type textarea "tolong buatkan about us Furry Gallery"
click at [1518, 707] on button "Generate text" at bounding box center [1499, 698] width 114 height 26
type textarea "x"
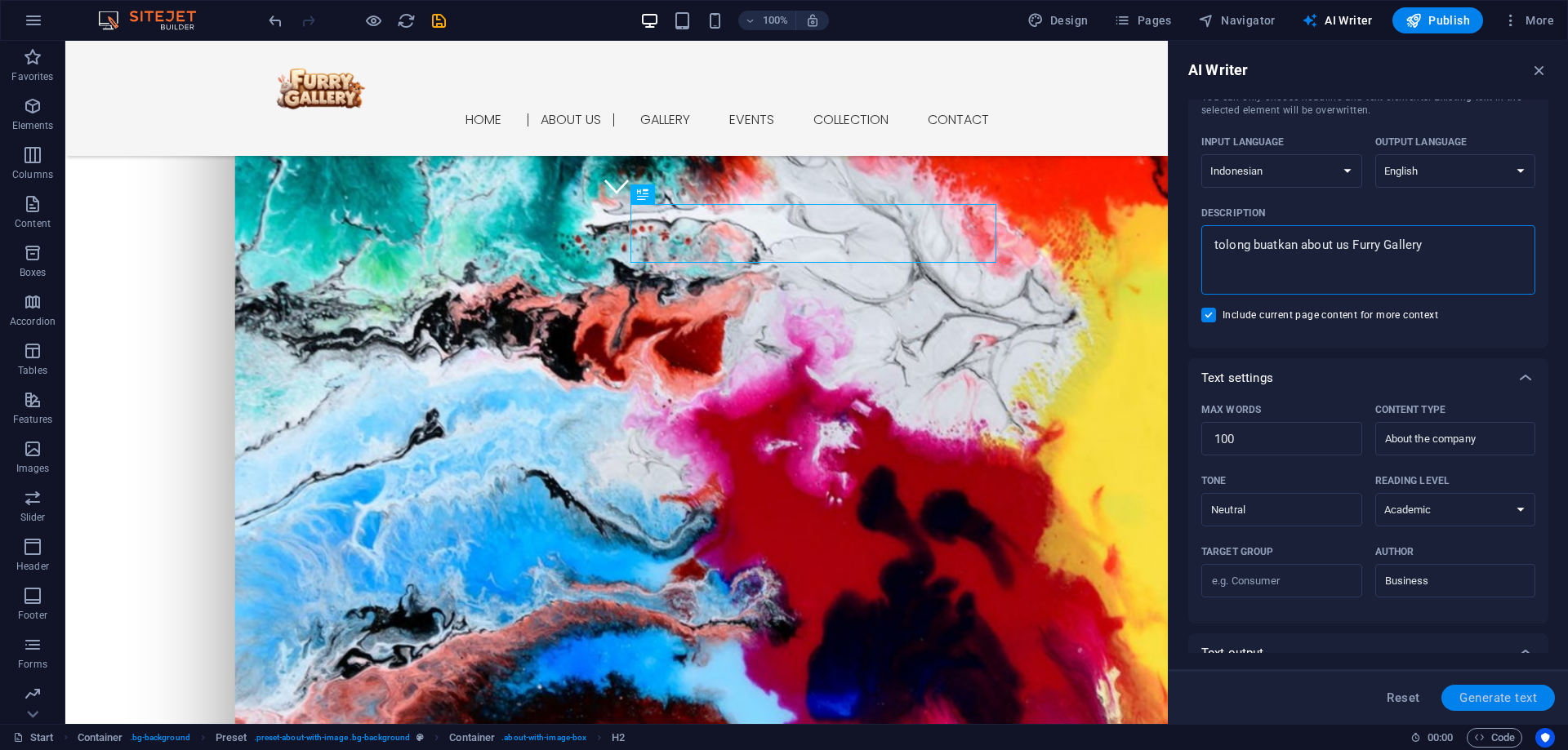
type textarea "x"
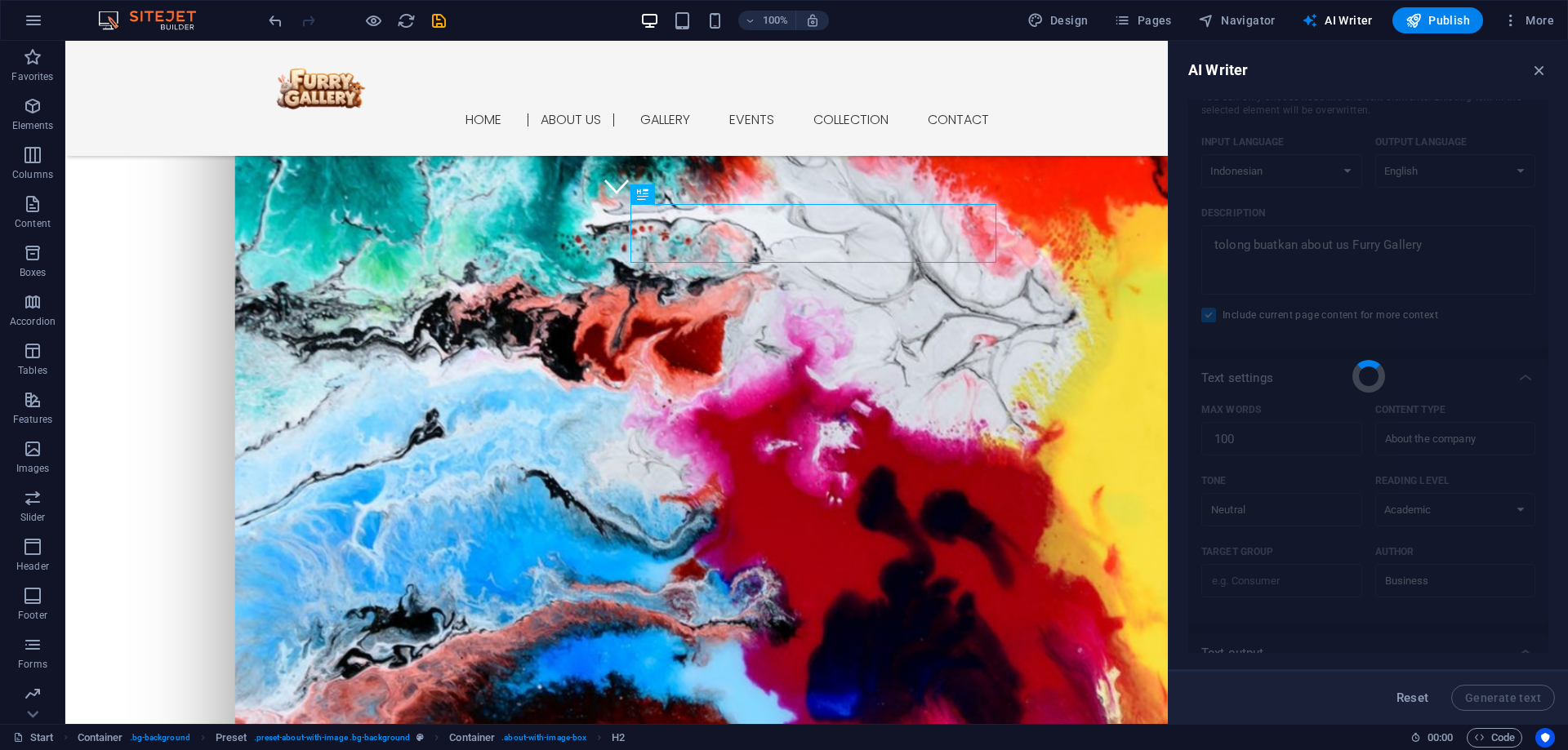
type textarea "x"
type textarea "Furry Gallery is a premier establishment dedicated to showcasing diverse artist…"
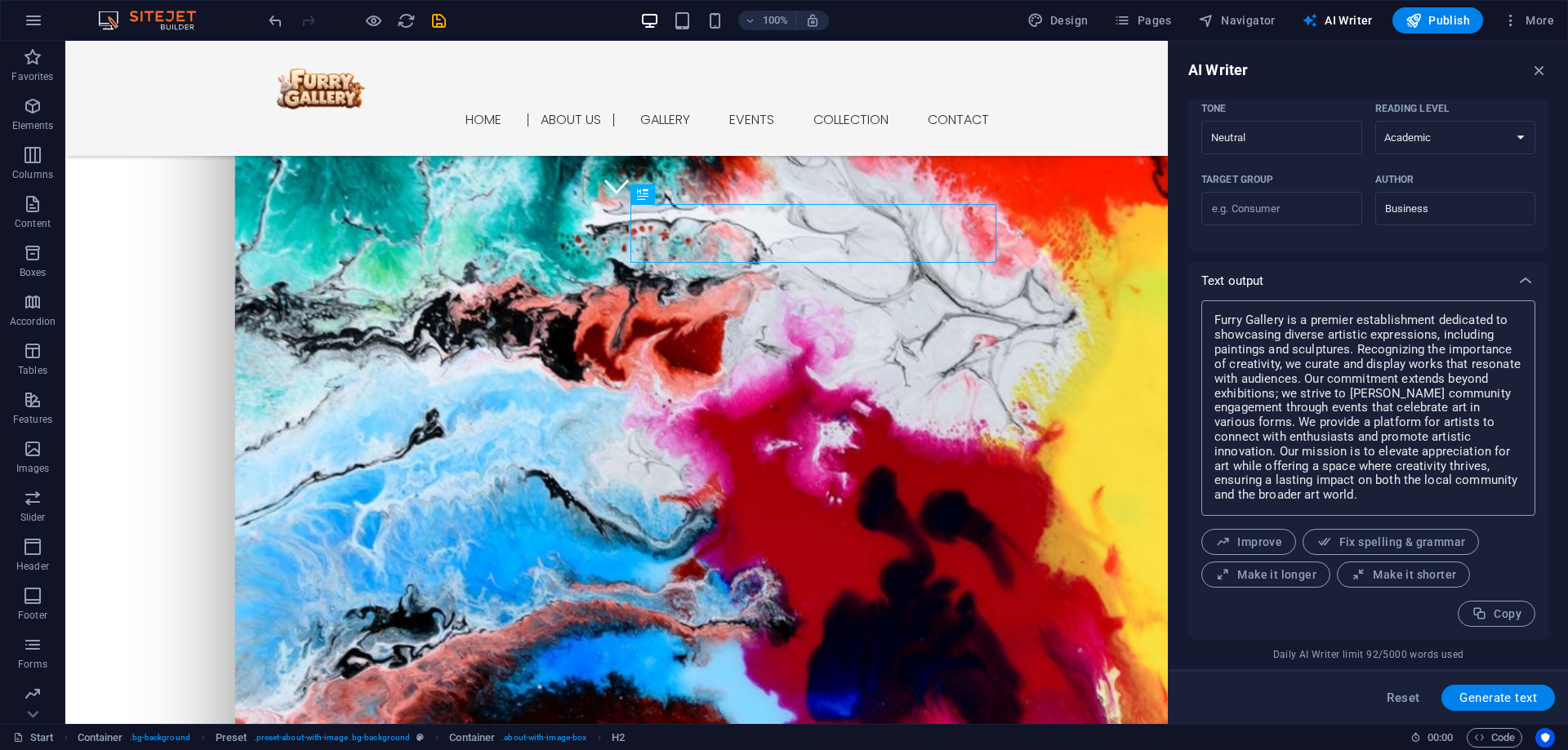
scroll to position [427, 0]
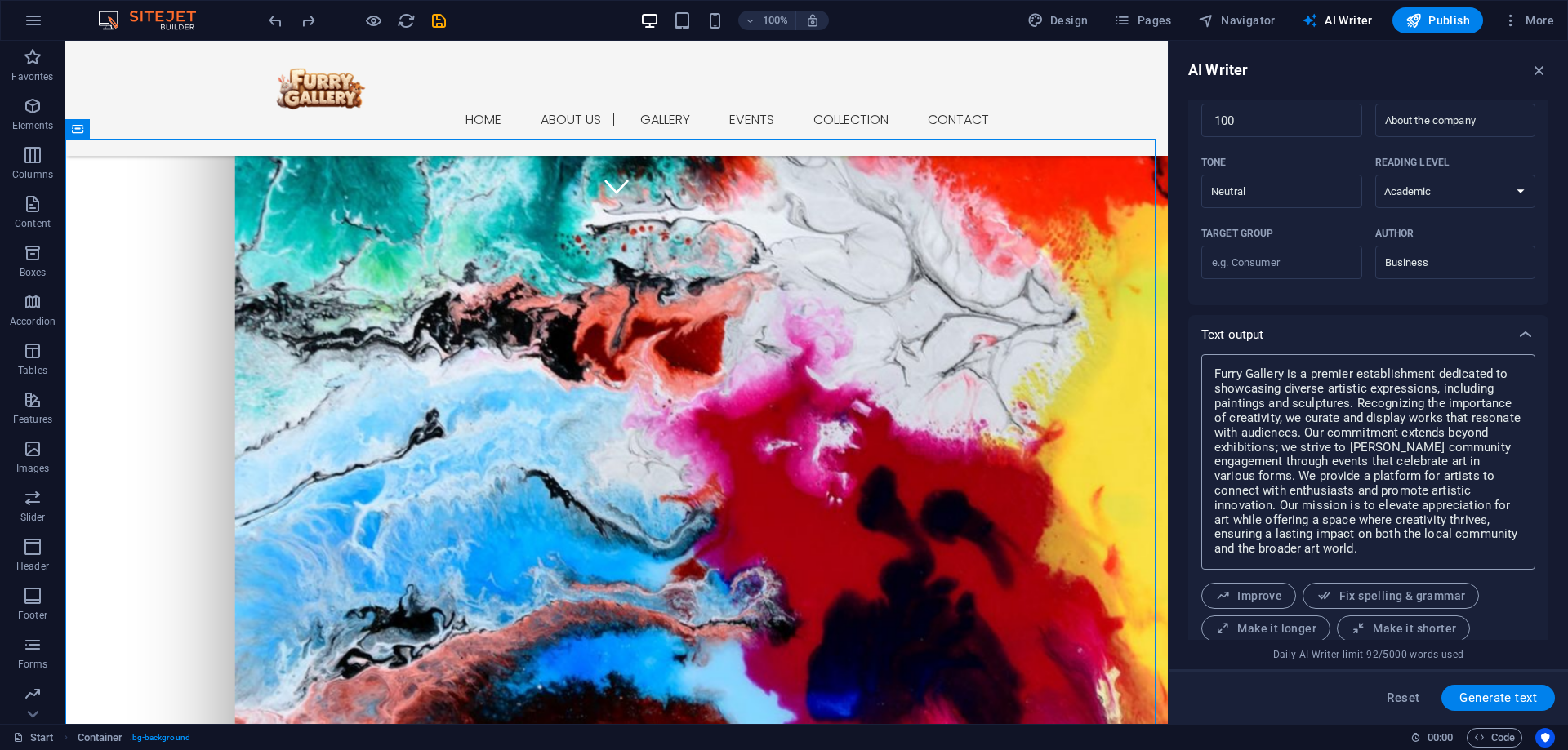
click at [1332, 457] on textarea "Furry Gallery is a premier establishment dedicated to showcasing diverse artist…" at bounding box center [1368, 462] width 318 height 199
type textarea "x"
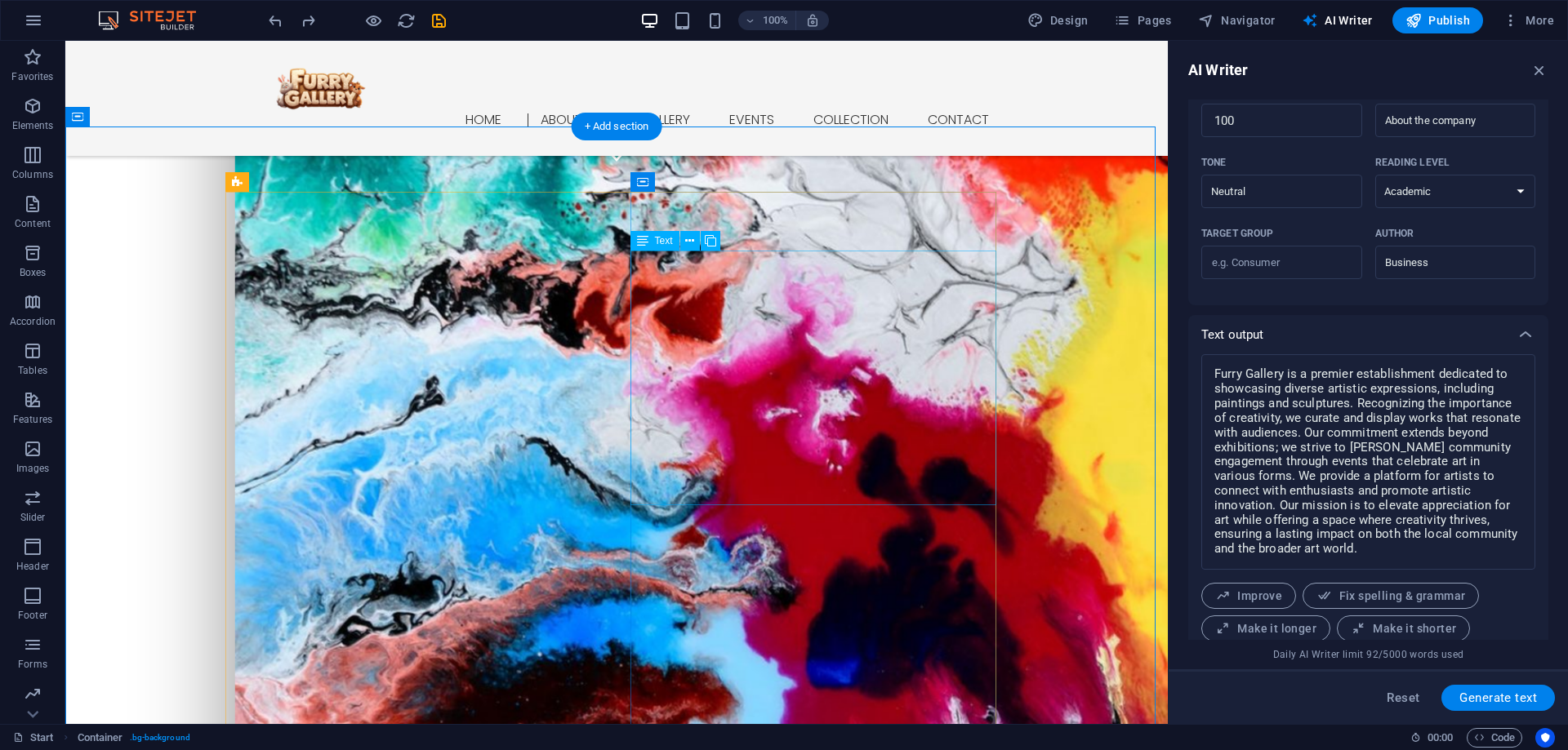
scroll to position [598, 0]
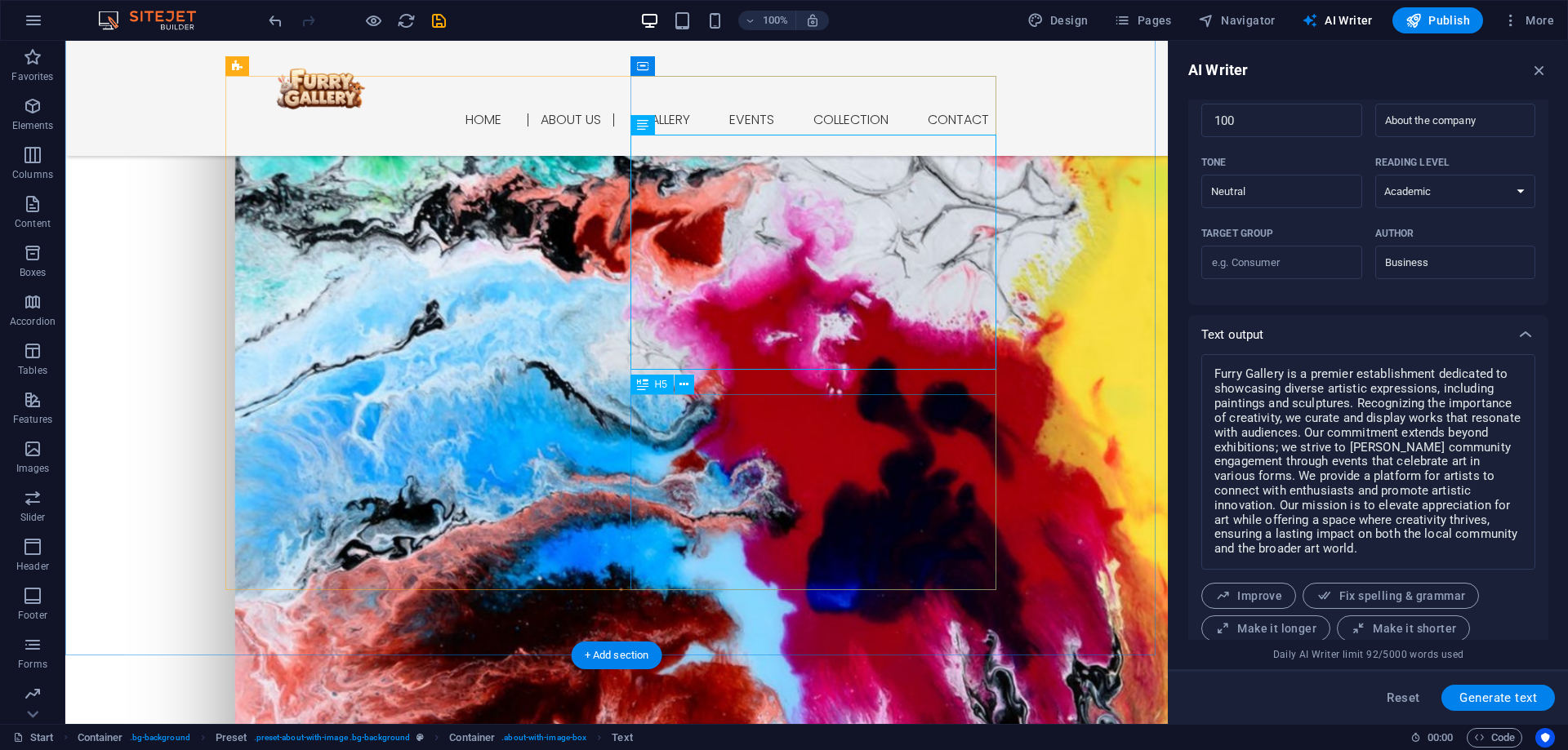
scroll to position [680, 0]
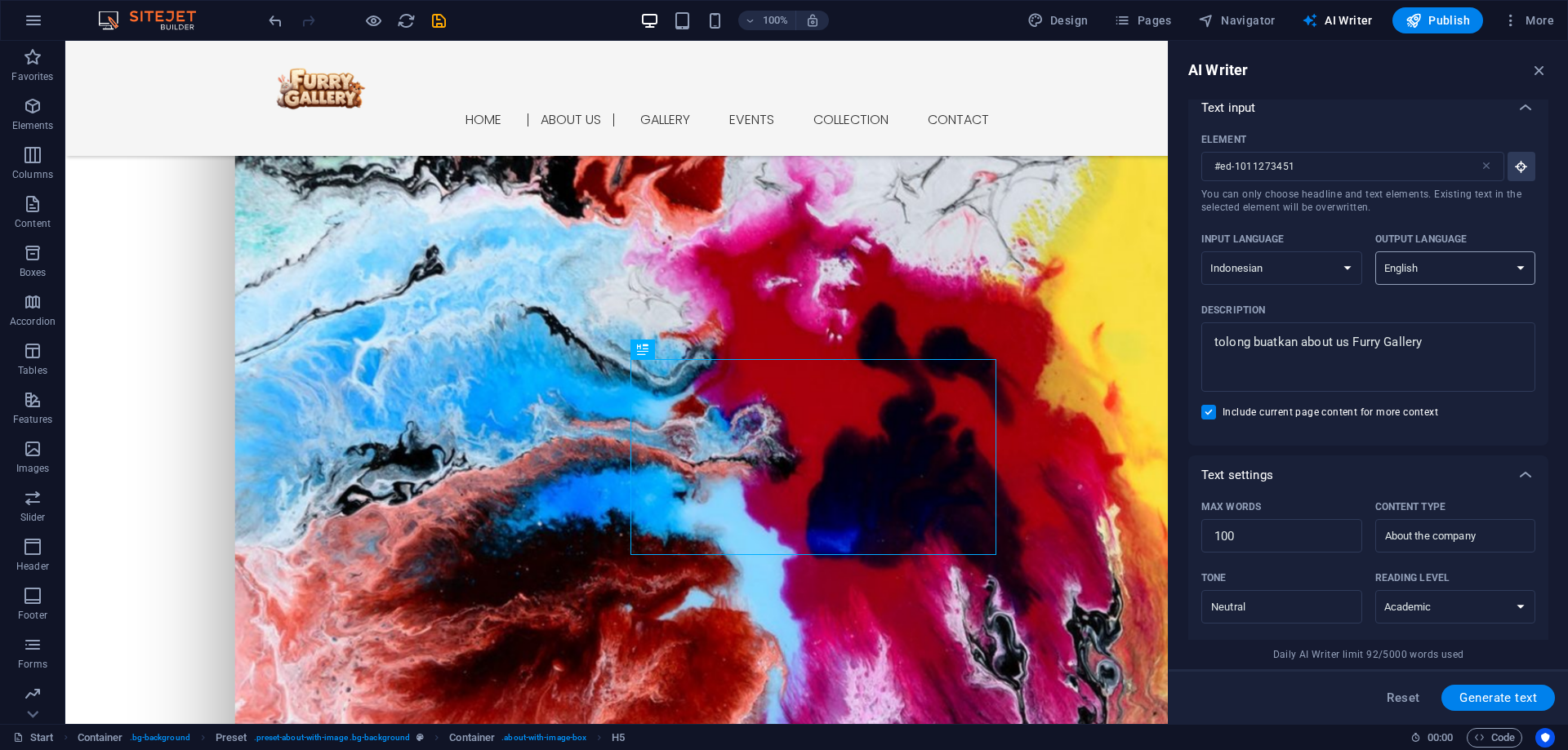
scroll to position [0, 0]
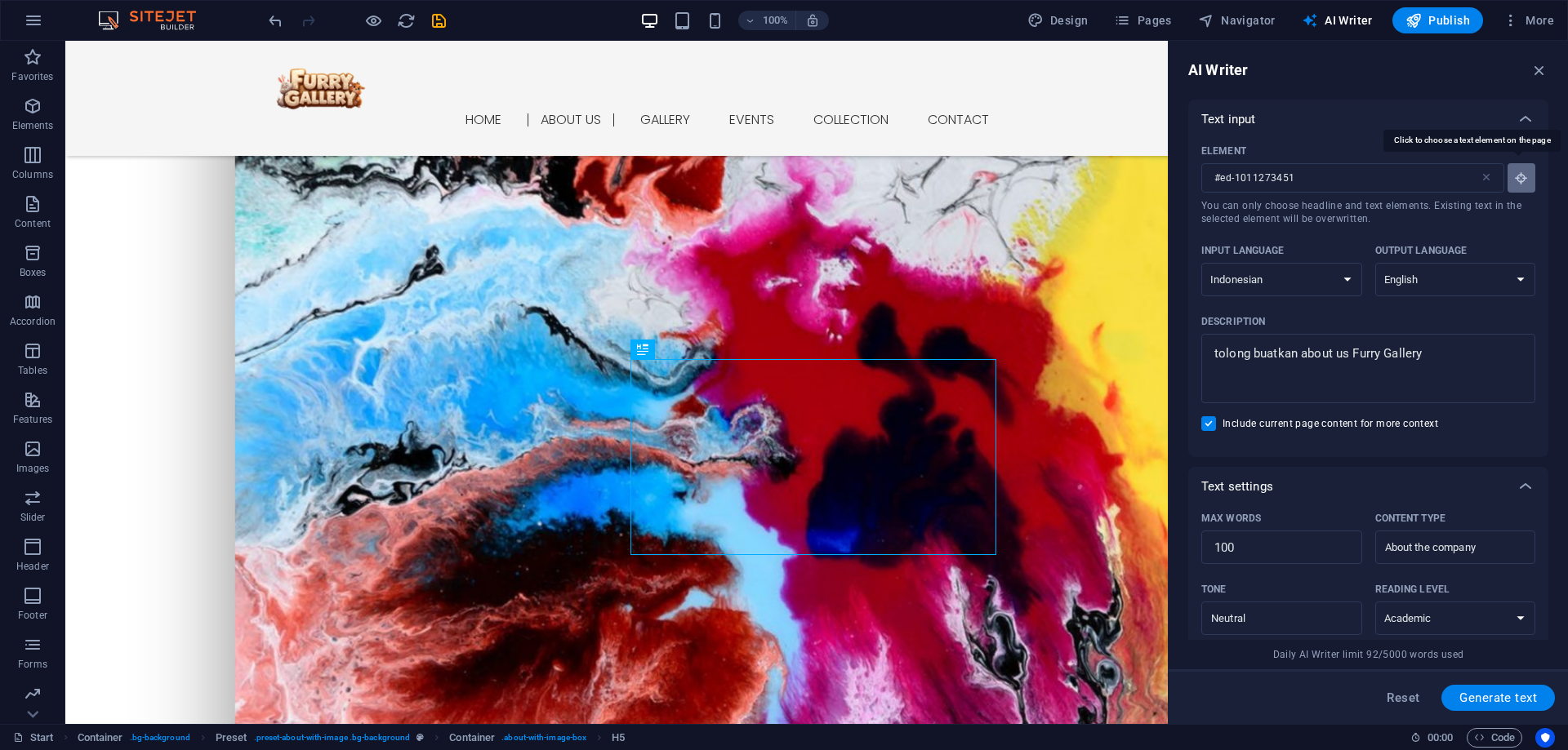
click at [1525, 172] on icon "button" at bounding box center [1522, 178] width 15 height 15
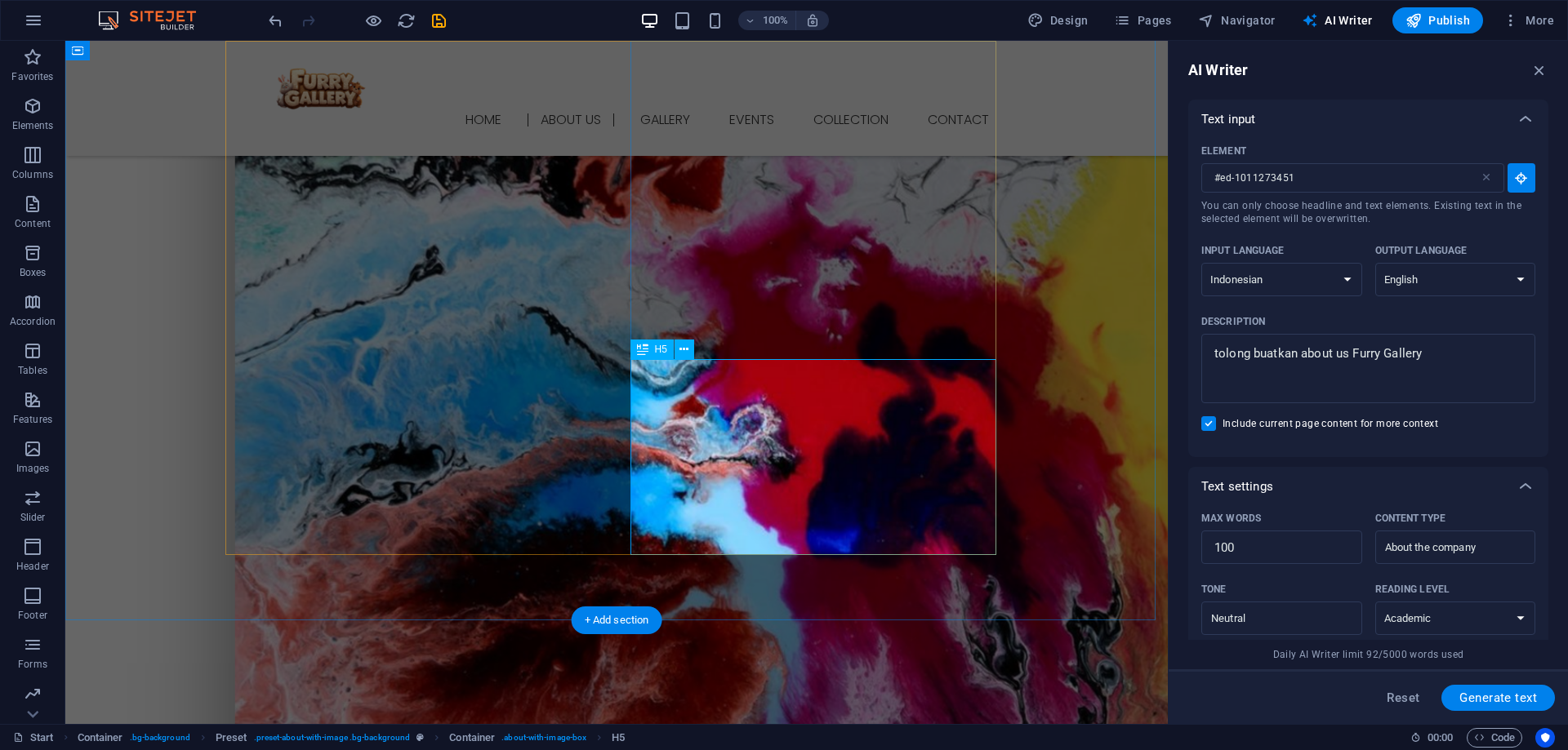
type input "#ed-1011273457"
type textarea "x"
type input "36"
type textarea "x"
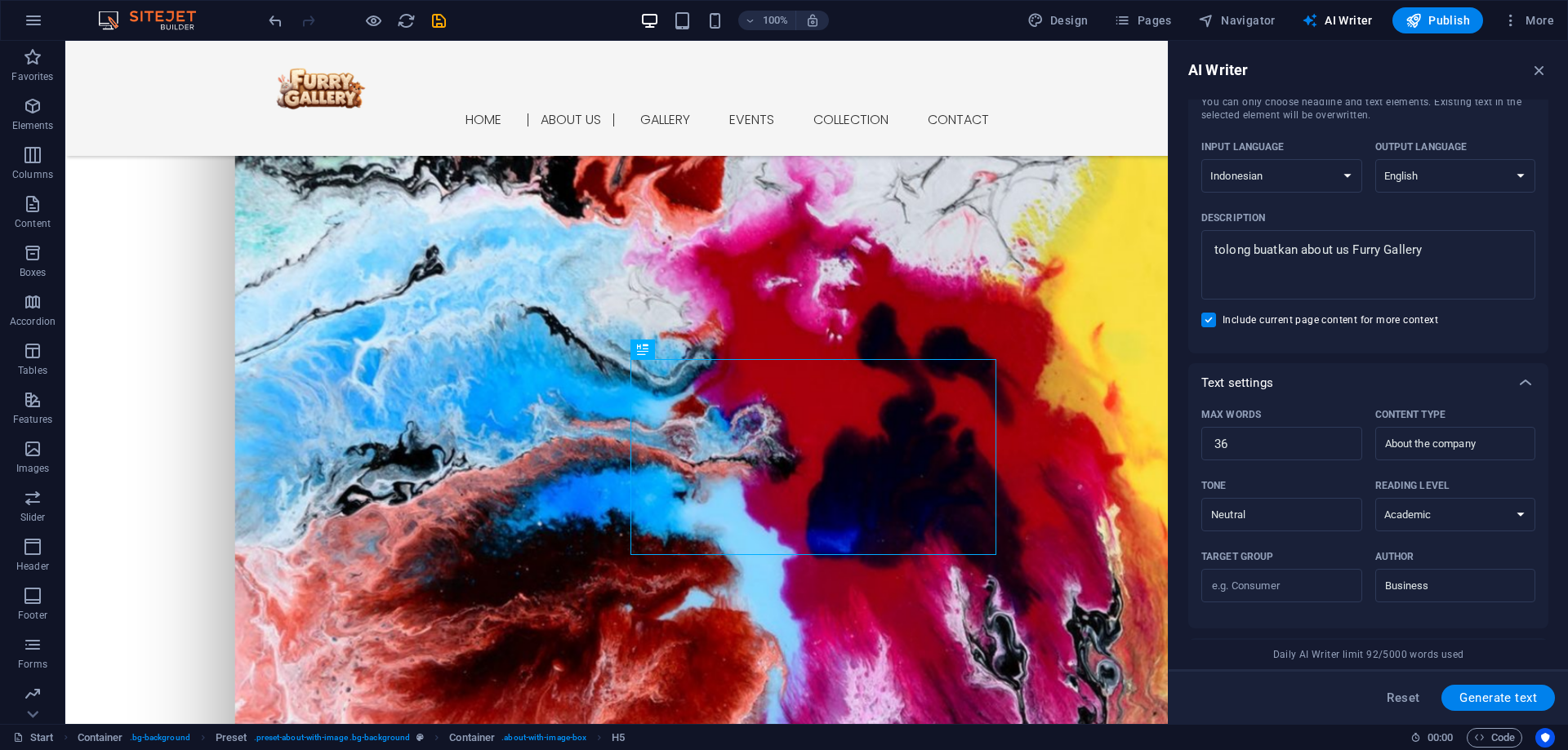
scroll to position [109, 0]
type textarea "x"
click at [1432, 259] on textarea "tolong buatkan about us Furry Gallery" at bounding box center [1368, 260] width 318 height 53
type textarea "t"
type textarea "x"
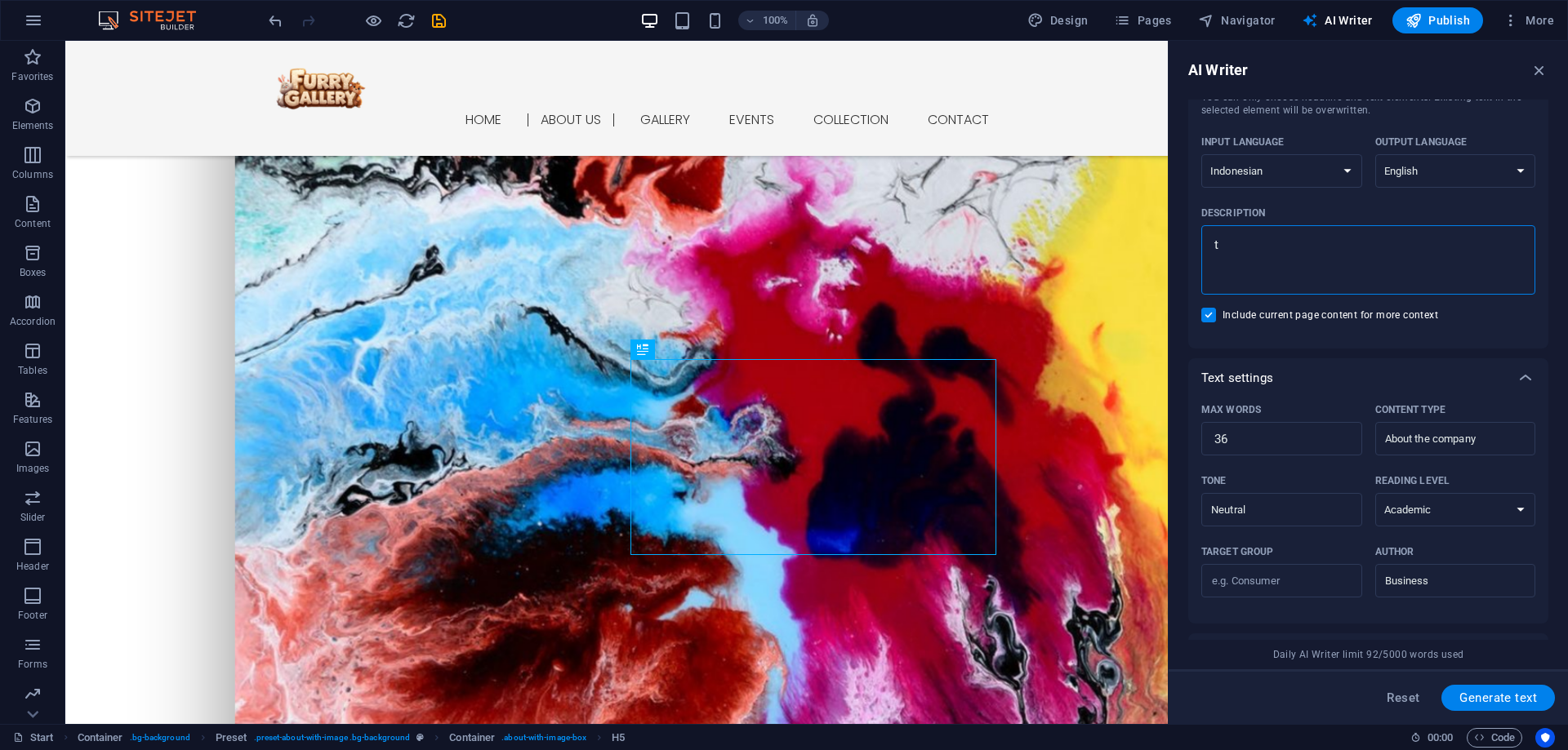
type textarea "to"
type textarea "x"
type textarea "tol"
type textarea "x"
type textarea "tolo"
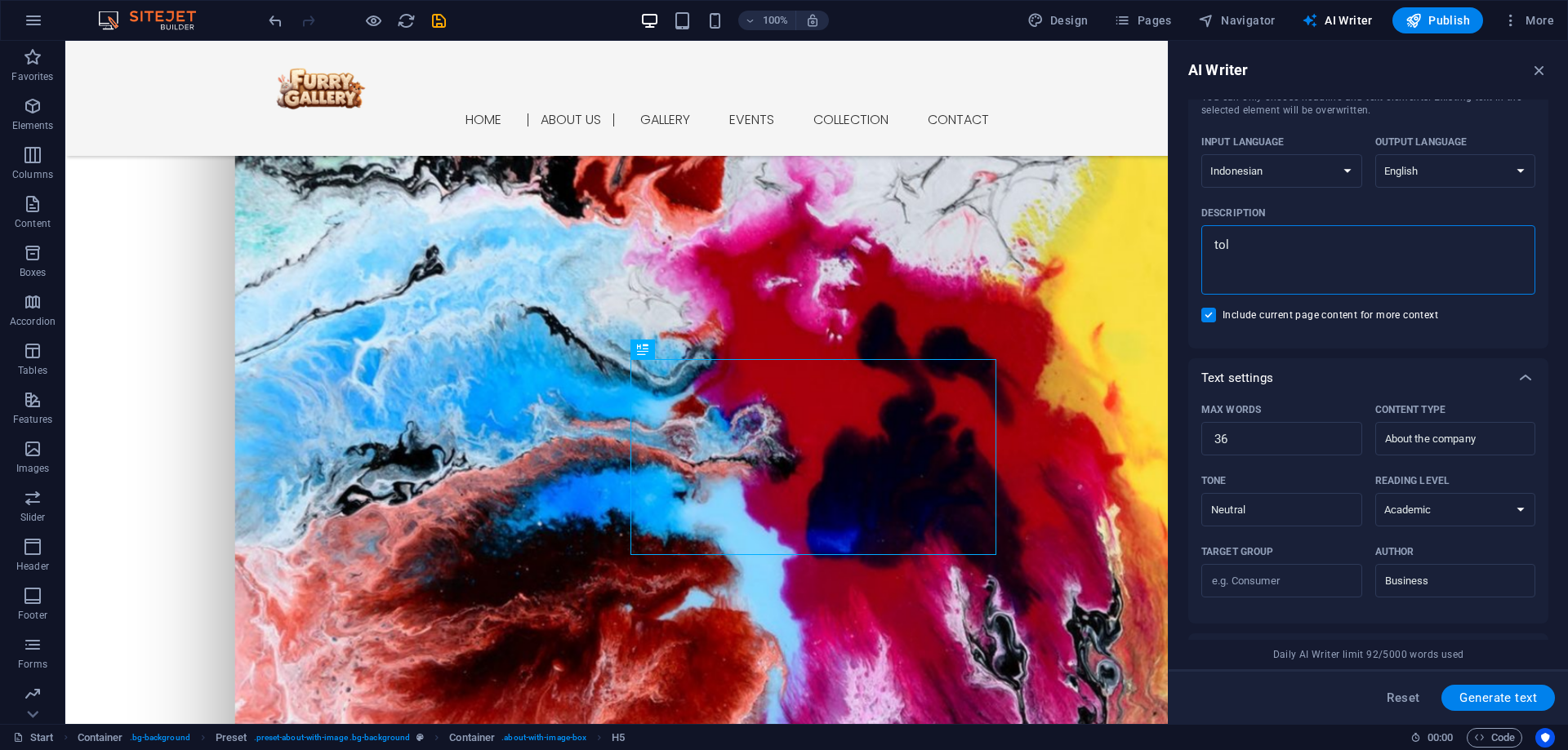
type textarea "x"
type textarea "tolon"
type textarea "x"
type textarea "tolong"
type textarea "x"
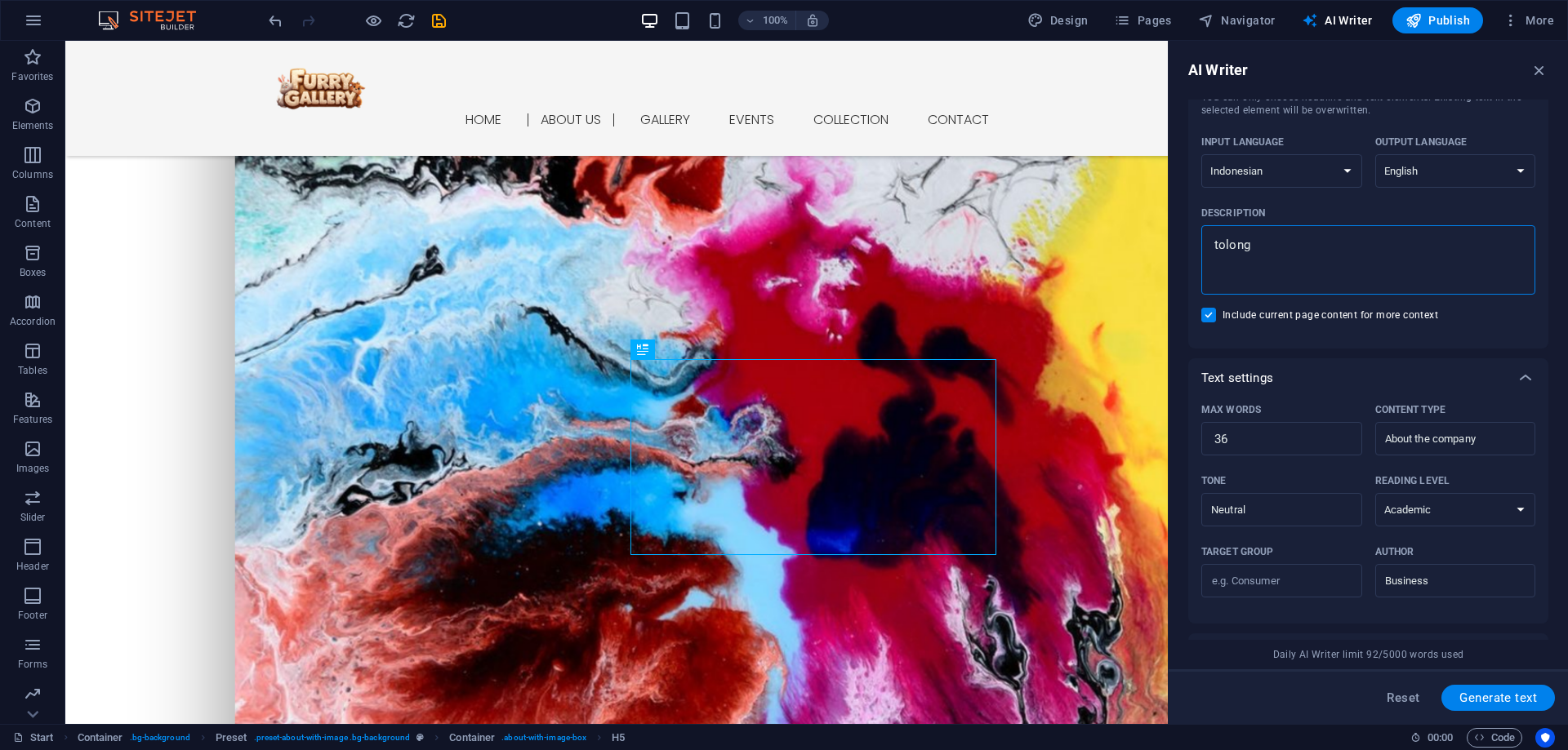
type textarea "tolong"
type textarea "x"
type textarea "tolong b"
type textarea "x"
type textarea "tolong bu"
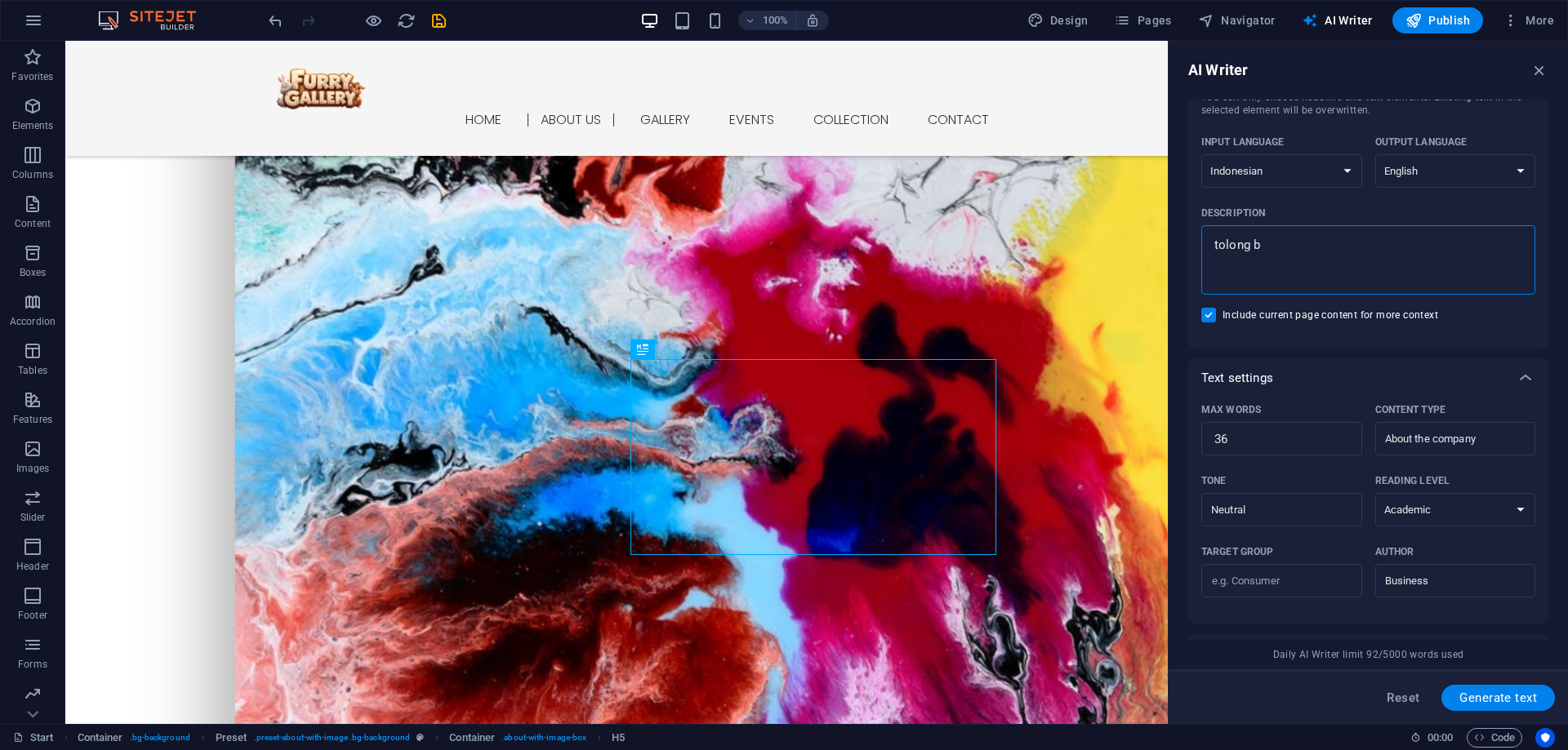
type textarea "x"
type textarea "[PERSON_NAME]"
type textarea "x"
type textarea "tolong buat"
type textarea "x"
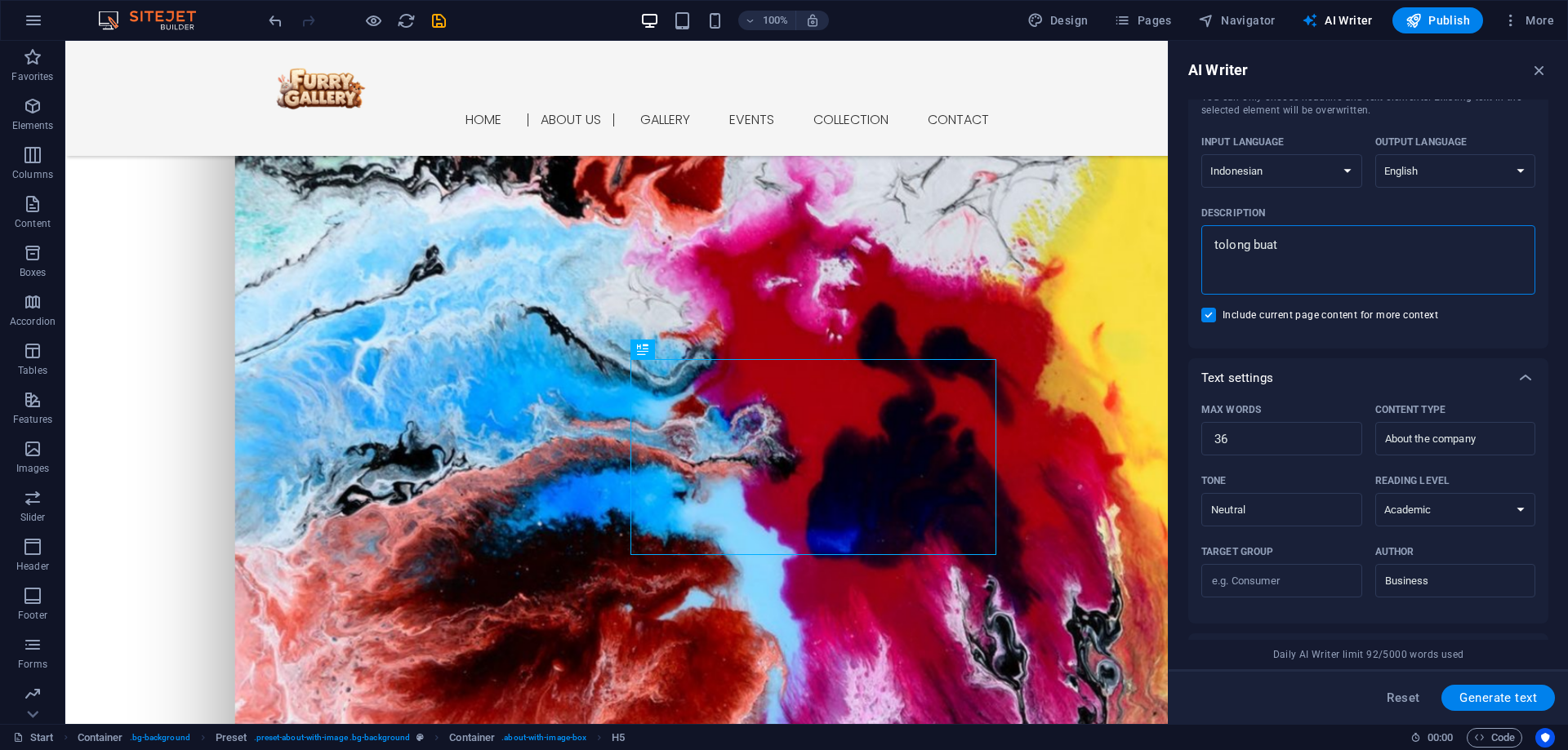
type textarea "tolong buatk"
type textarea "x"
type textarea "tolong buatka"
type textarea "x"
type textarea "tolong buatkan"
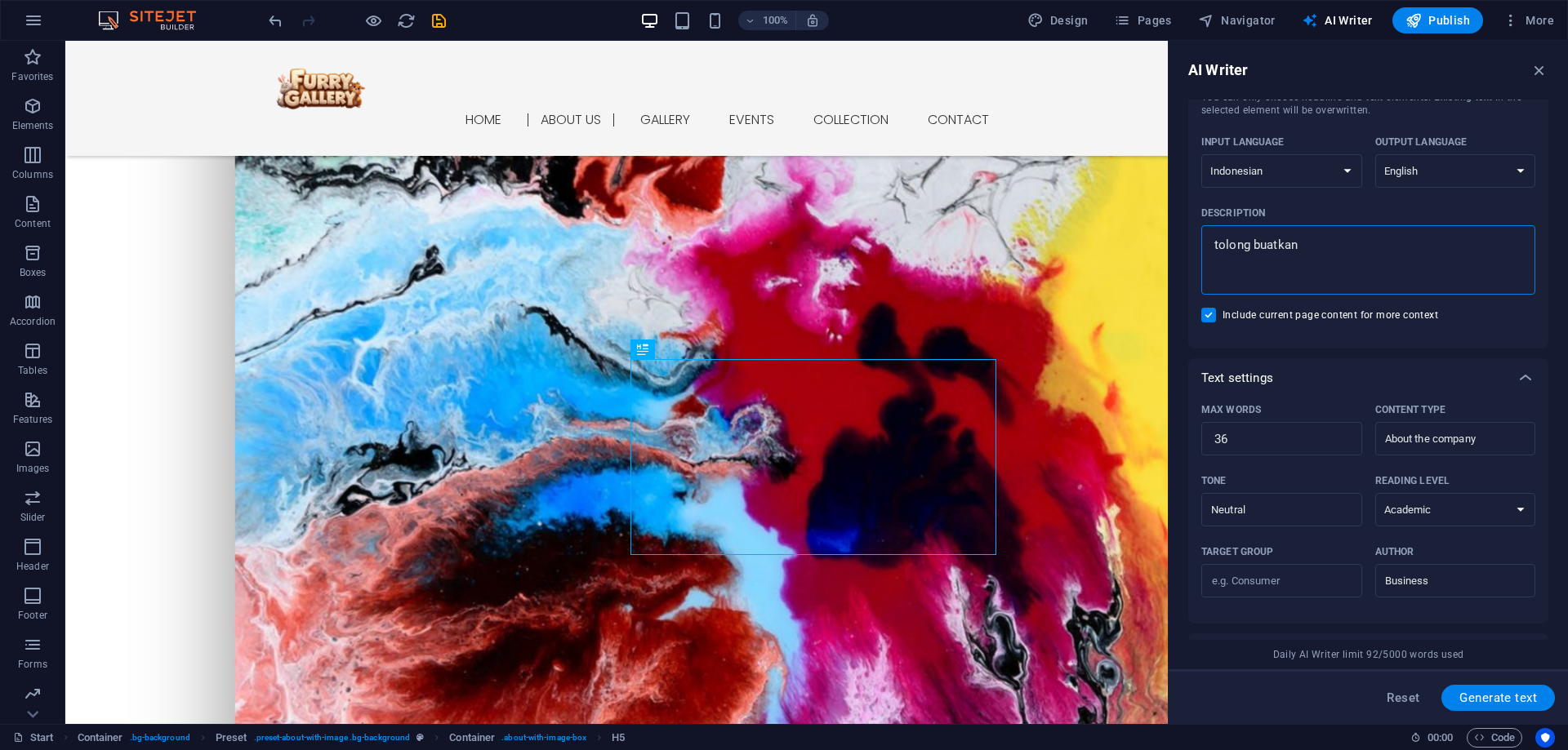
type textarea "x"
type textarea "tolong buatkan"
type textarea "x"
type textarea "tolong buatkan k"
type textarea "x"
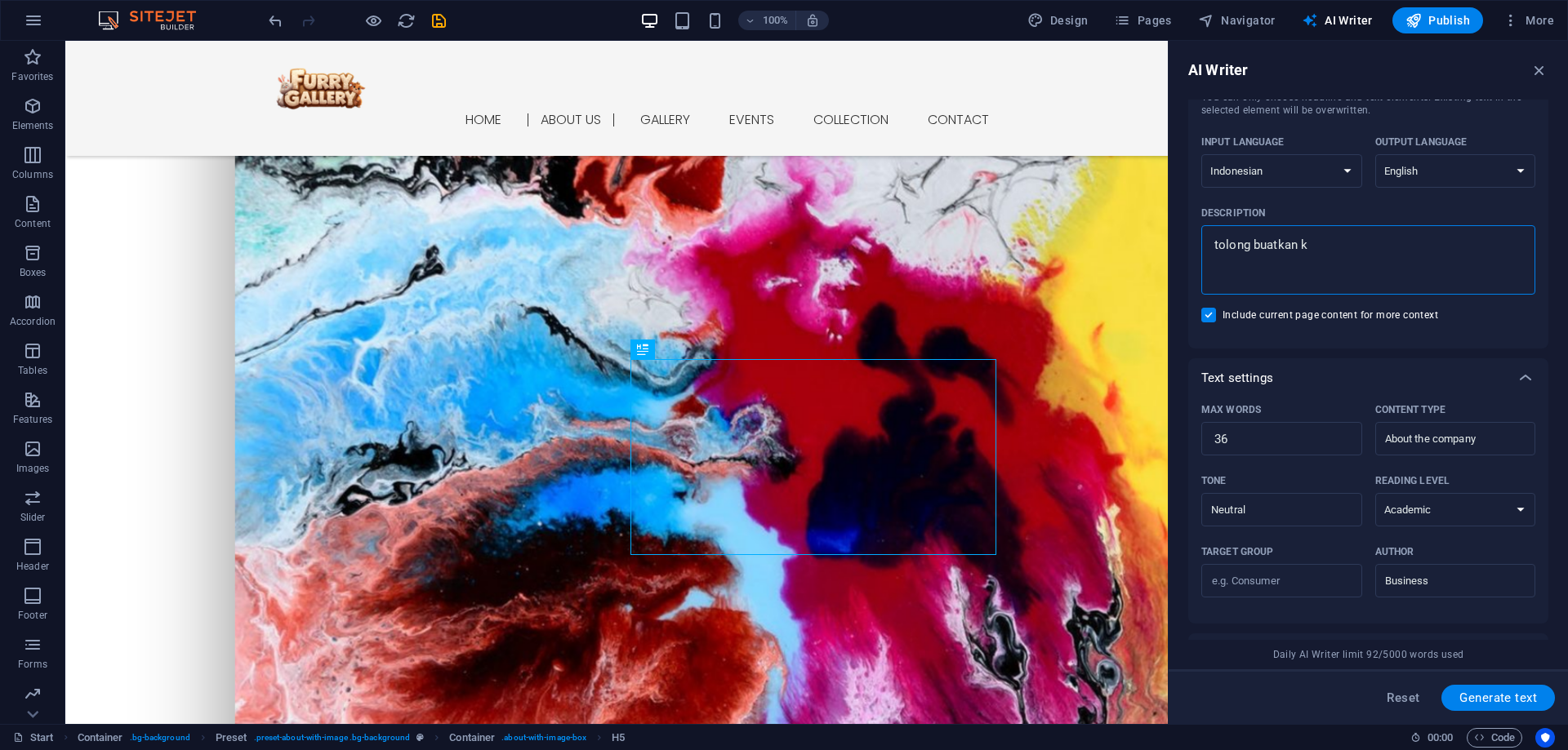
type textarea "tolong buatkan ka"
type textarea "x"
type textarea "tolong buatkan kat"
type textarea "x"
type textarea "tolong buatkan kata"
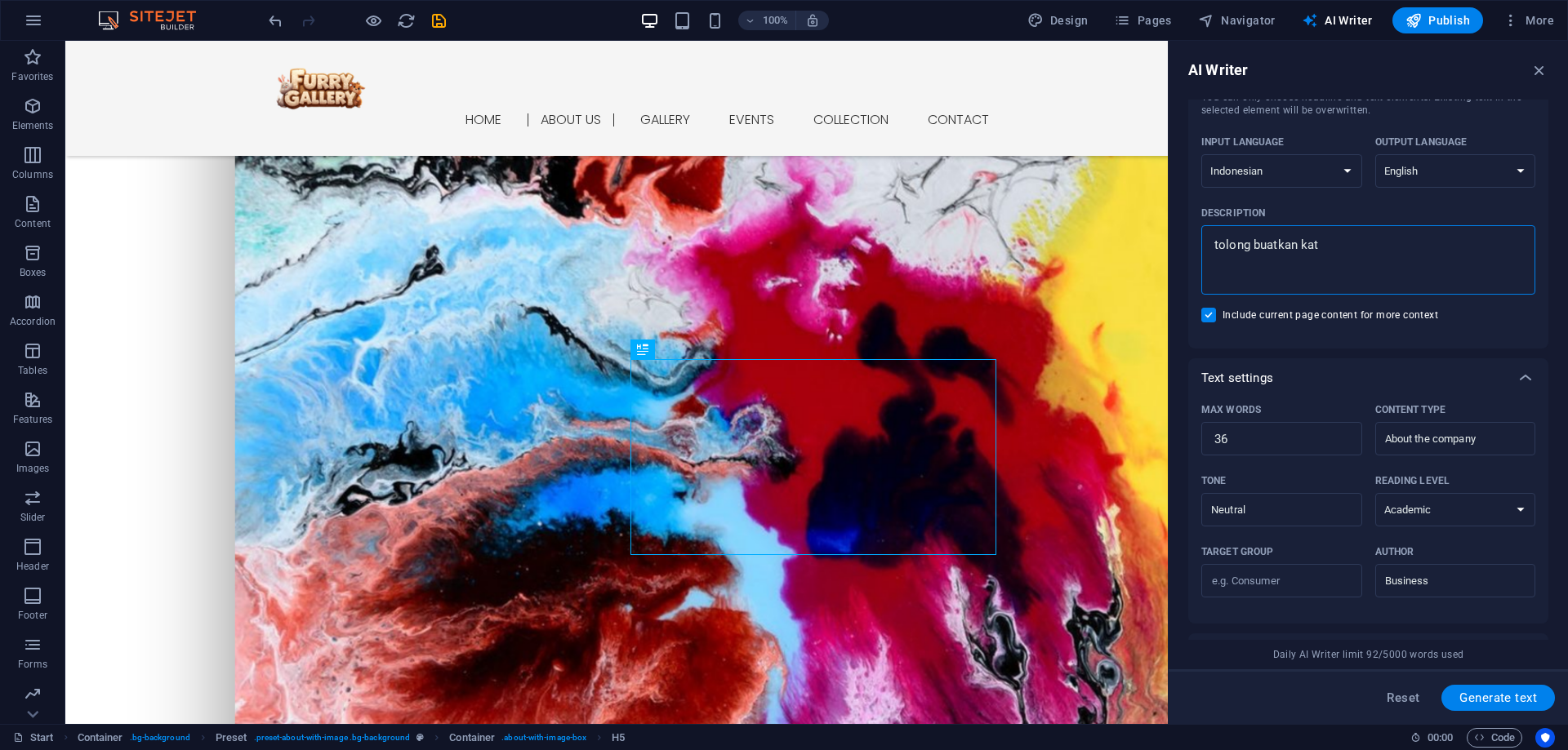
type textarea "x"
type textarea "tolong buatkan kata-"
type textarea "x"
type textarea "tolong buatkan kata-k"
type textarea "x"
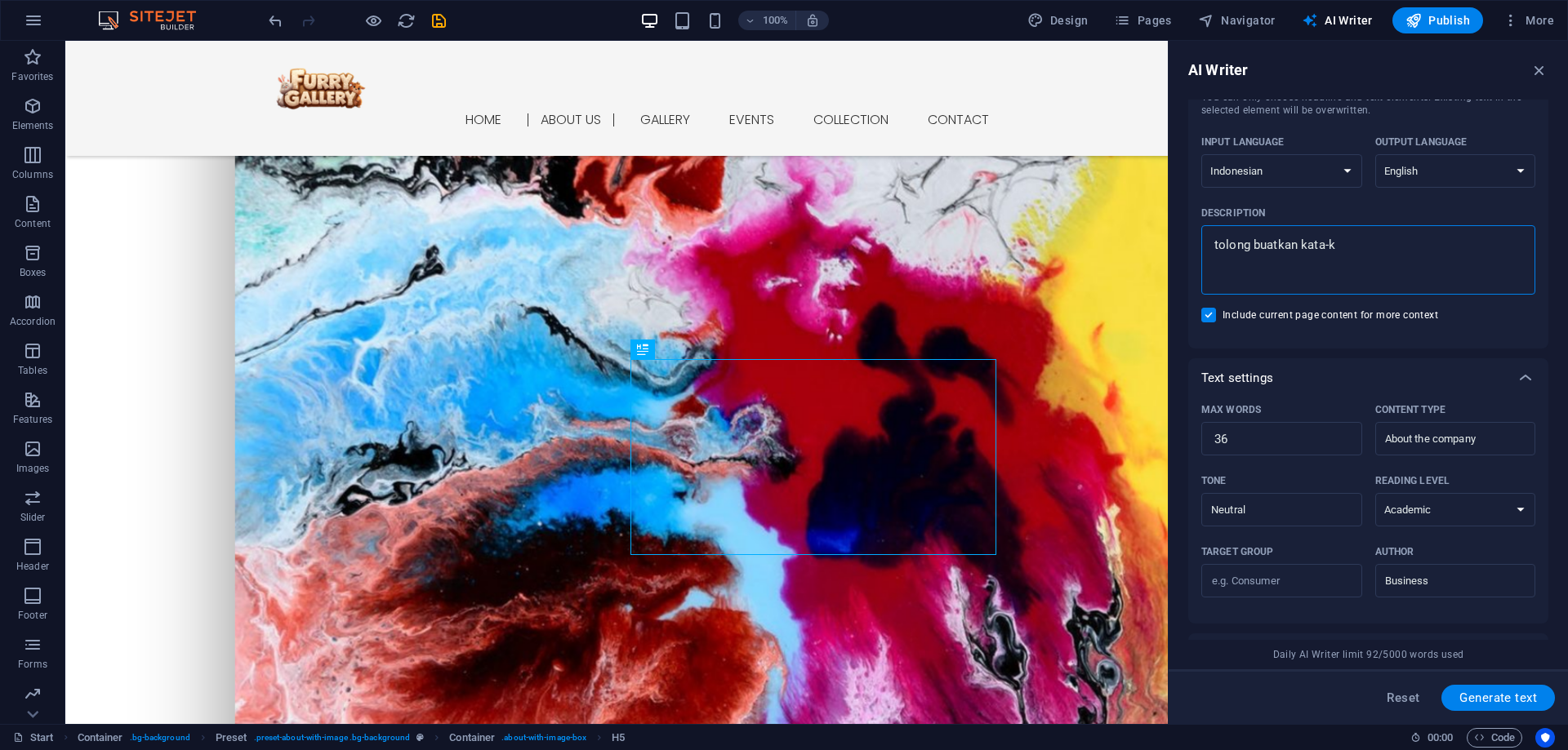
type textarea "tolong buatkan kata-ka"
type textarea "x"
type textarea "tolong buatkan kata-kat"
type textarea "x"
type textarea "tolong buatkan kata-kata"
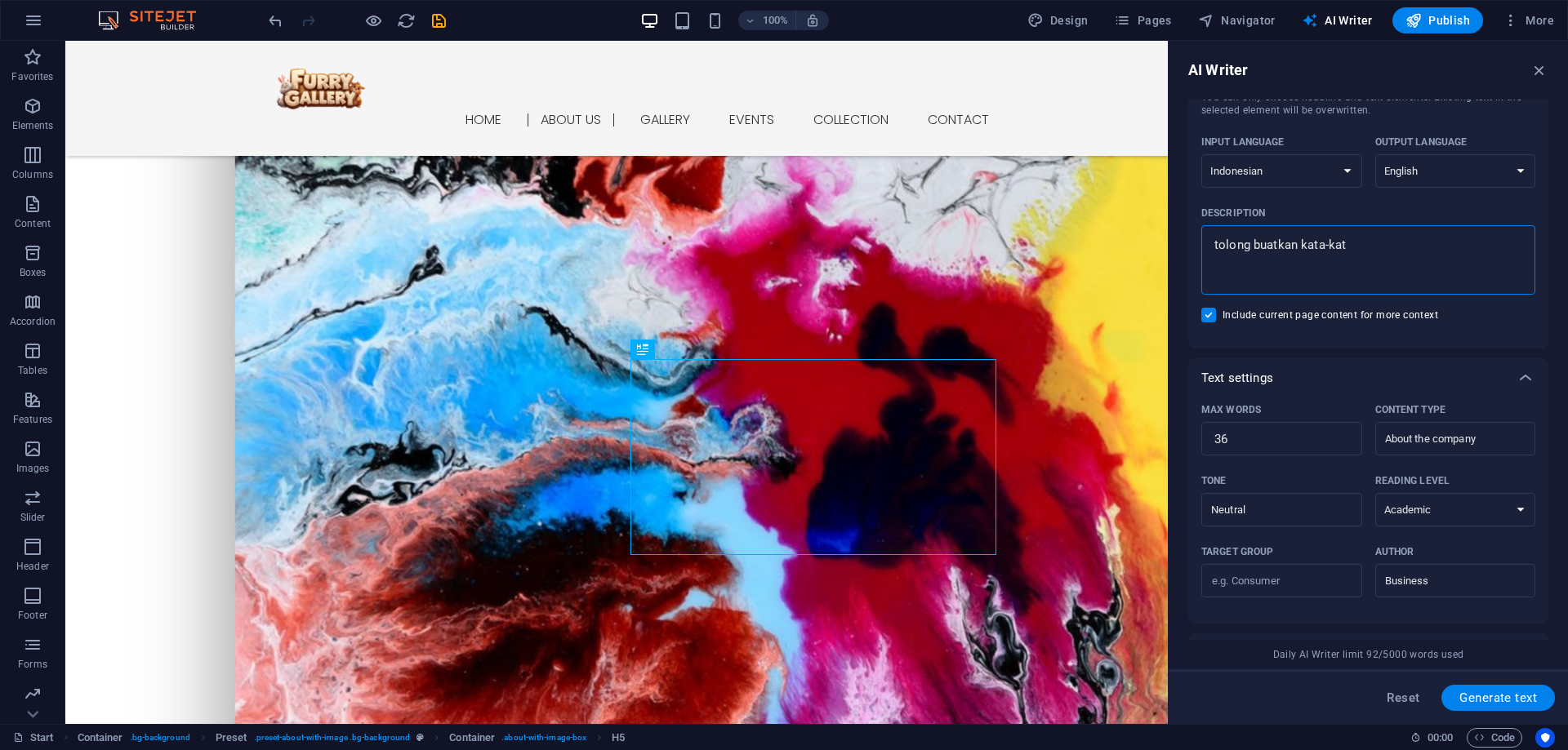
type textarea "x"
type textarea "tolong buatkan kata-kata"
type textarea "x"
type textarea "tolong buatkan kata-kata y"
type textarea "x"
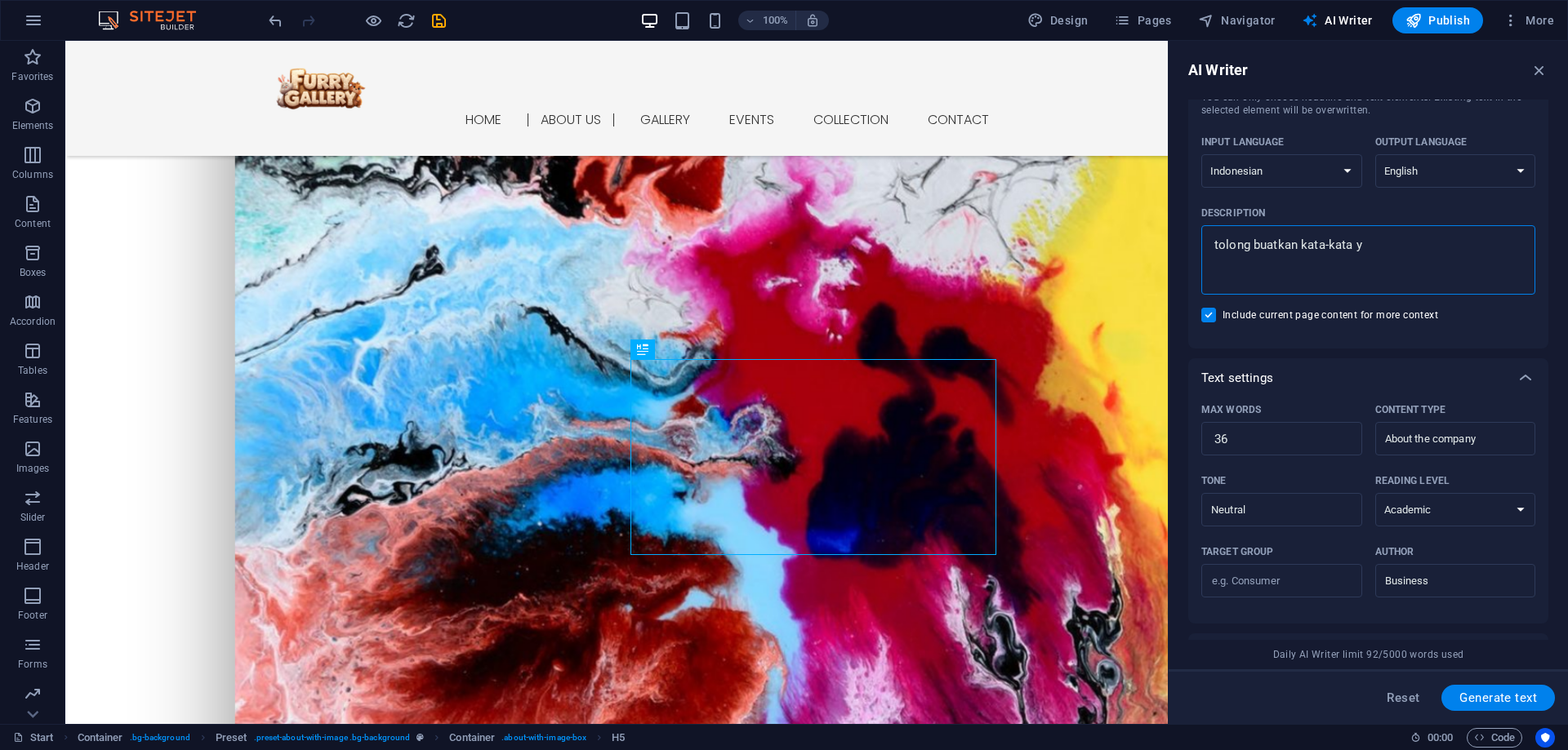
type textarea "tolong buatkan kata-kata ya"
type textarea "x"
type textarea "tolong buatkan kata-kata yan"
type textarea "x"
type textarea "tolong buatkan kata-kata yang"
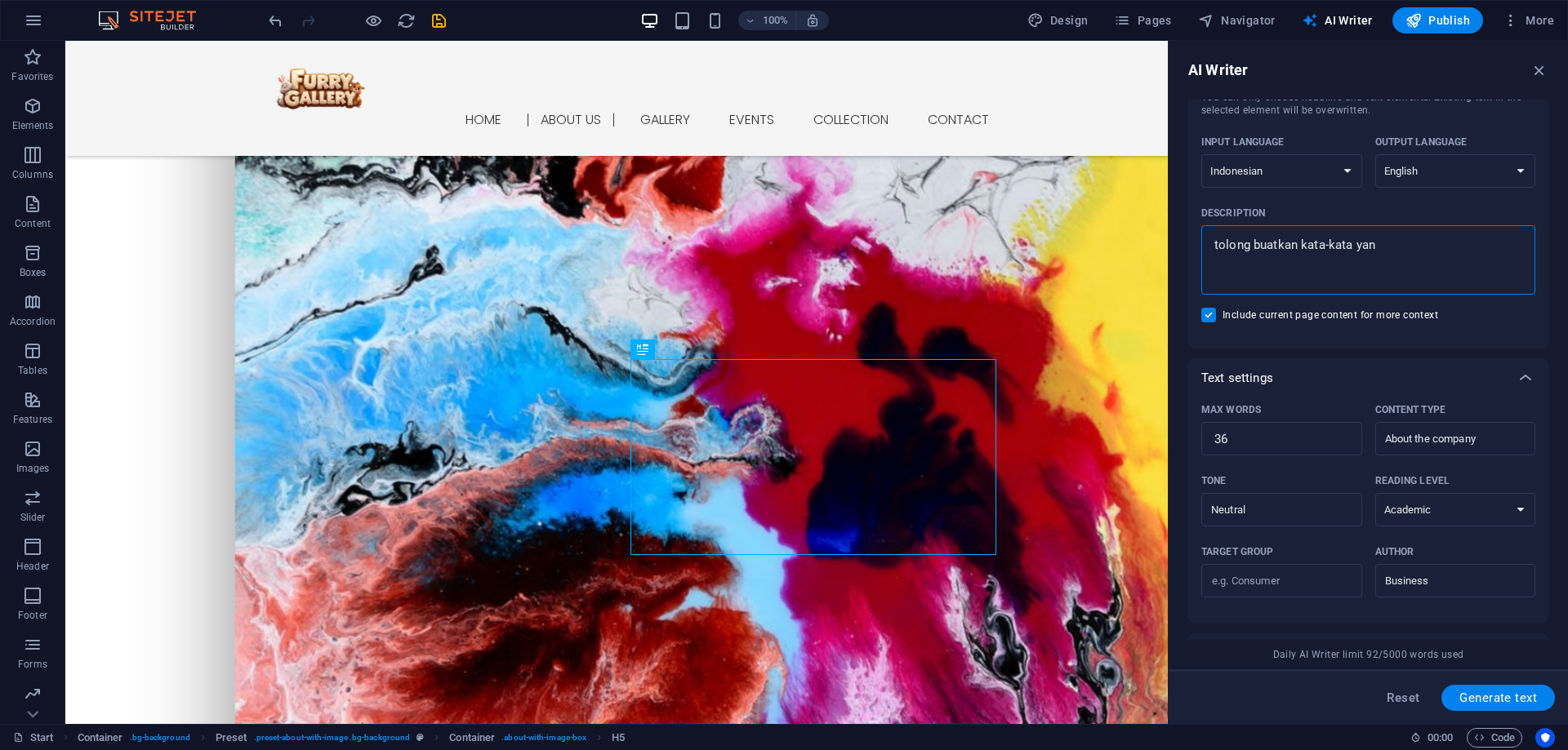
type textarea "x"
type textarea "tolong buatkan kata-kata yang"
type textarea "x"
type textarea "tolong buatkan kata-kata yang t"
type textarea "x"
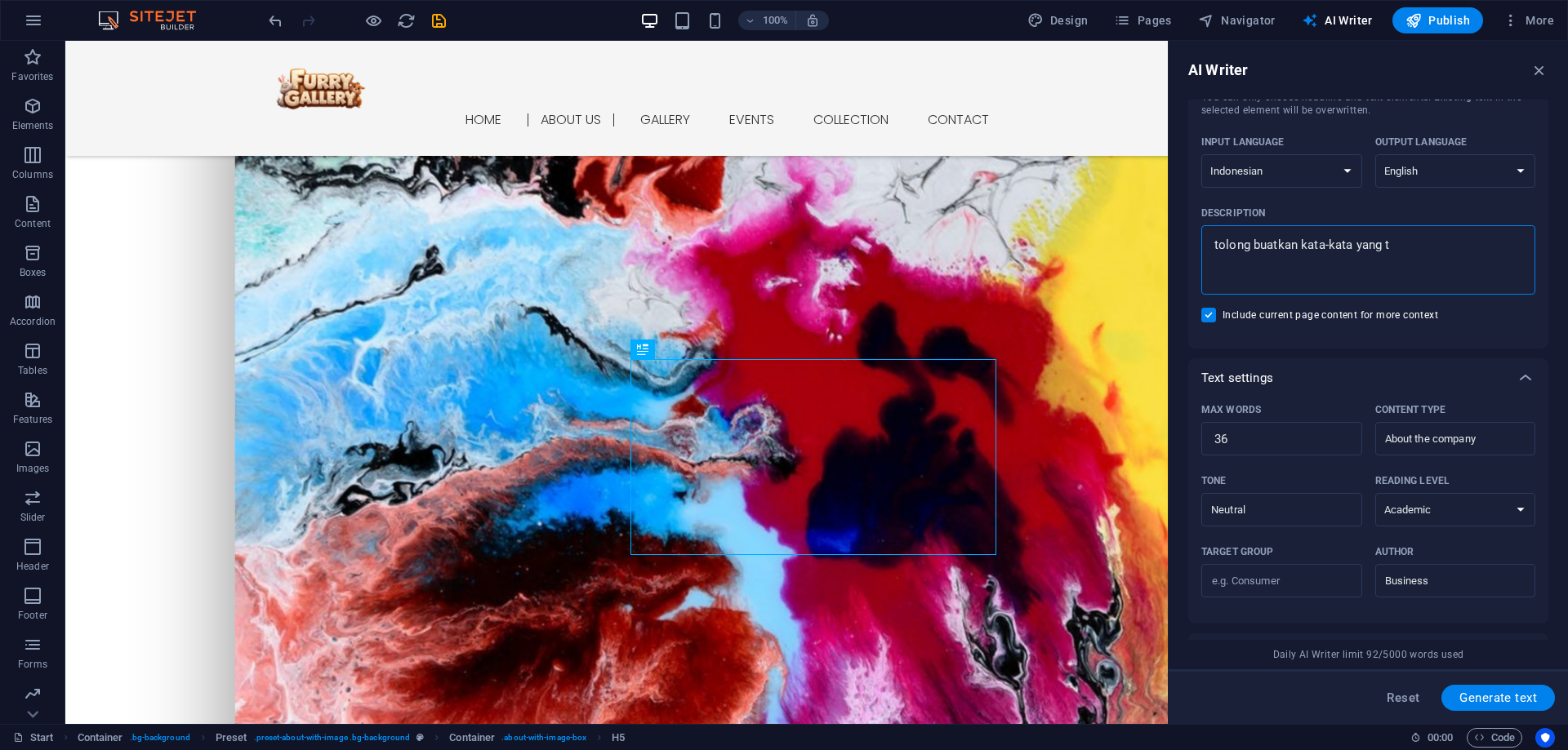
type textarea "tolong buatkan kata-kata yang te"
type textarea "x"
type textarea "tolong buatkan kata-kata yang tep"
type textarea "x"
type textarea "tolong buatkan kata-kata yang tepa"
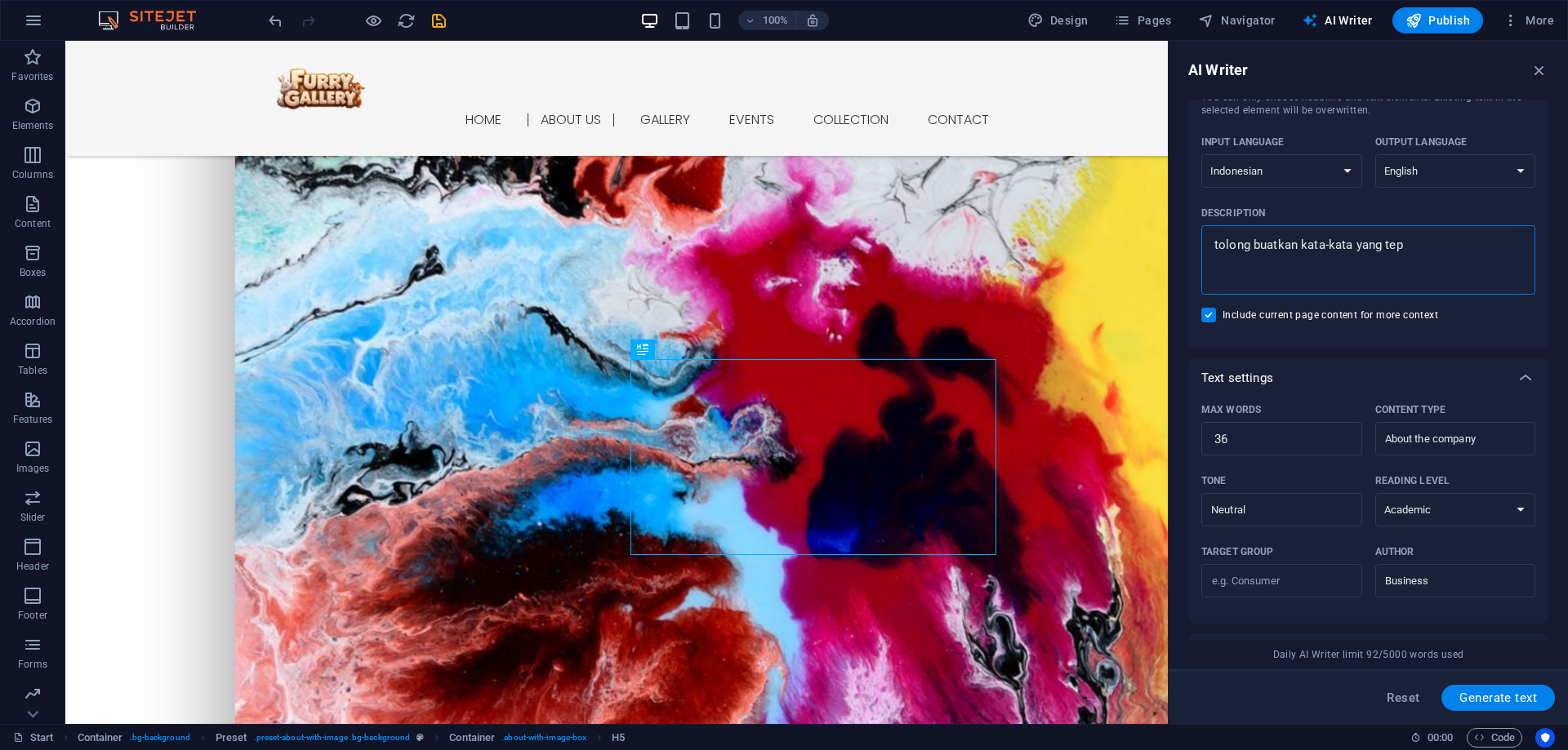
type textarea "x"
type textarea "tolong buatkan kata-kata yang tepat"
type textarea "x"
type textarea "tolong buatkan kata-kata yang tepat"
type textarea "x"
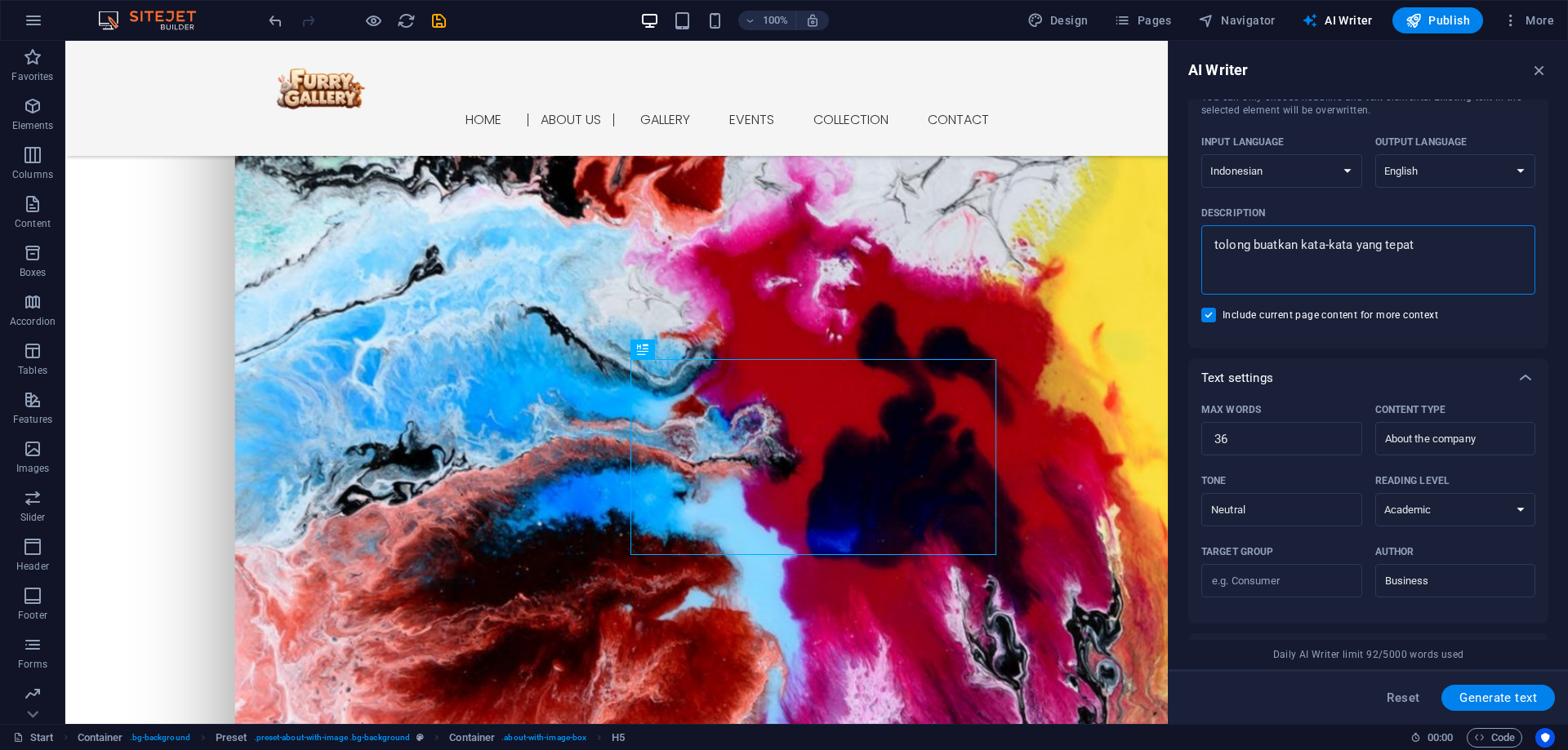
type textarea "tolong buatkan kata-kata yang tepat m"
type textarea "x"
type textarea "tolong buatkan kata-kata yang tepat ma"
type textarea "x"
type textarea "tolong buatkan kata-kata yang tepat mad"
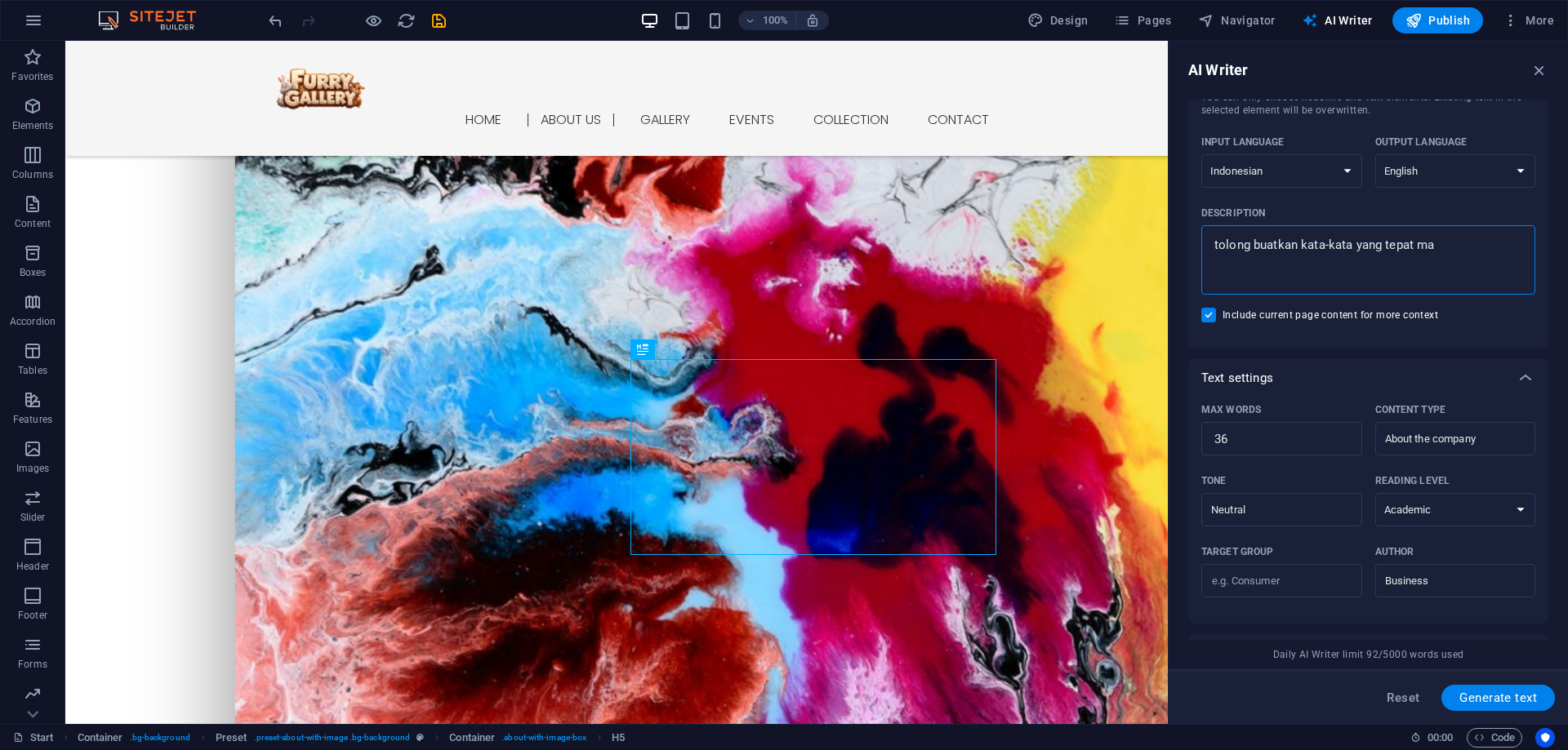
type textarea "x"
type textarea "tolong buatkan kata-kata yang tepat mada"
type textarea "x"
type textarea "tolong buatkan kata-kata yang tepat mad"
type textarea "x"
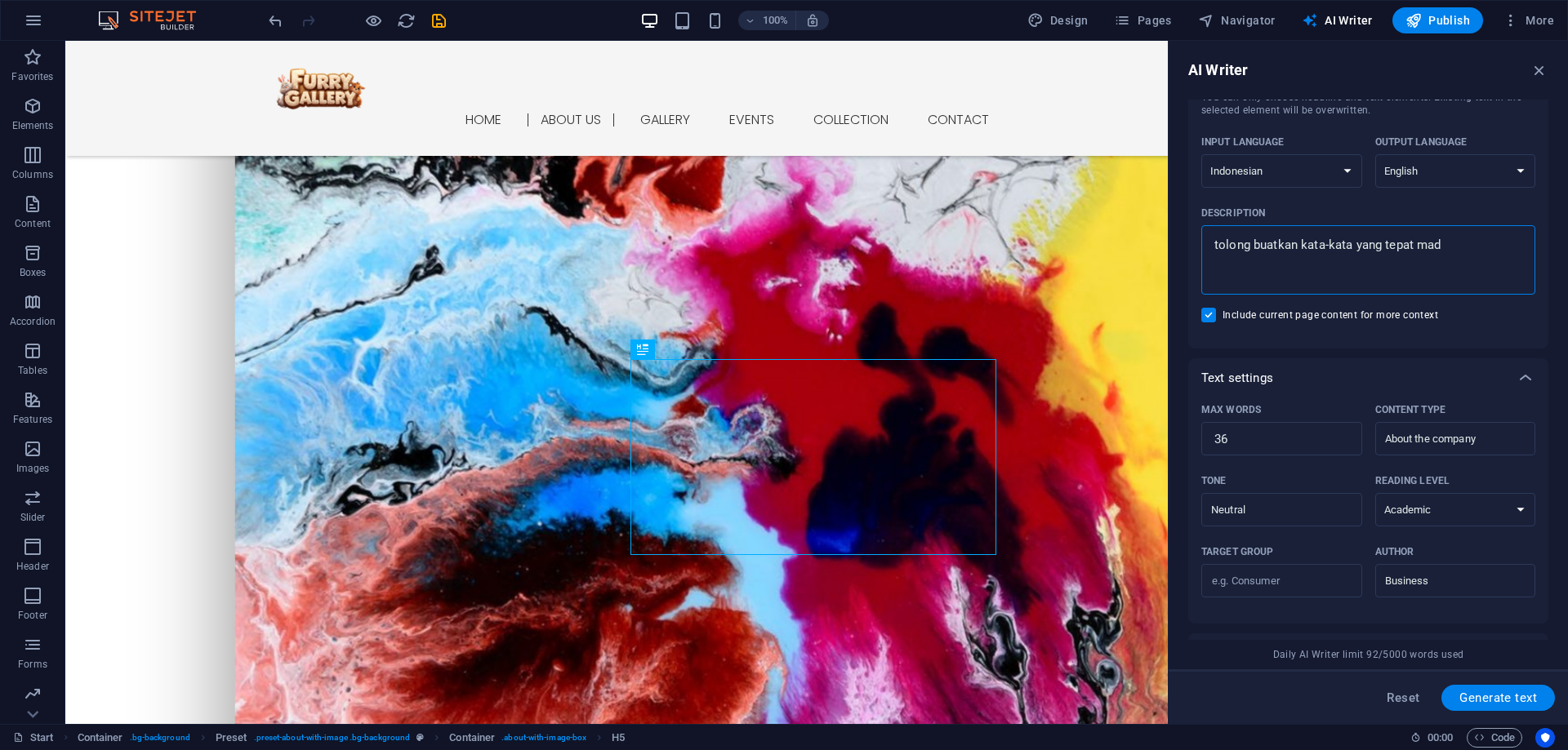
type textarea "tolong buatkan kata-kata yang tepat ma"
type textarea "x"
type textarea "tolong buatkan kata-kata yang tepat m"
type textarea "x"
type textarea "tolong buatkan kata-kata yang tepat"
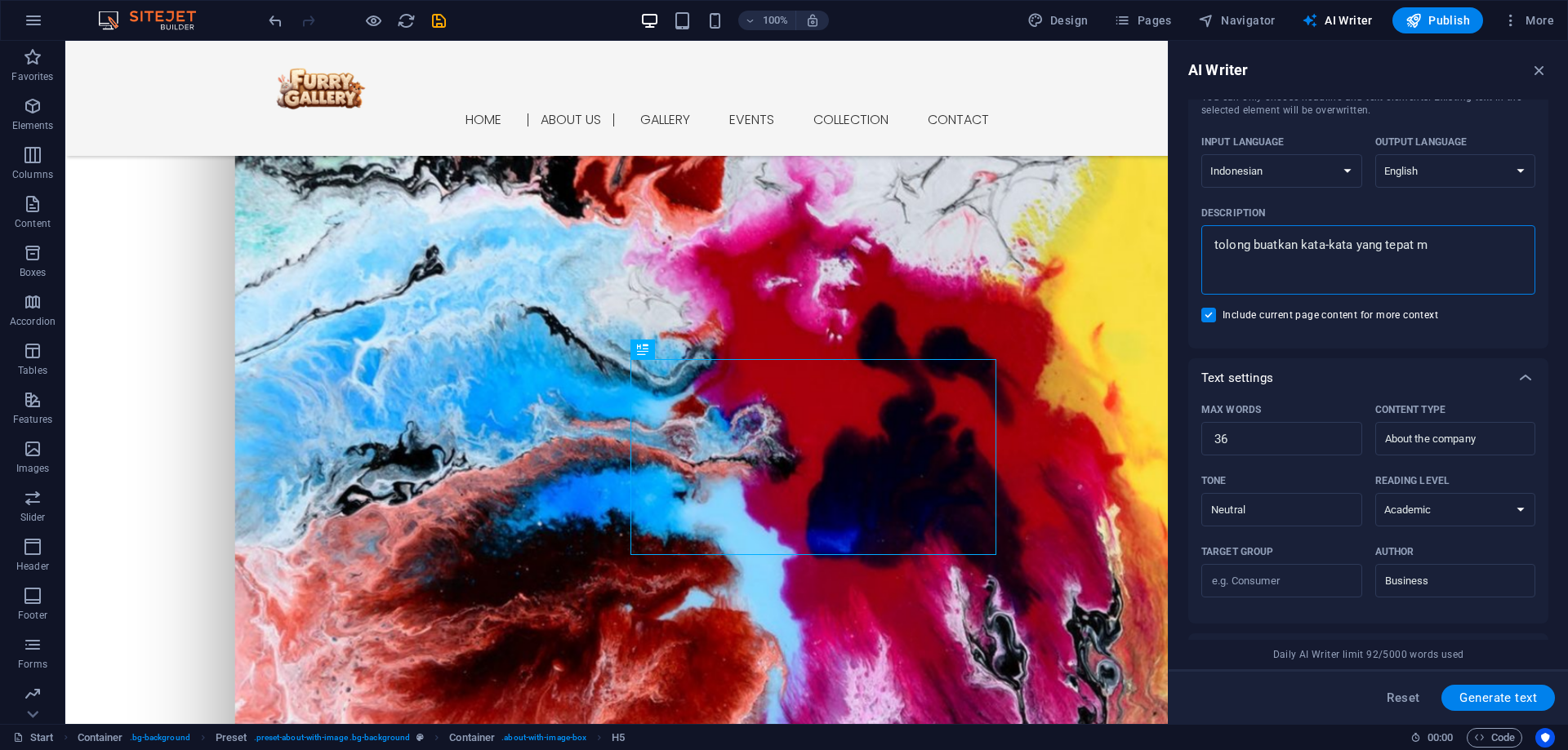
type textarea "x"
type textarea "tolong buatkan kata-kata yang tepat p"
type textarea "x"
type textarea "tolong buatkan kata-kata yang tepat pa"
type textarea "x"
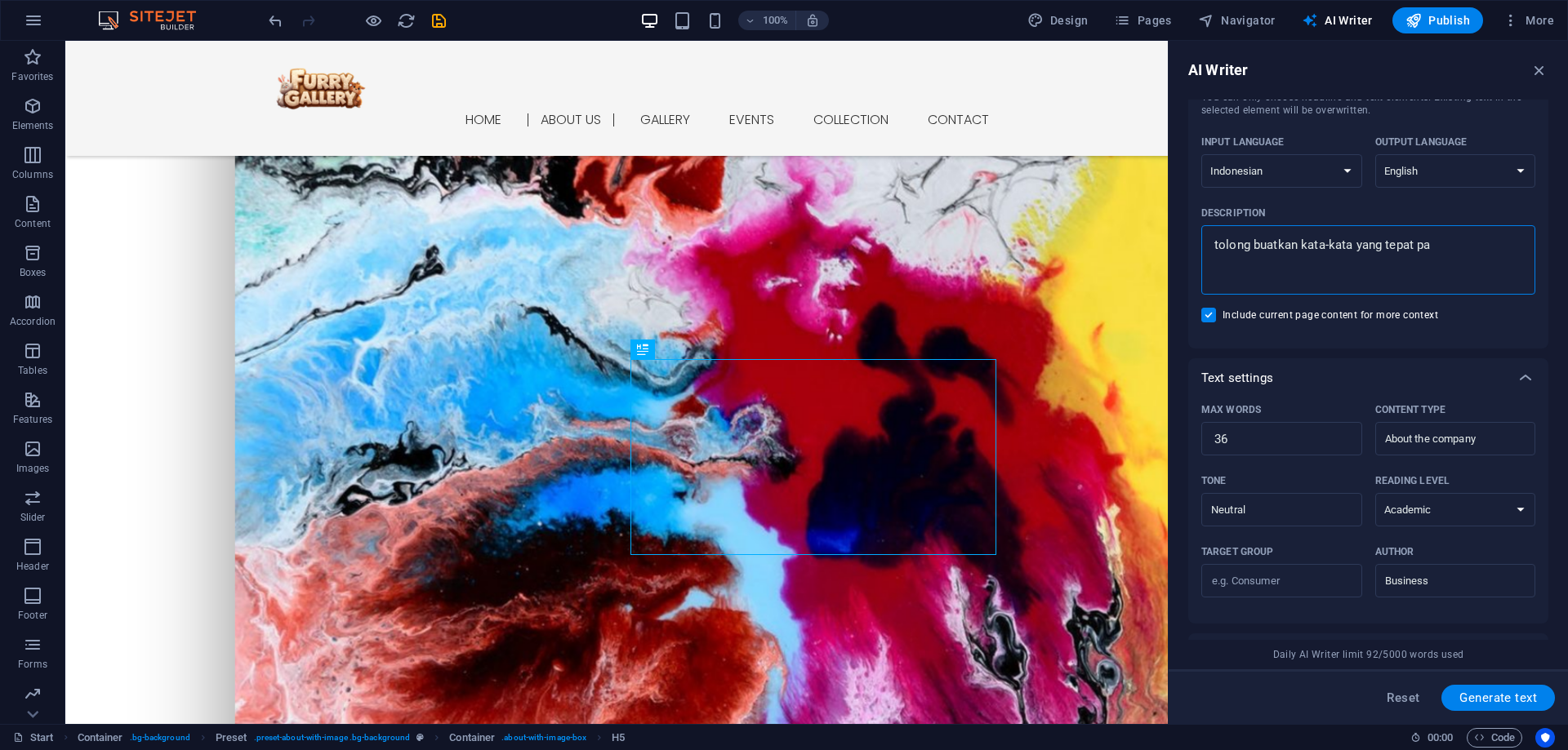
type textarea "tolong buatkan kata-kata yang tepat pad"
type textarea "x"
type textarea "tolong buatkan kata-kata yang tepat pada"
type textarea "x"
type textarea "tolong buatkan kata-kata yang tepat pada"
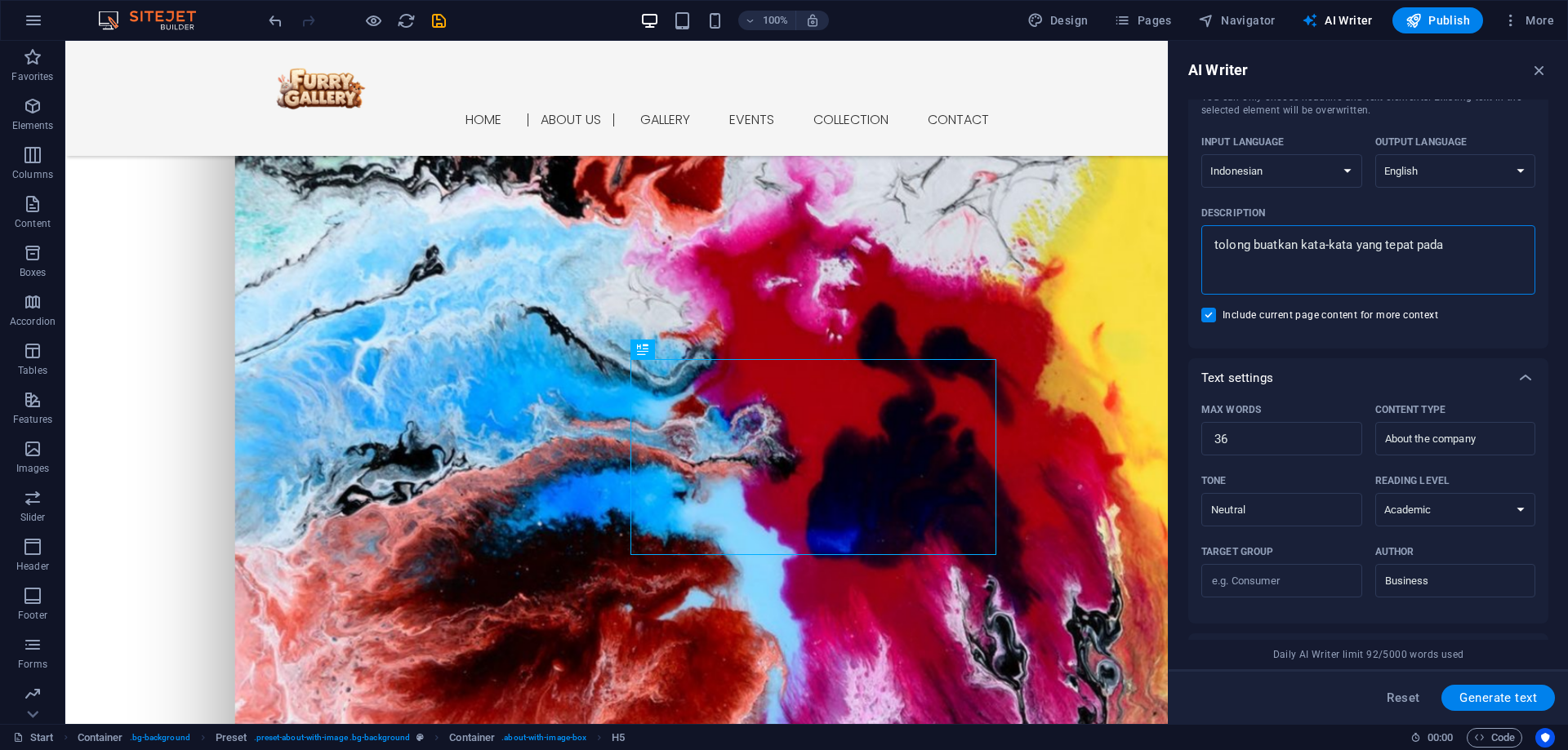
type textarea "x"
type textarea "tolong buatkan kata-kata yang tepat pada m"
type textarea "x"
type textarea "tolong buatkan kata-kata yang tepat pada me"
type textarea "x"
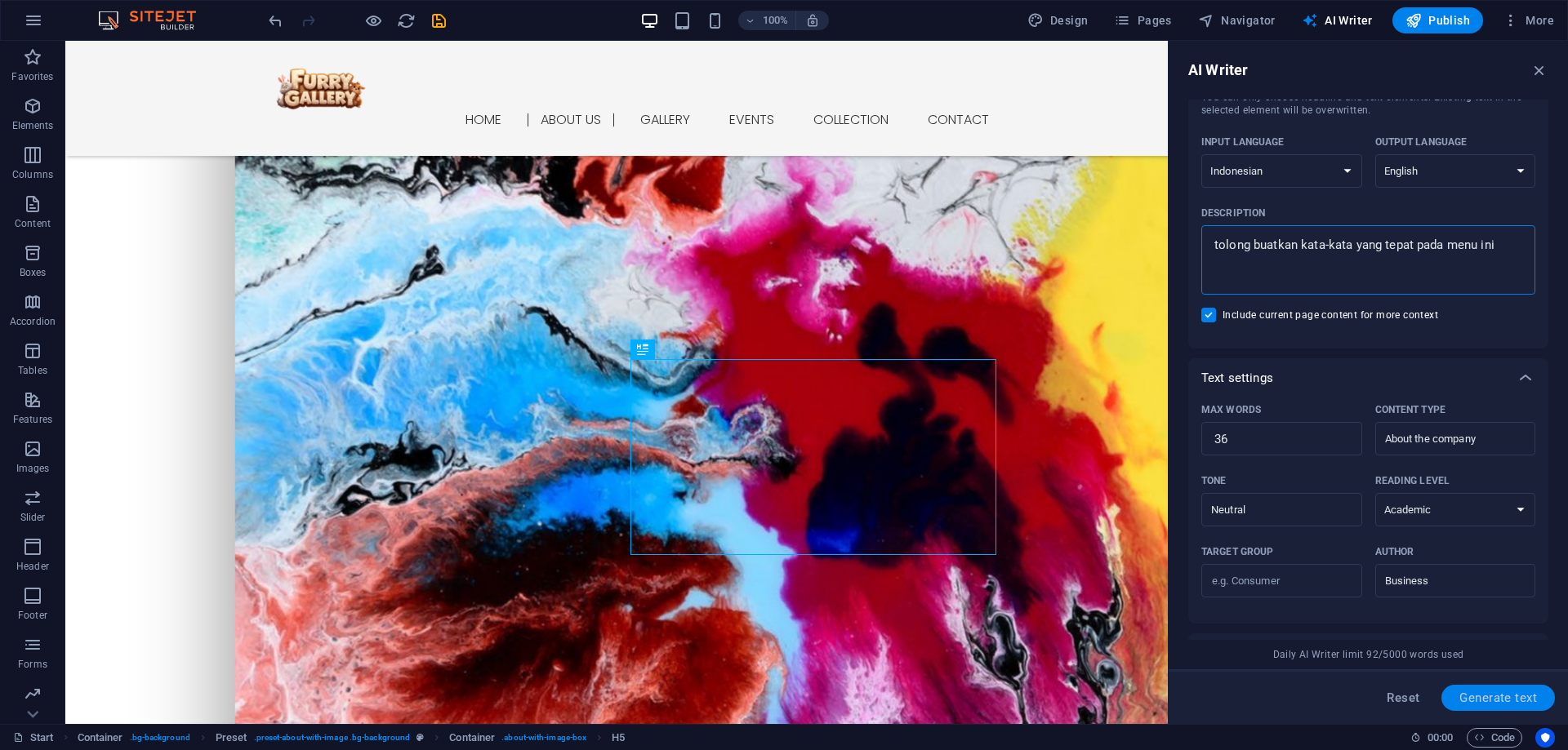
click at [1507, 691] on span "Generate text" at bounding box center [1499, 698] width 78 height 13
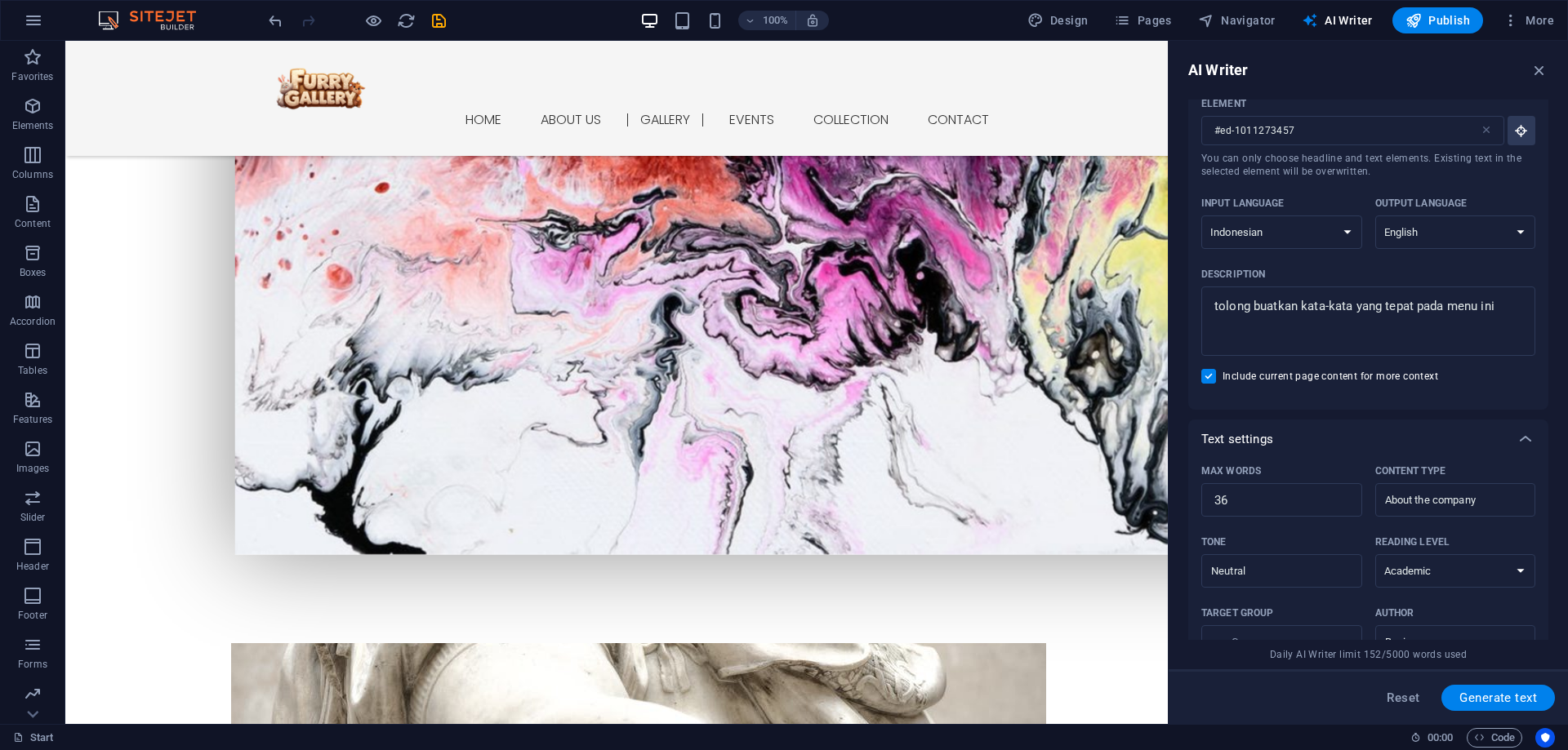
scroll to position [82, 0]
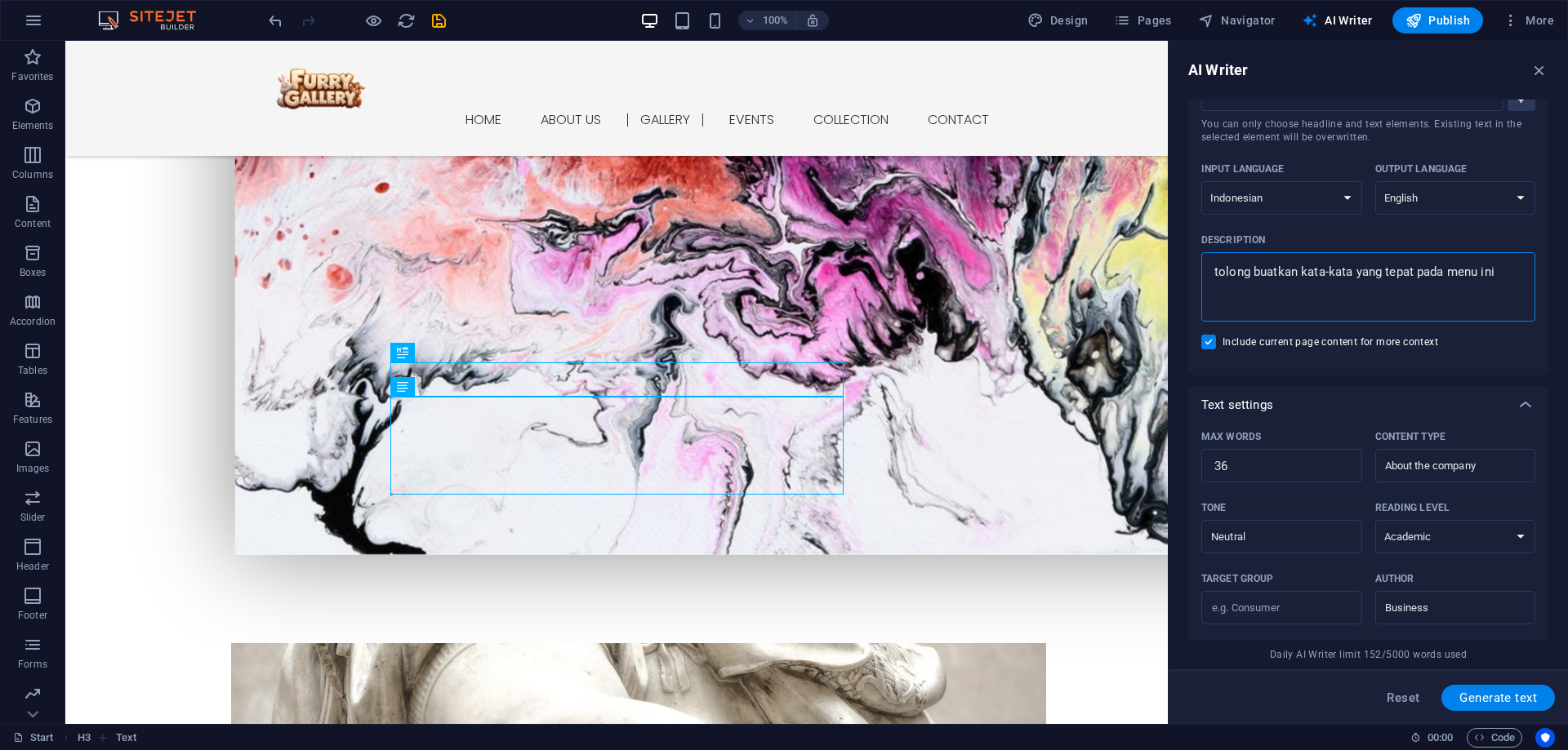
click at [1309, 300] on textarea "tolong buatkan kata-kata yang tepat pada menu ini" at bounding box center [1368, 287] width 318 height 53
drag, startPoint x: 1133, startPoint y: 348, endPoint x: 1147, endPoint y: 347, distance: 14.0
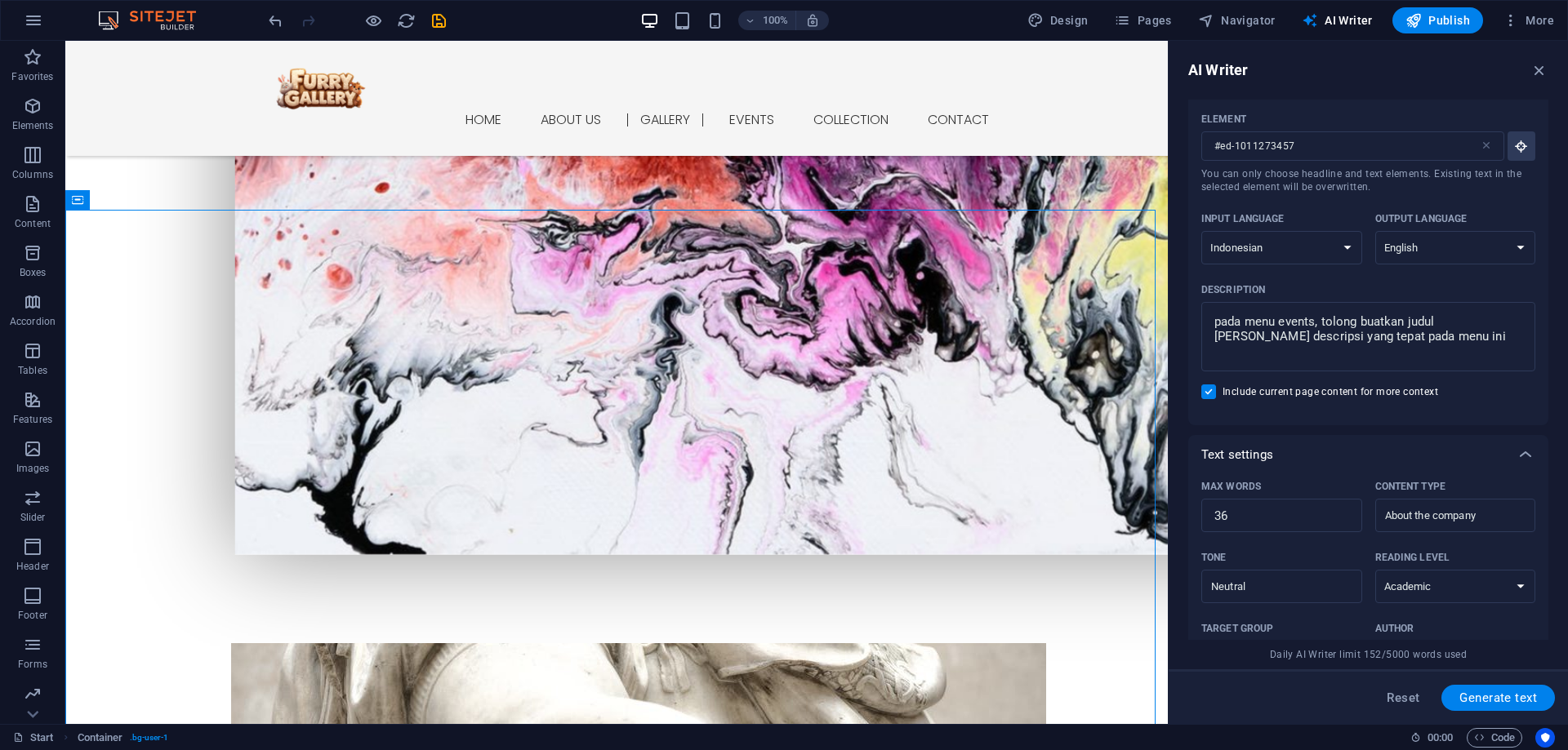
scroll to position [0, 0]
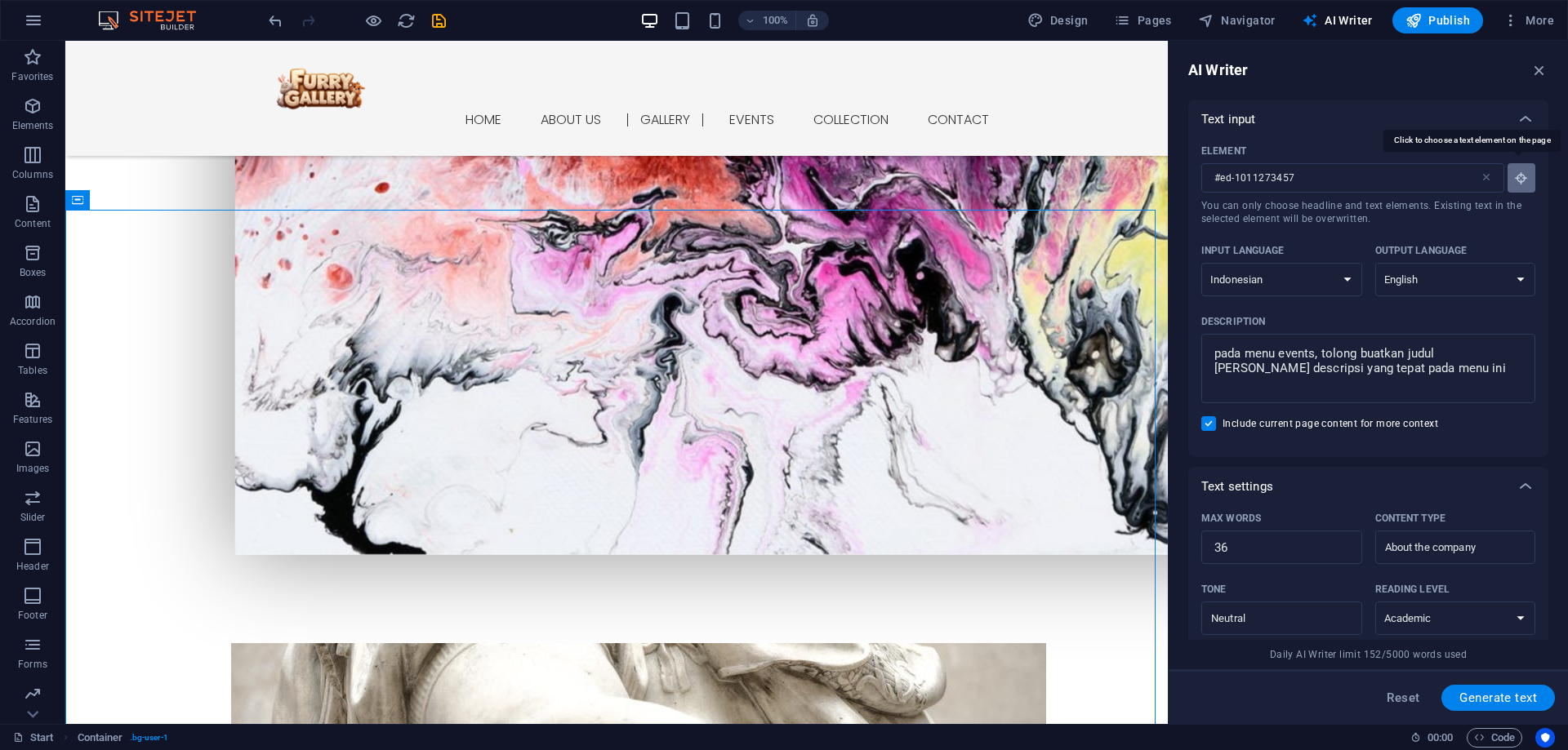
click at [1523, 176] on icon "button" at bounding box center [1522, 178] width 15 height 15
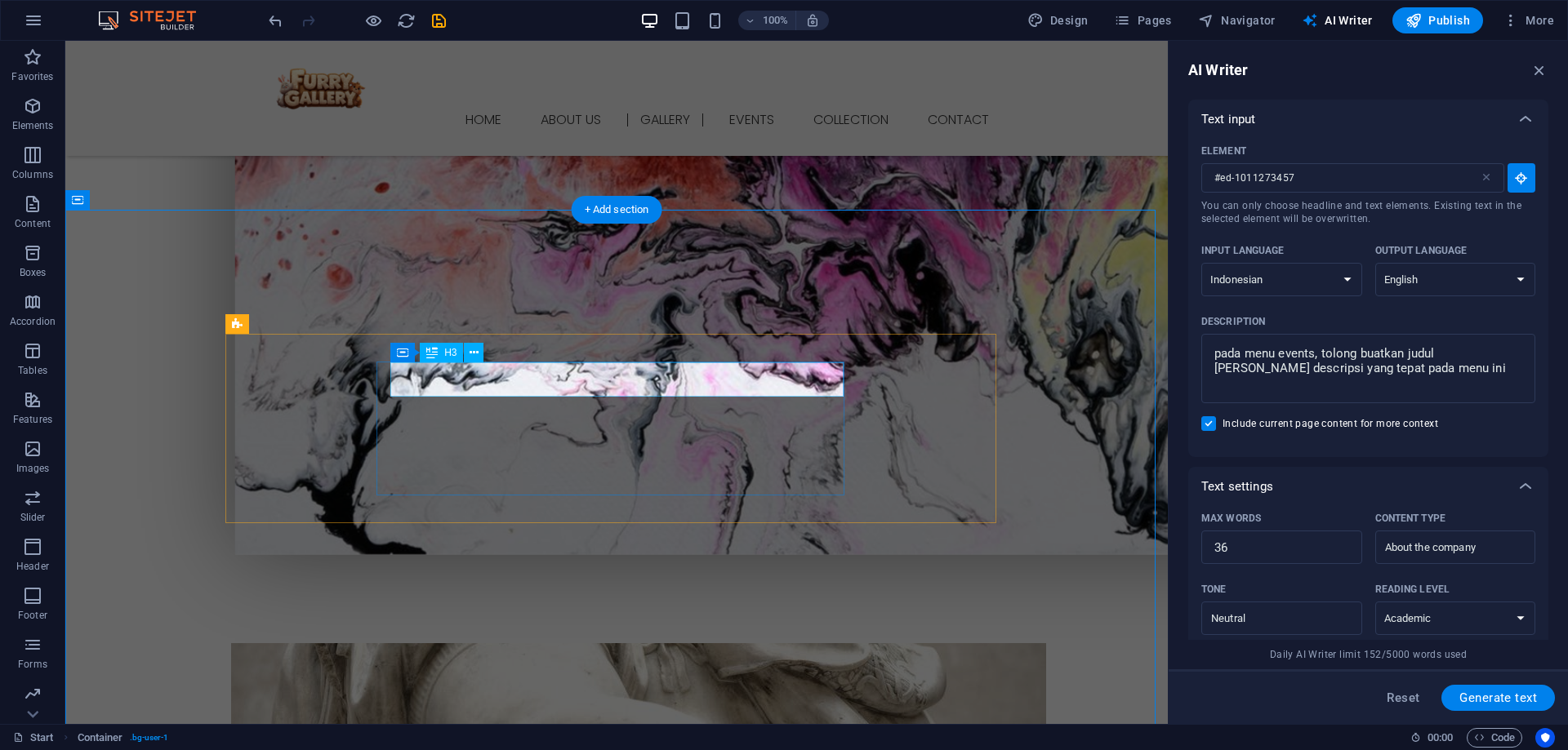
drag, startPoint x: 618, startPoint y: 373, endPoint x: 656, endPoint y: 375, distance: 38.1
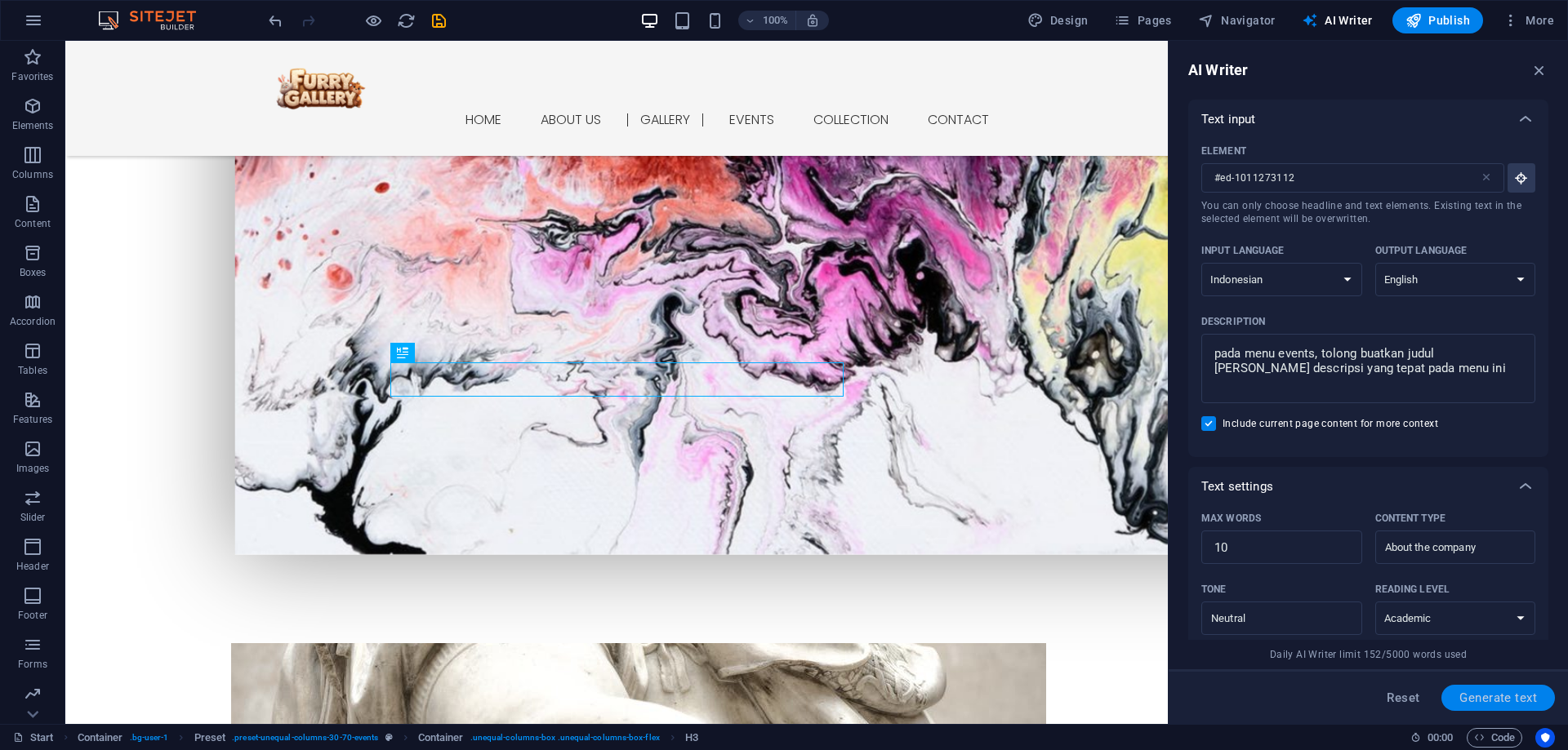
click at [1506, 693] on span "Generate text" at bounding box center [1499, 698] width 78 height 13
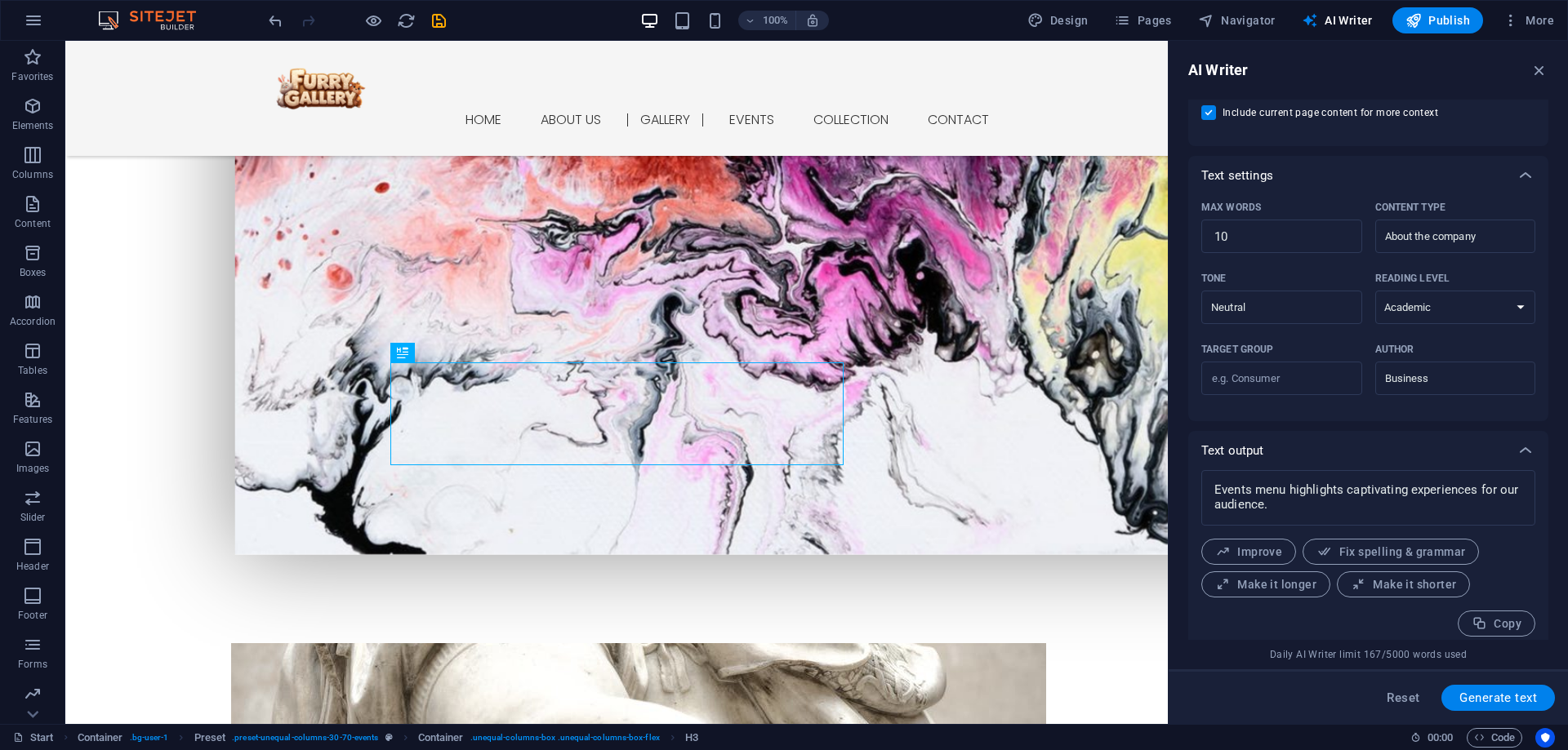
scroll to position [321, 0]
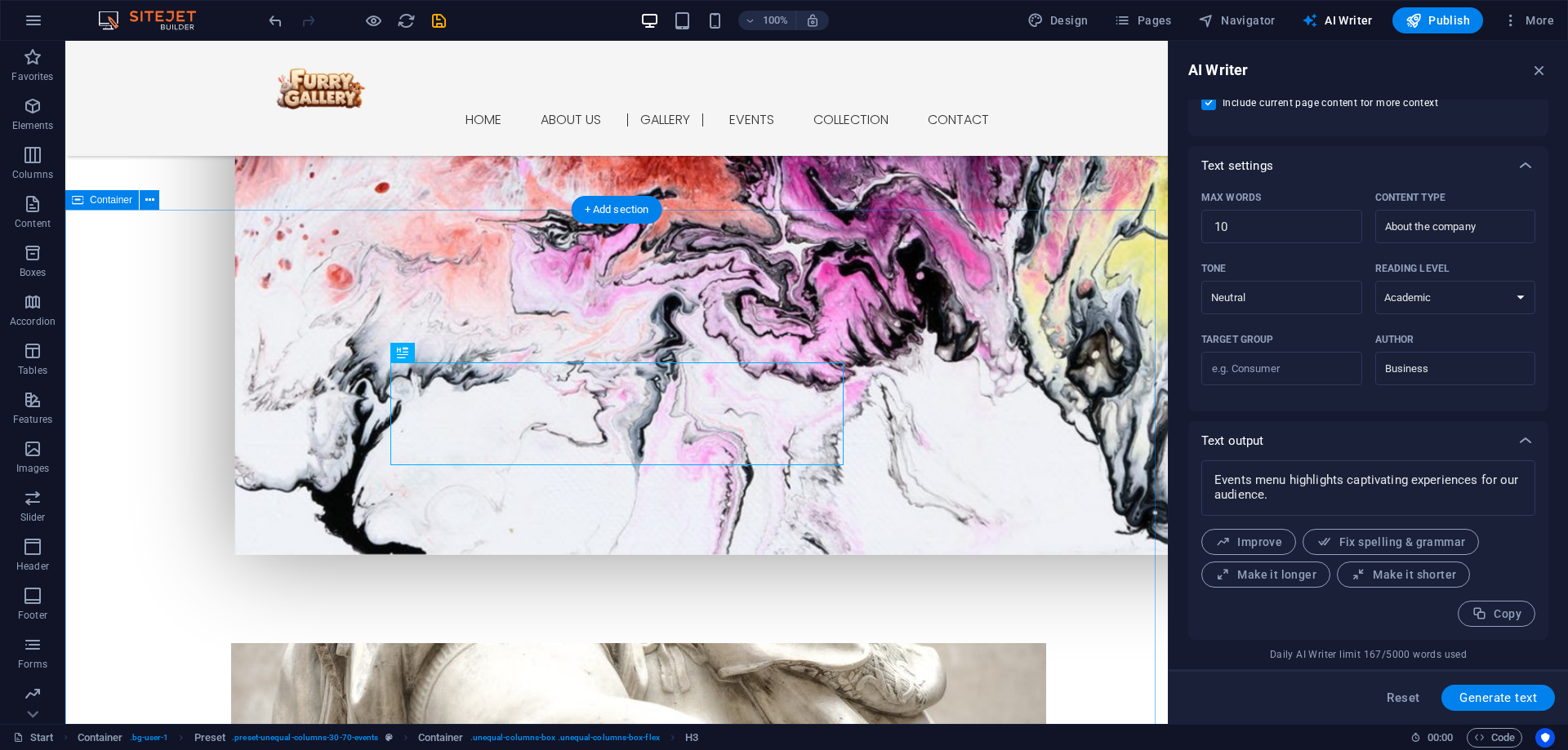
drag, startPoint x: 1017, startPoint y: 436, endPoint x: 957, endPoint y: 433, distance: 60.1
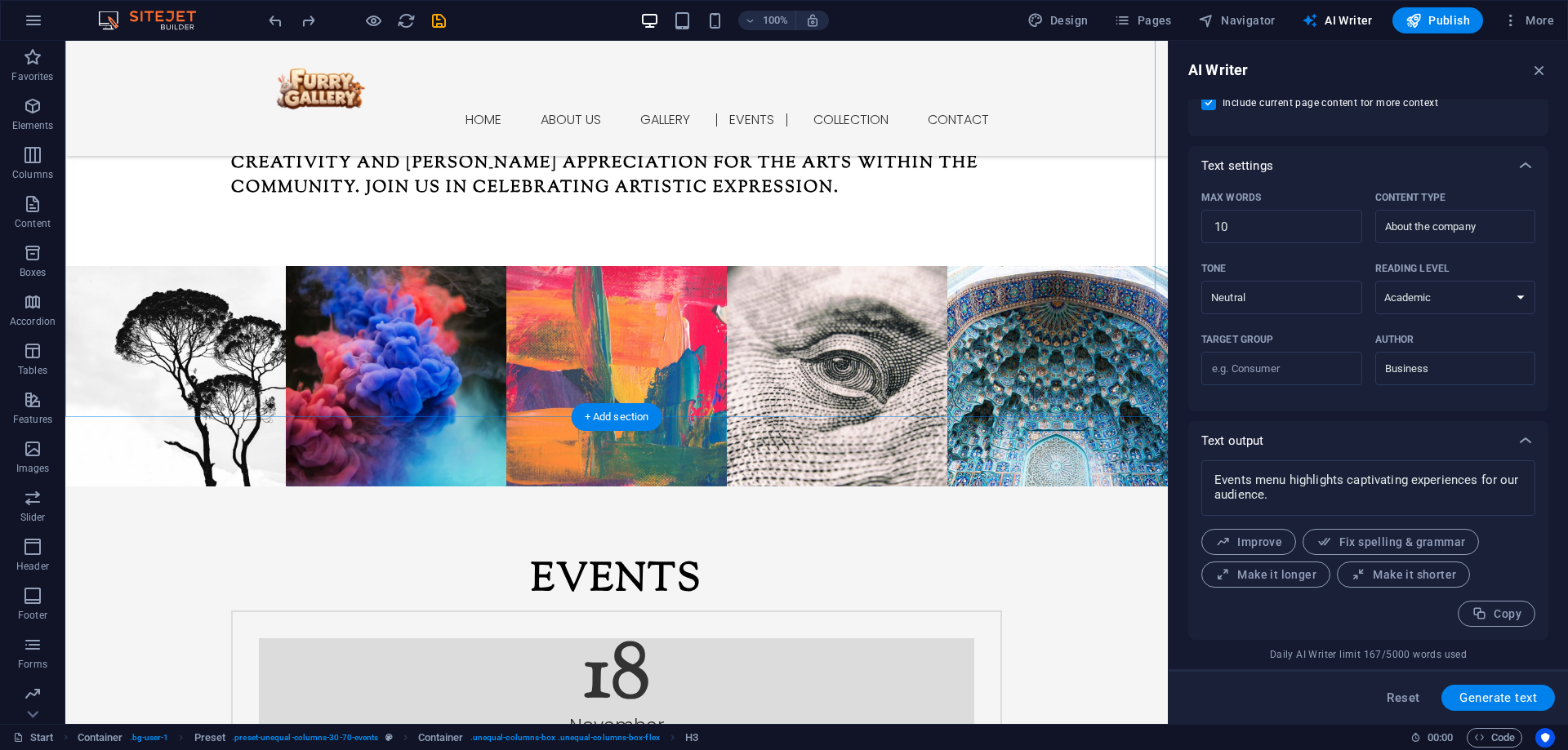
scroll to position [2205, 0]
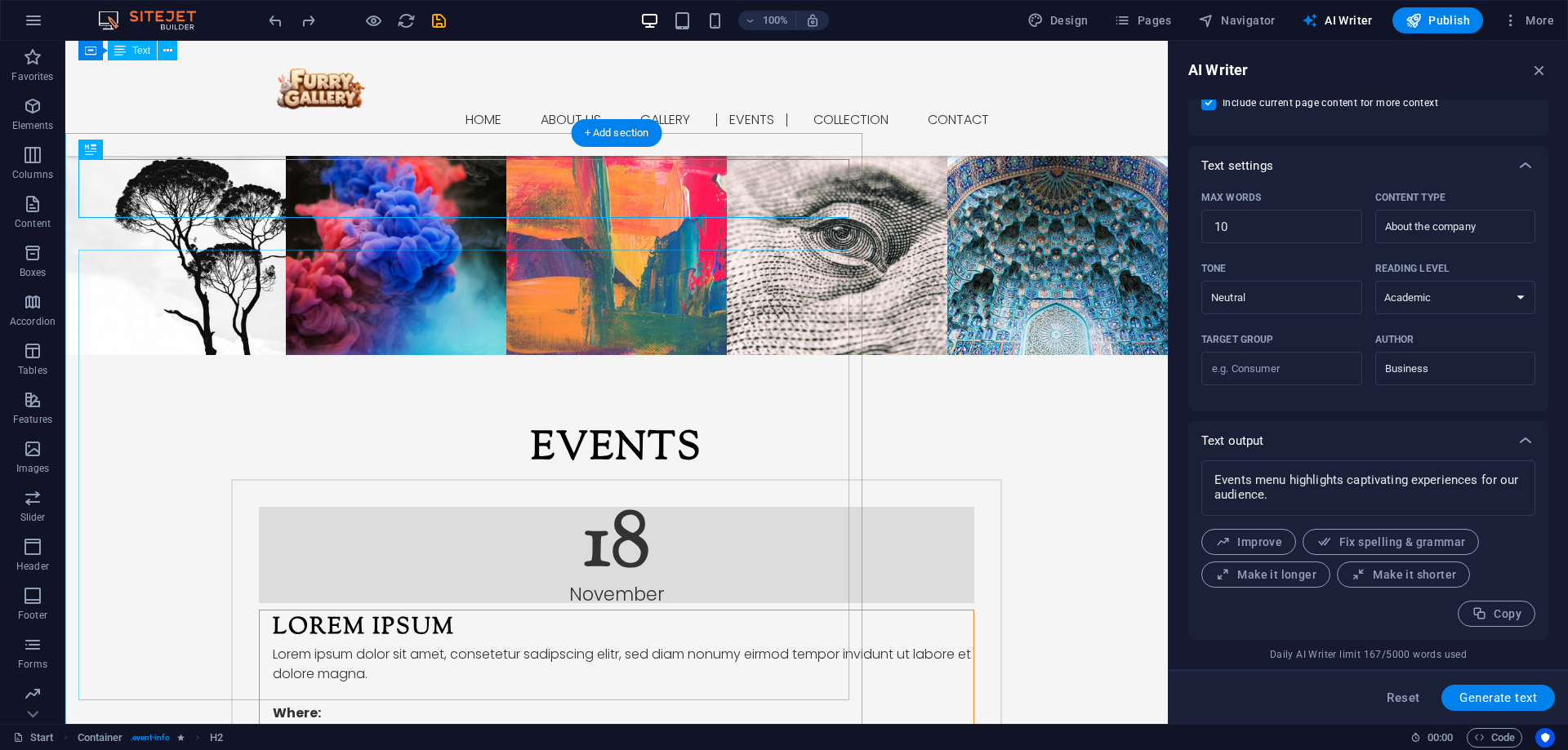
scroll to position [2260, 0]
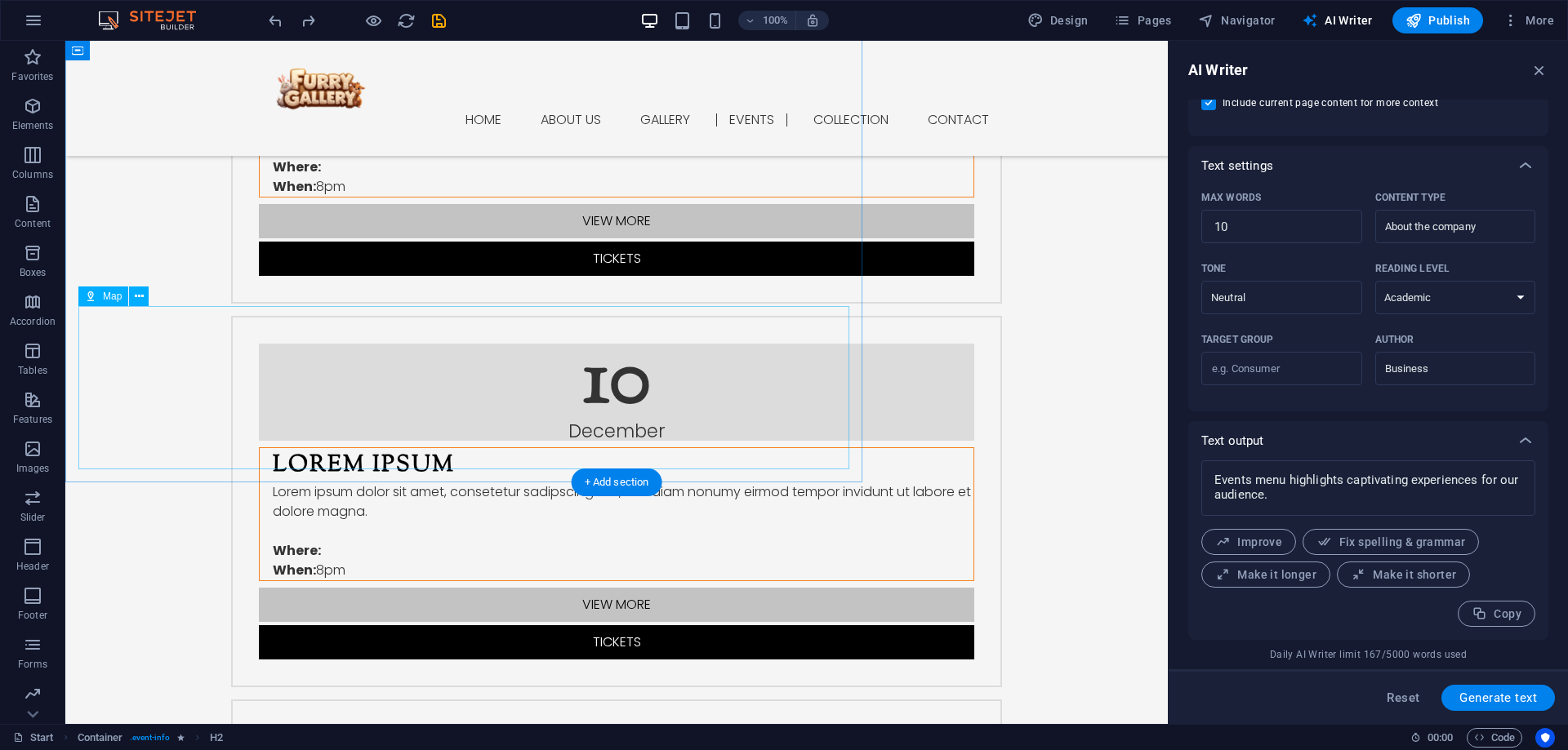
scroll to position [2858, 0]
